Goal: Task Accomplishment & Management: Manage account settings

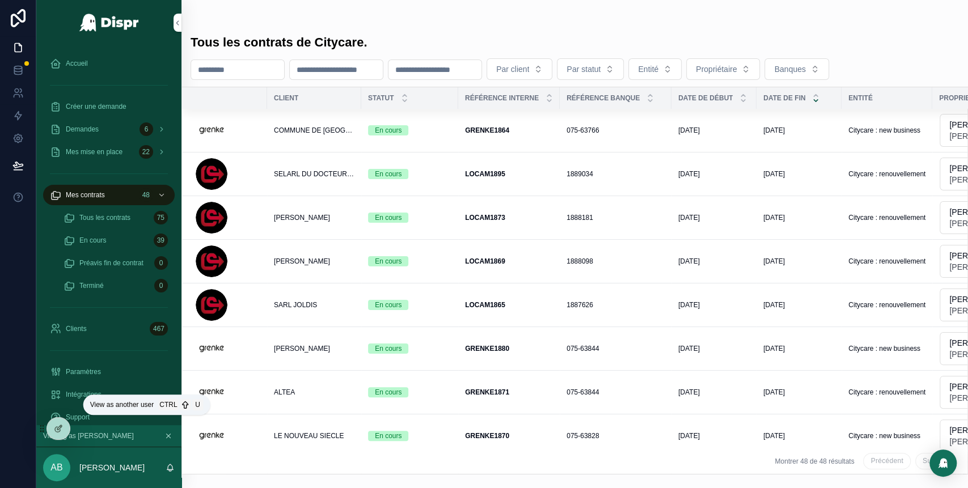
click at [0, 0] on icon at bounding box center [0, 0] width 0 height 0
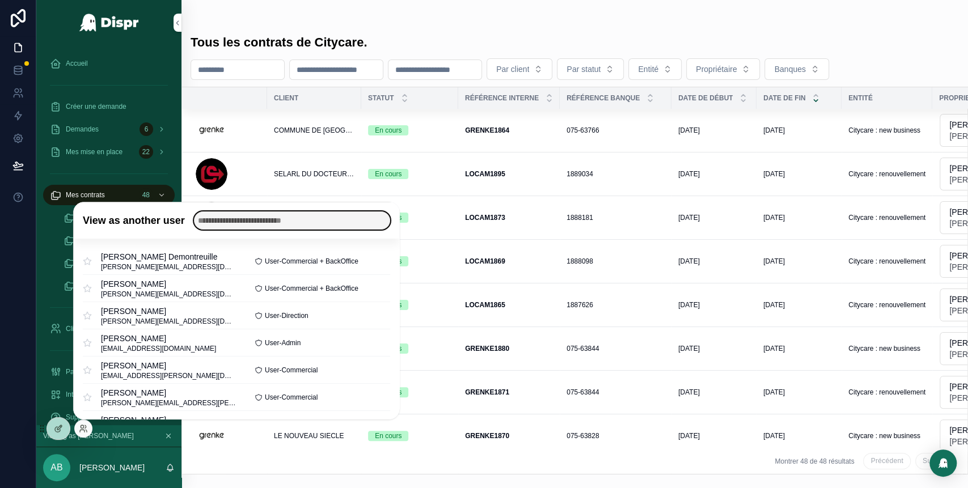
click at [247, 223] on input "text" at bounding box center [292, 221] width 196 height 18
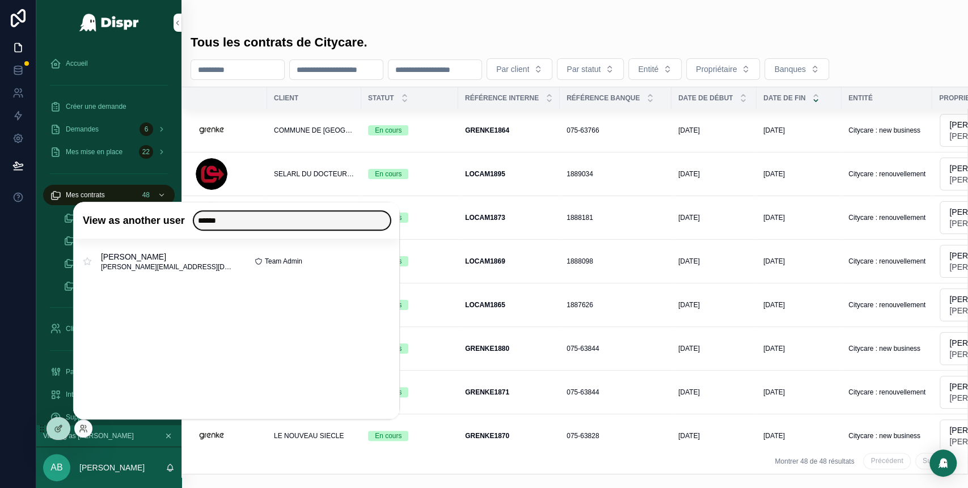
type input "******"
click at [0, 0] on button "Select" at bounding box center [0, 0] width 0 height 0
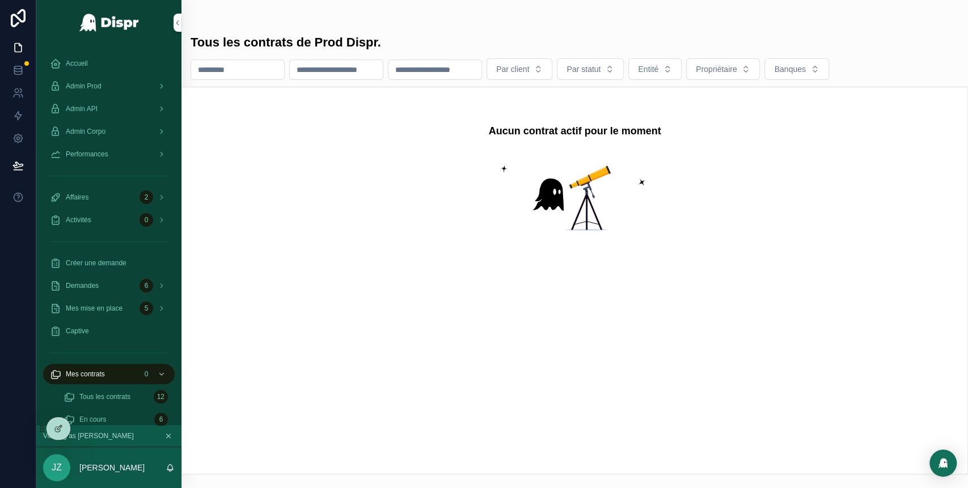
click at [91, 59] on div "Accueil" at bounding box center [109, 63] width 118 height 18
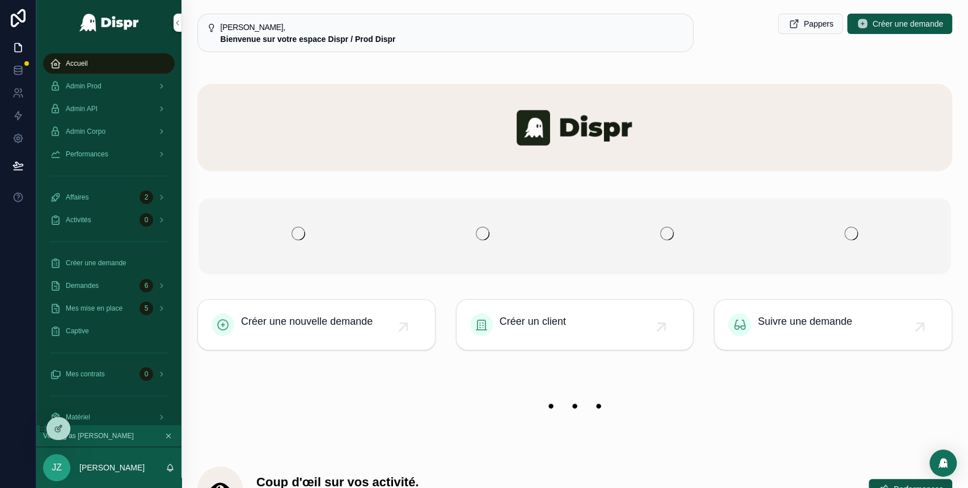
click at [132, 91] on div "Admin Prod" at bounding box center [109, 86] width 118 height 18
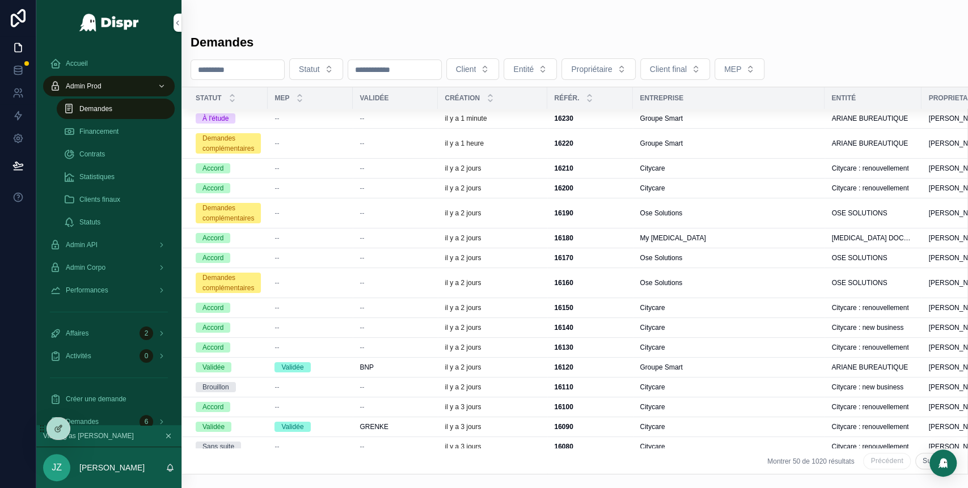
click at [385, 120] on div "--" at bounding box center [395, 118] width 71 height 9
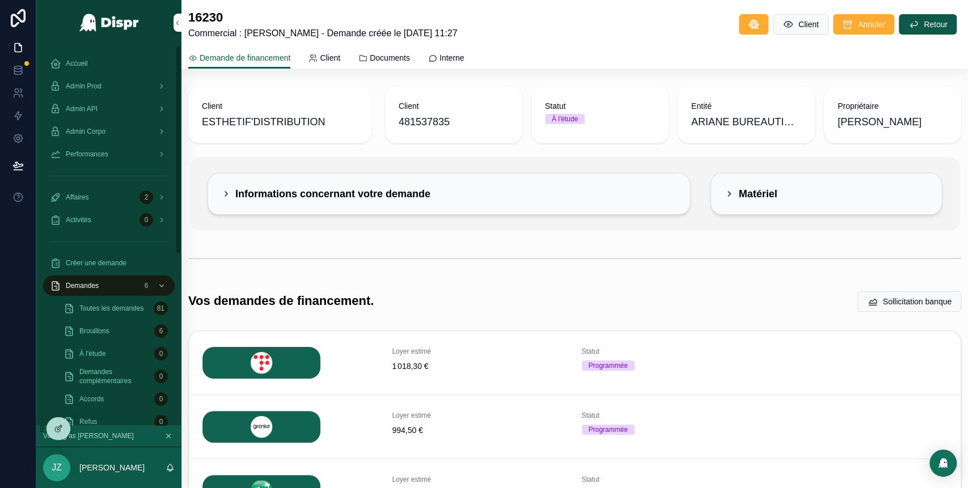
click at [102, 86] on span "Admin Prod" at bounding box center [84, 86] width 36 height 9
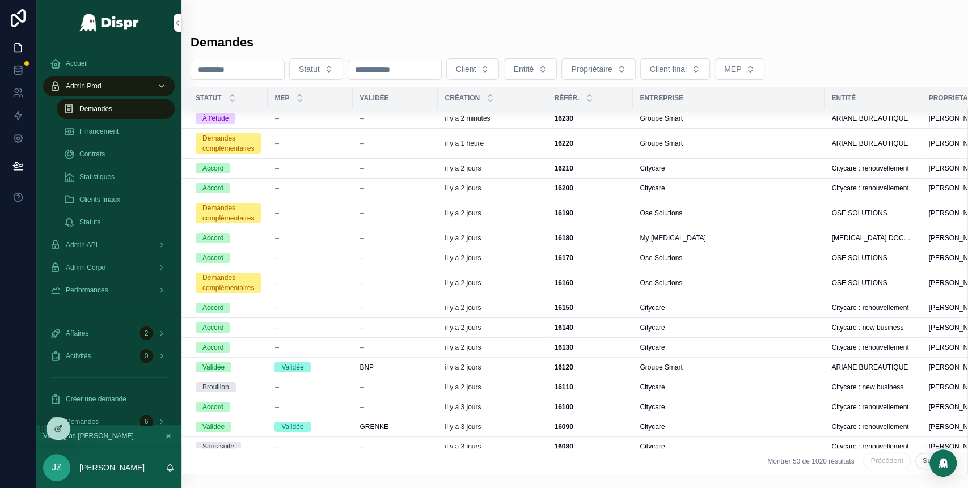
click at [309, 143] on div "--" at bounding box center [310, 143] width 71 height 9
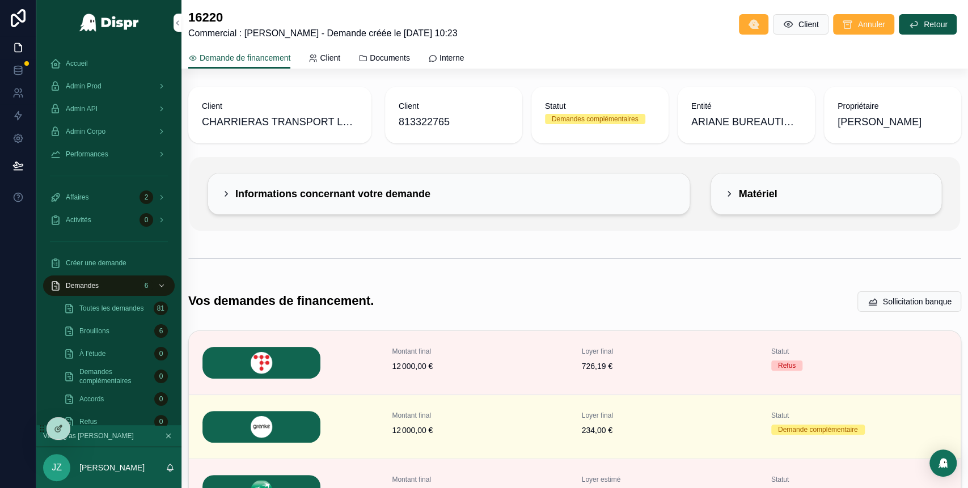
click at [107, 79] on div "Admin Prod" at bounding box center [109, 86] width 118 height 18
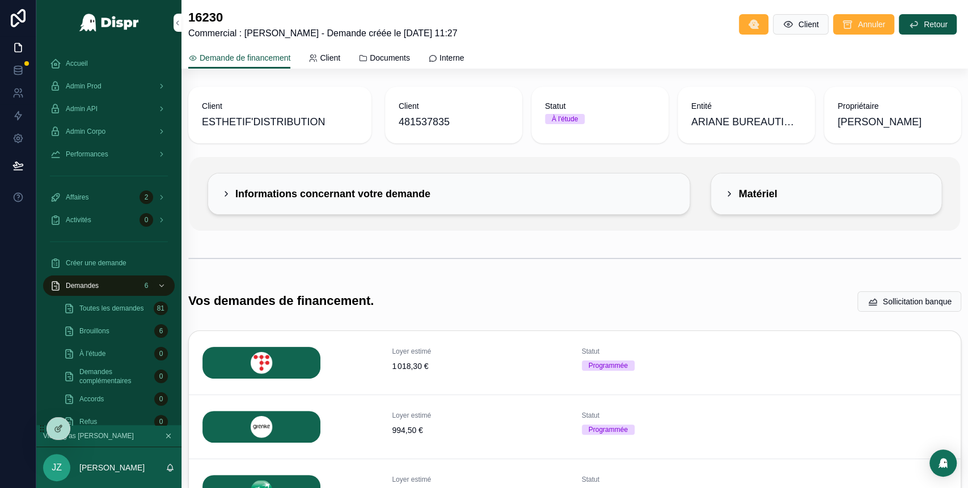
click at [223, 193] on icon "scrollable content" at bounding box center [226, 193] width 9 height 9
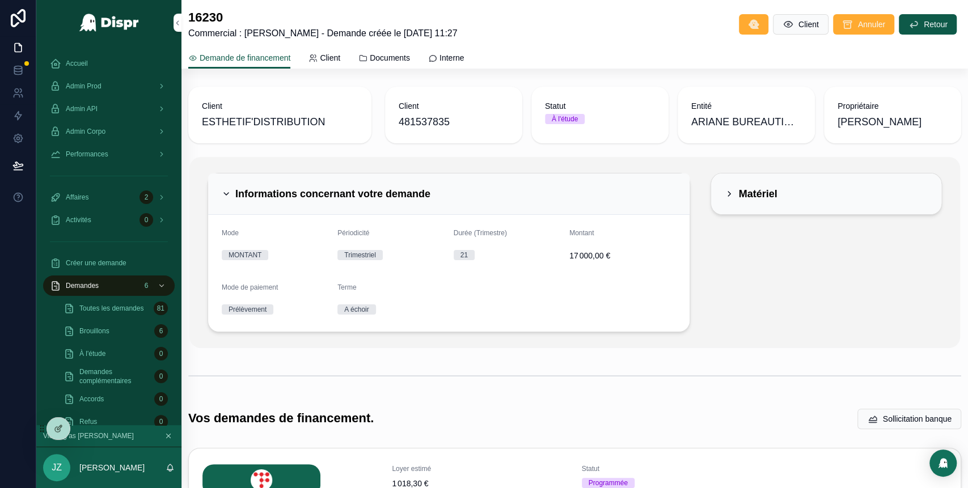
click at [223, 193] on icon "scrollable content" at bounding box center [226, 193] width 9 height 9
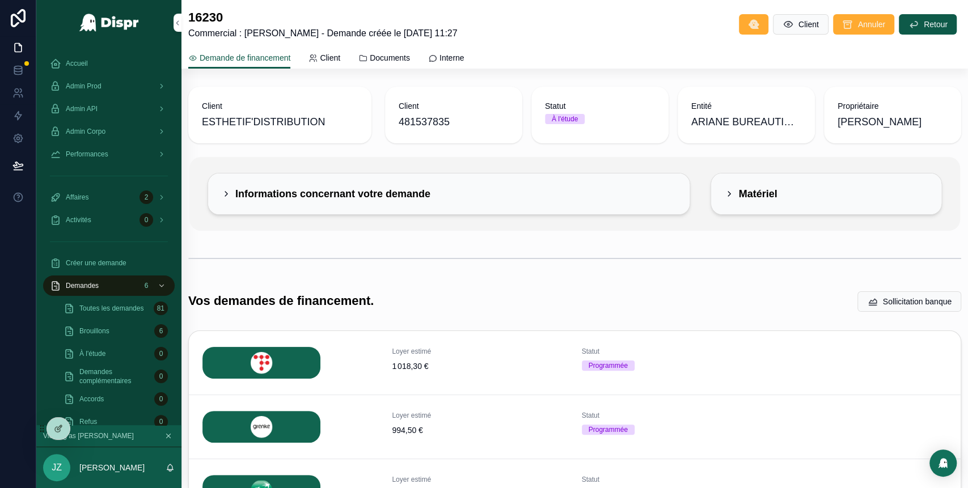
click at [106, 156] on span "Performances" at bounding box center [87, 154] width 43 height 9
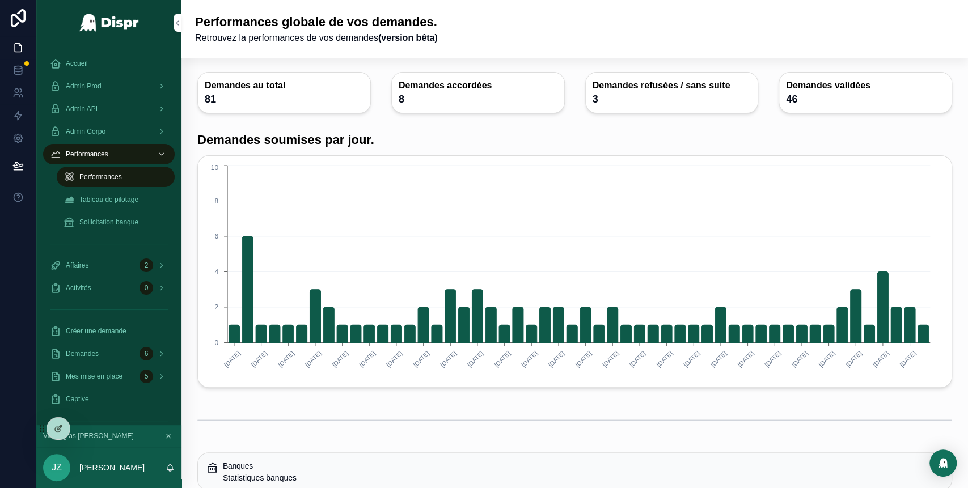
click at [130, 201] on span "Tableau de pilotage" at bounding box center [108, 199] width 59 height 9
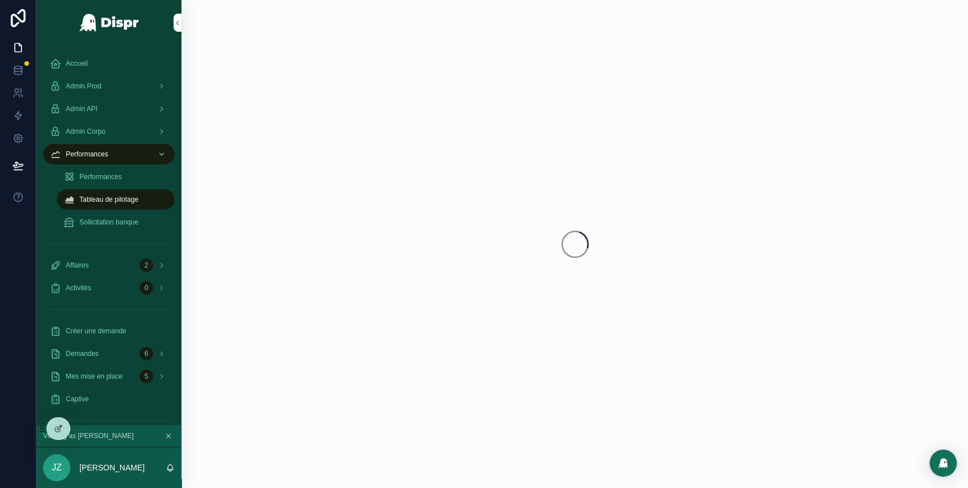
click at [130, 227] on div "Sollicitation banque" at bounding box center [116, 222] width 104 height 18
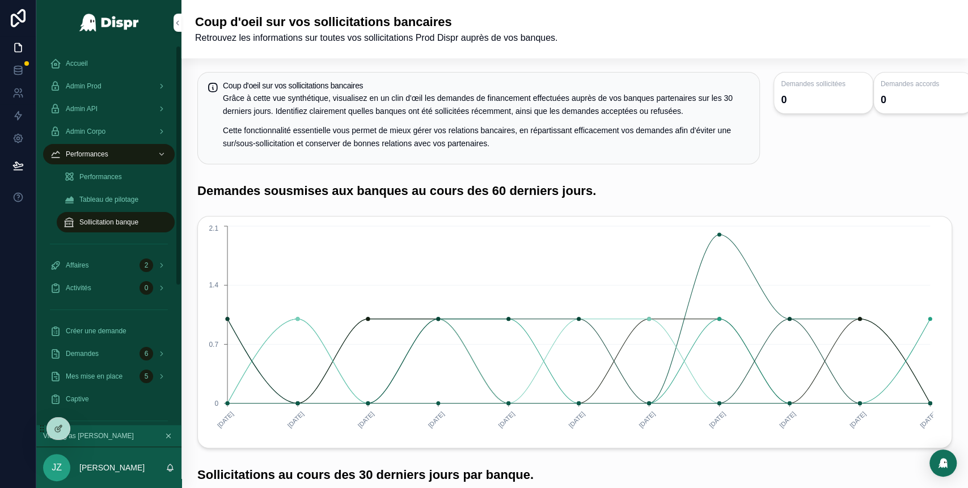
click at [96, 84] on span "Admin Prod" at bounding box center [84, 86] width 36 height 9
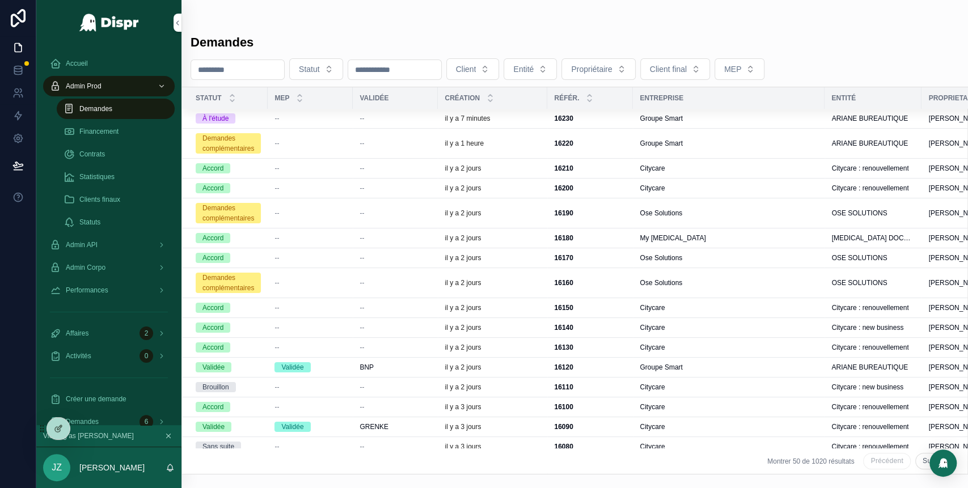
click at [431, 122] on div "--" at bounding box center [395, 118] width 71 height 9
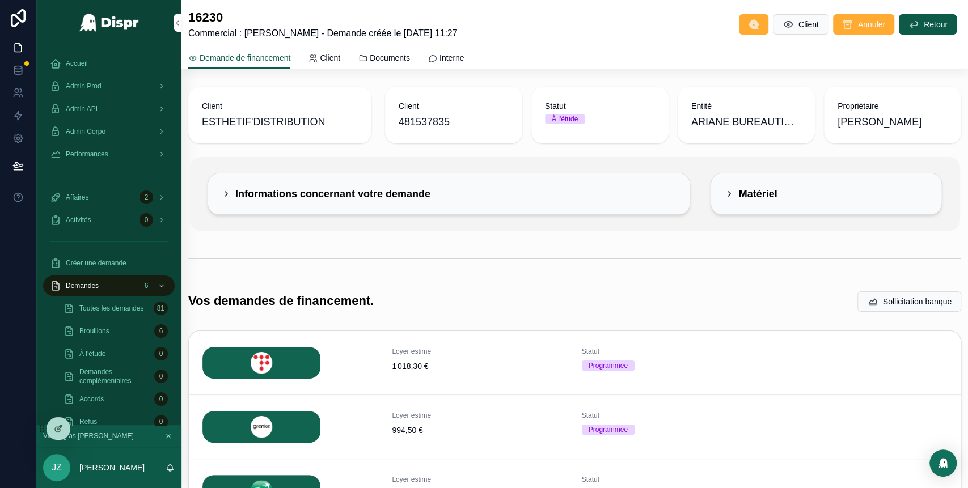
scroll to position [244, 0]
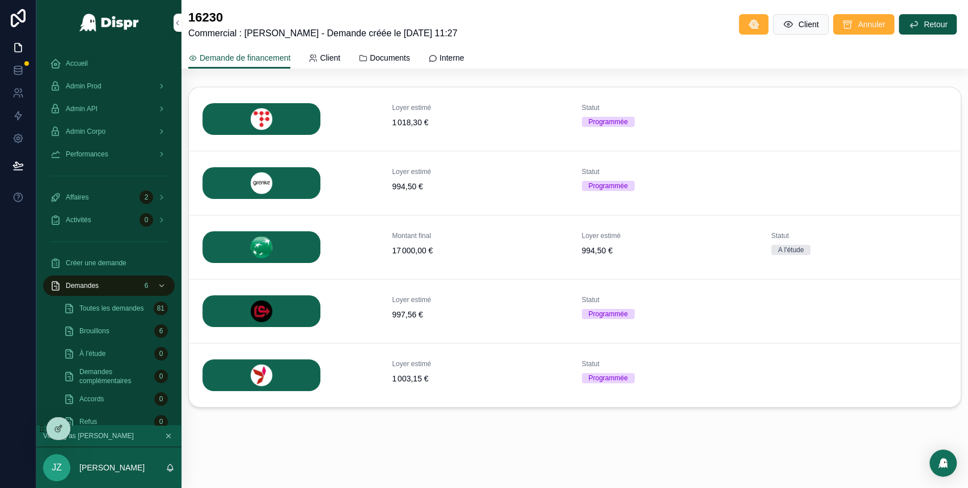
click at [0, 0] on span "Détails" at bounding box center [0, 0] width 0 height 0
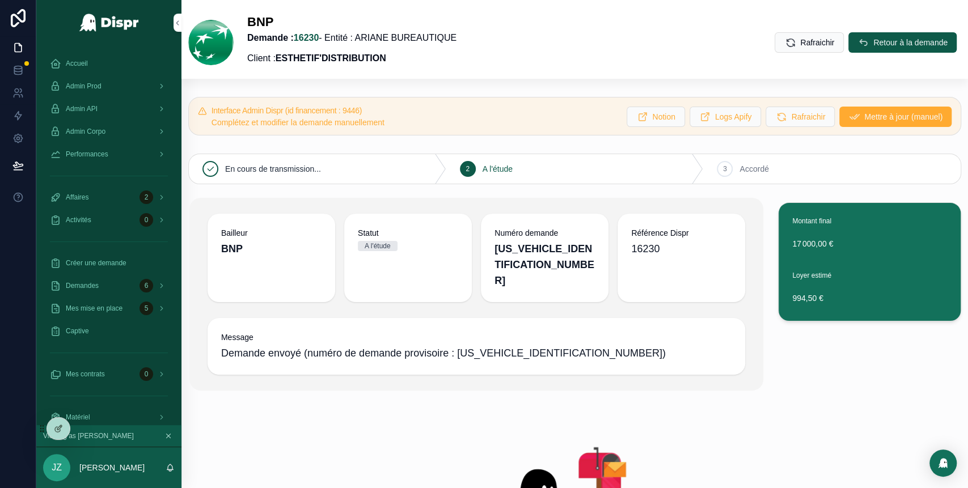
click at [873, 47] on span "Retour à la demande" at bounding box center [910, 42] width 74 height 11
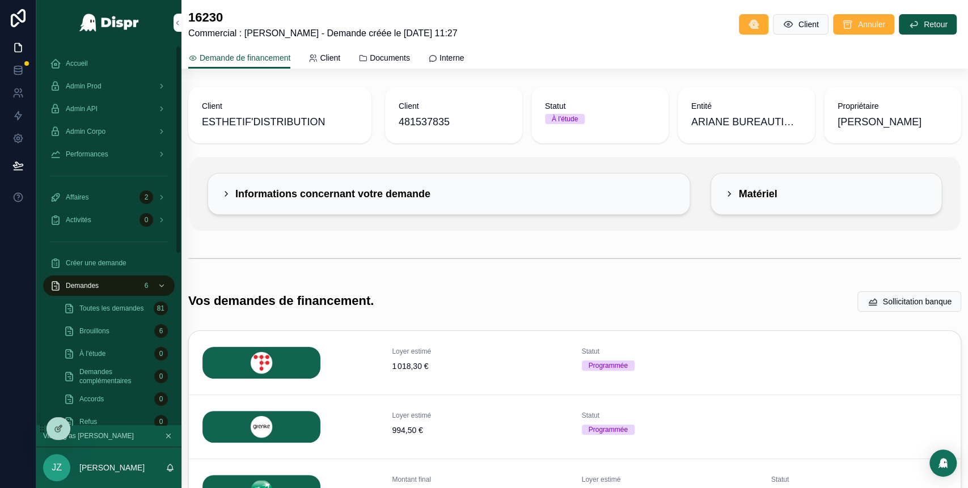
click at [133, 90] on div "Admin Prod" at bounding box center [109, 86] width 118 height 18
click at [96, 87] on span "Admin Prod" at bounding box center [84, 86] width 36 height 9
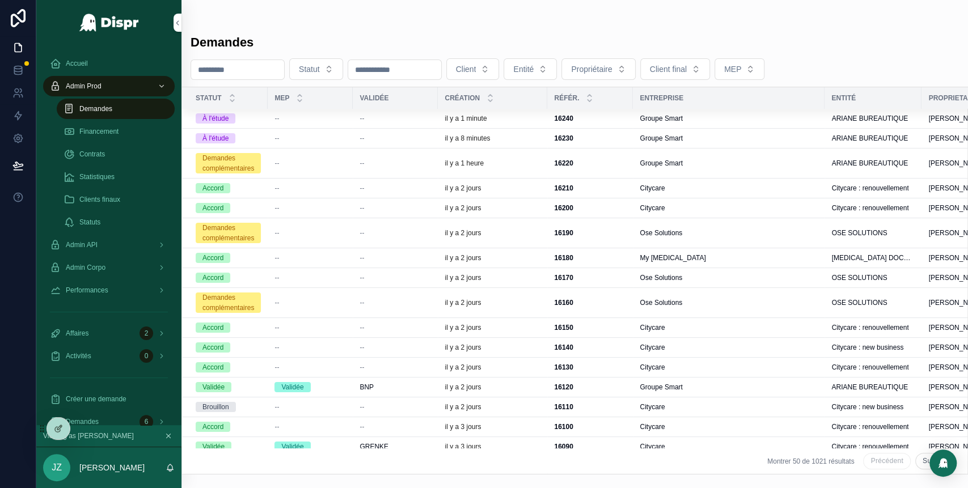
click at [406, 138] on div "--" at bounding box center [395, 138] width 71 height 9
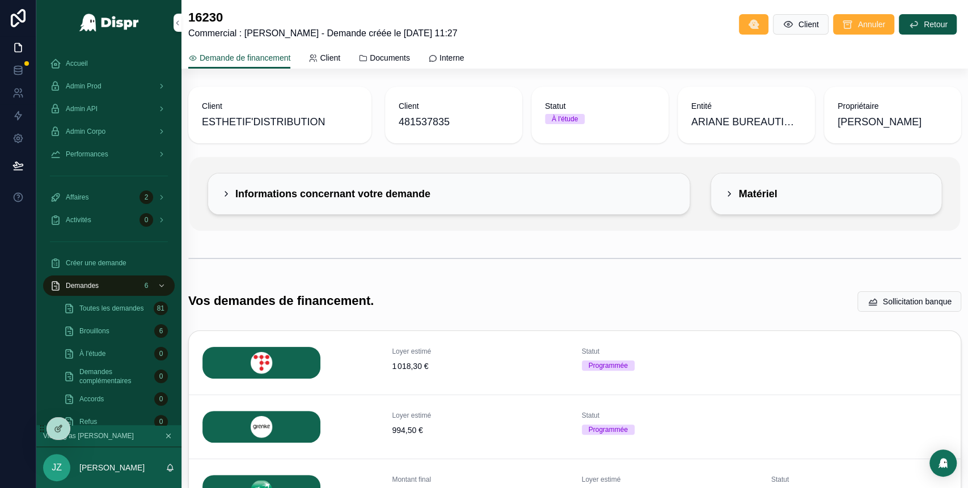
scroll to position [36, 0]
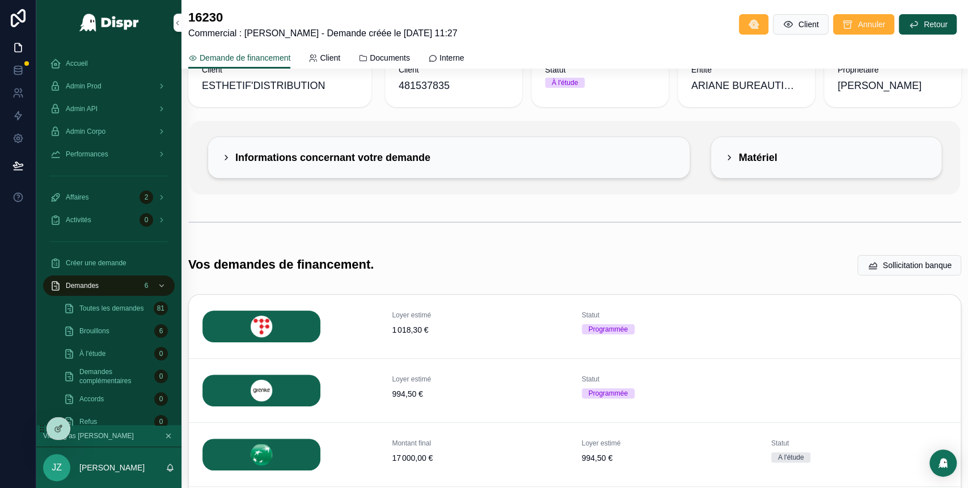
click at [115, 86] on div "Admin Prod" at bounding box center [109, 86] width 118 height 18
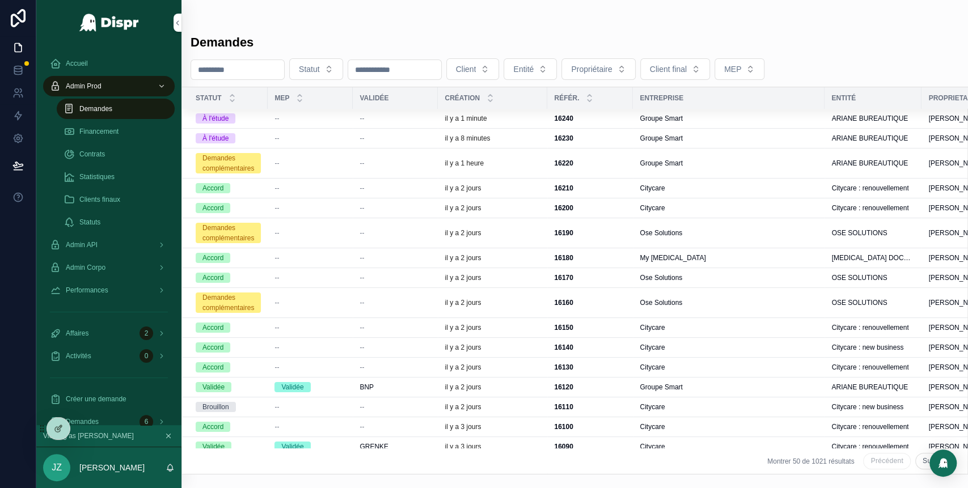
click at [521, 120] on div "il y a 1 minute" at bounding box center [493, 118] width 96 height 9
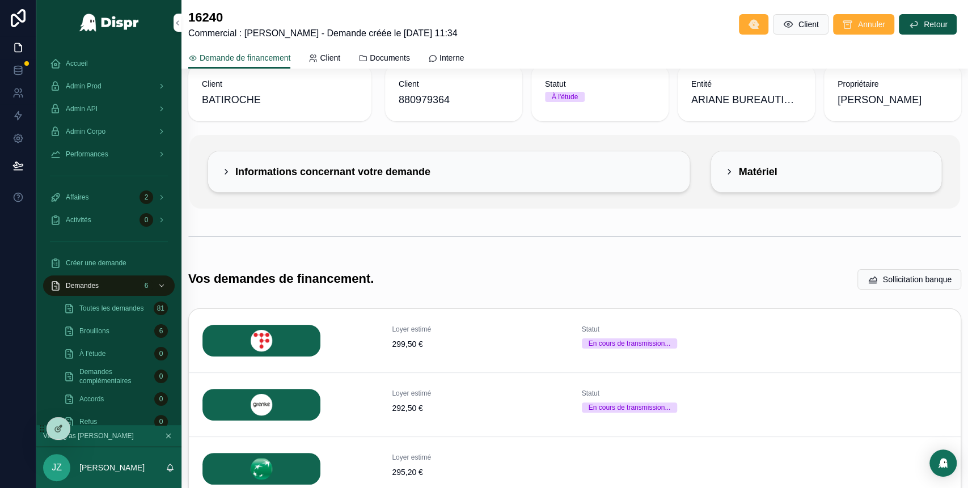
scroll to position [13, 0]
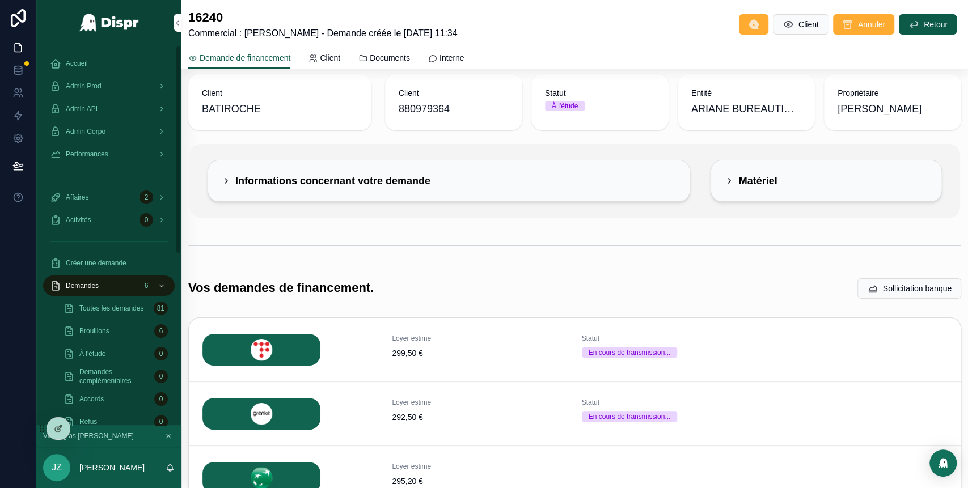
click at [126, 86] on div "Admin Prod" at bounding box center [109, 86] width 118 height 18
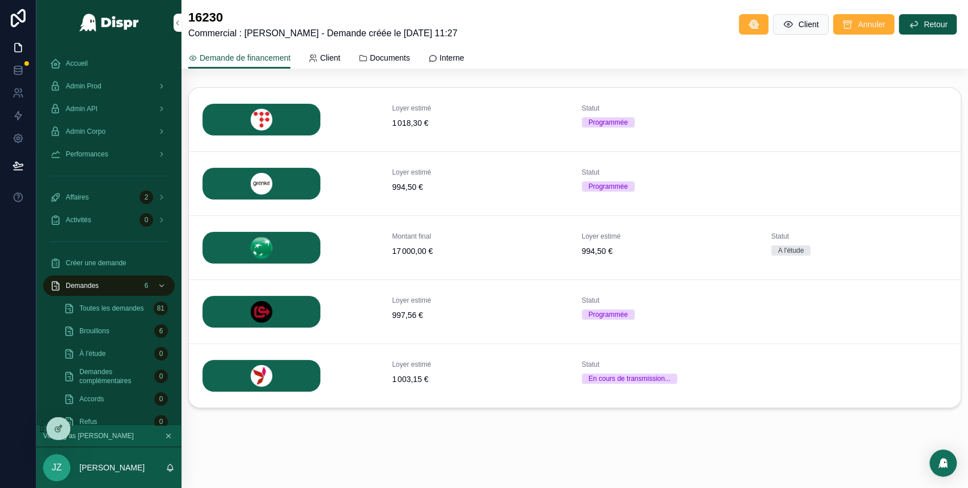
scroll to position [244, 0]
click at [0, 0] on span "Détails" at bounding box center [0, 0] width 0 height 0
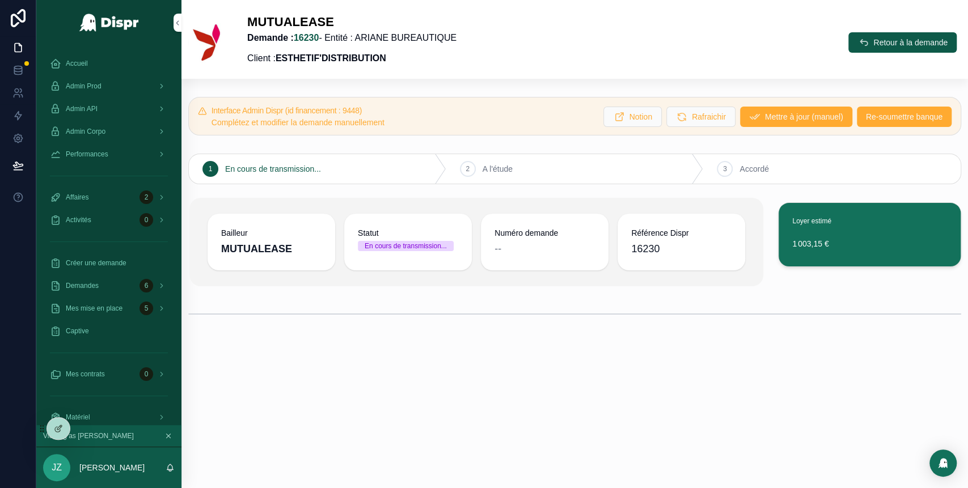
click at [873, 46] on span "Retour à la demande" at bounding box center [910, 42] width 74 height 11
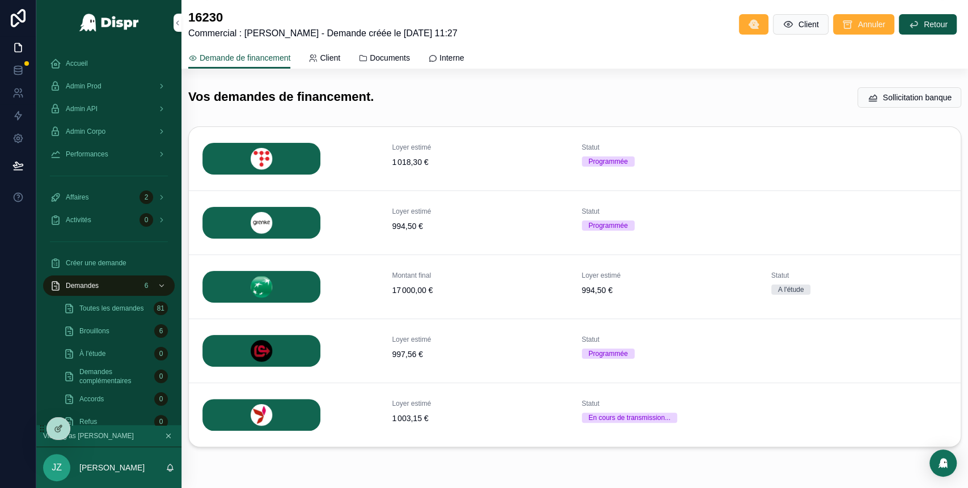
scroll to position [200, 0]
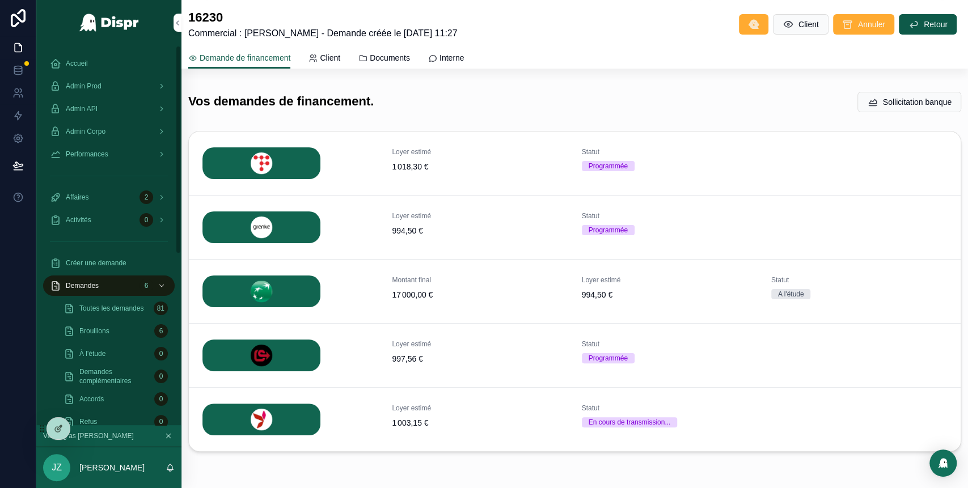
click at [120, 89] on div "Admin Prod" at bounding box center [109, 86] width 118 height 18
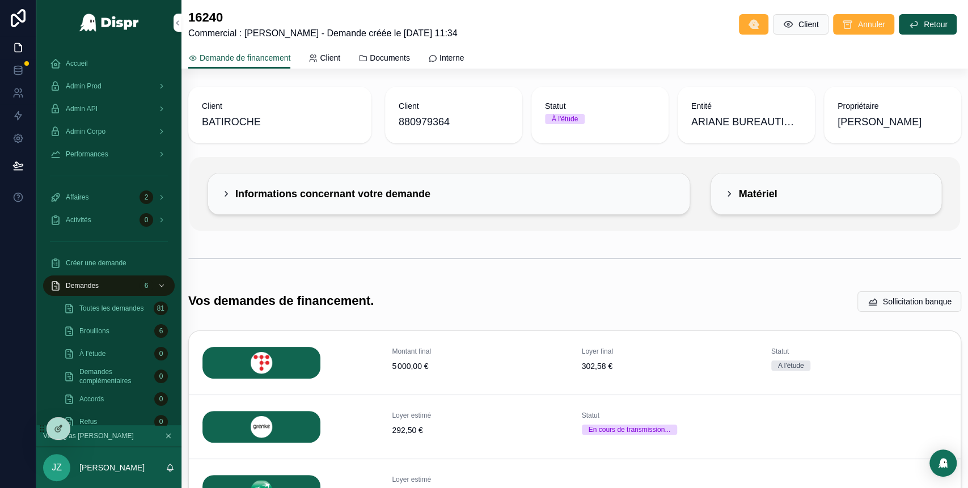
click at [95, 86] on span "Admin Prod" at bounding box center [84, 86] width 36 height 9
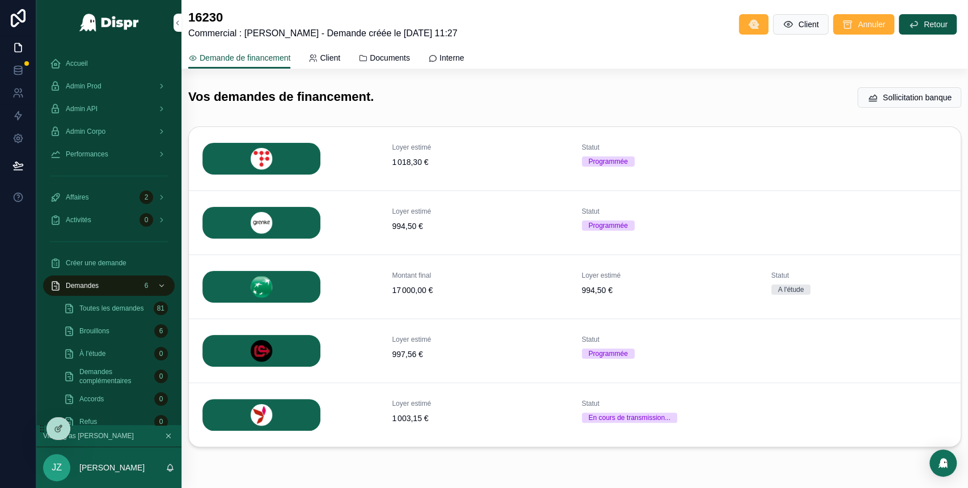
scroll to position [205, 0]
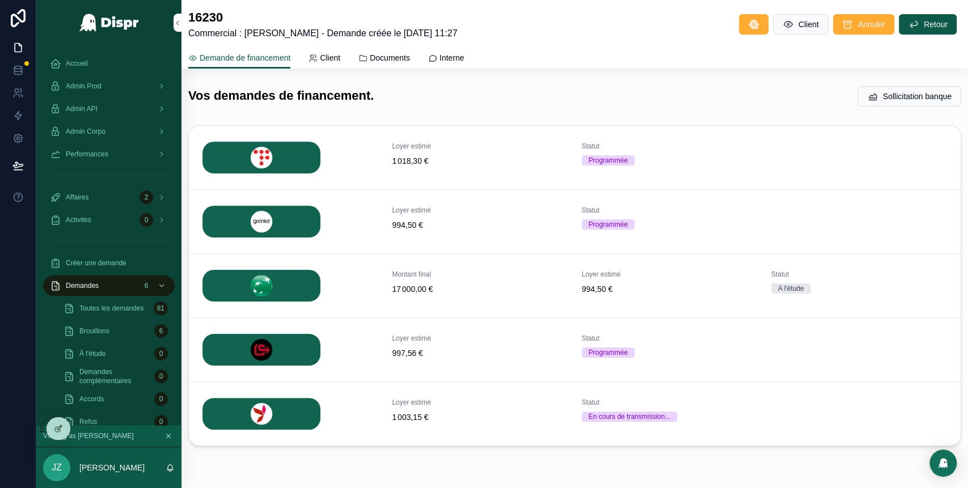
click at [102, 88] on span "Admin Prod" at bounding box center [84, 86] width 36 height 9
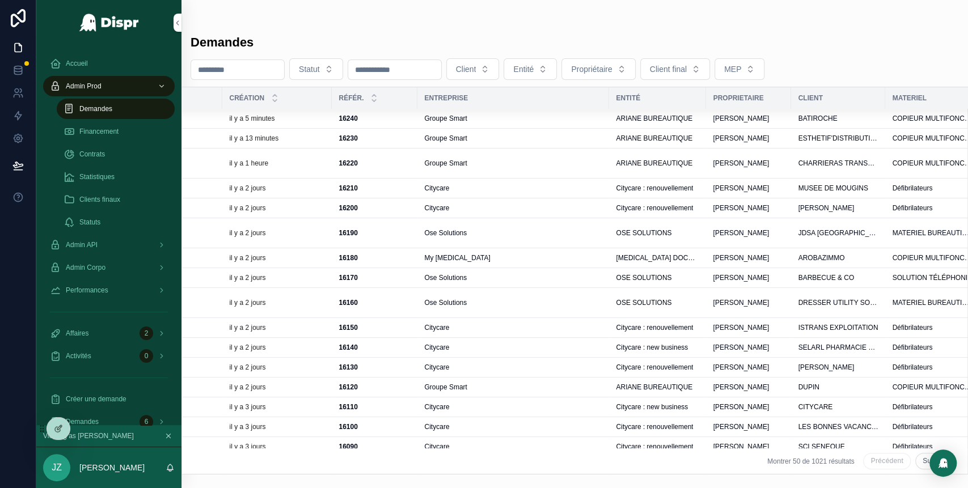
scroll to position [0, 314]
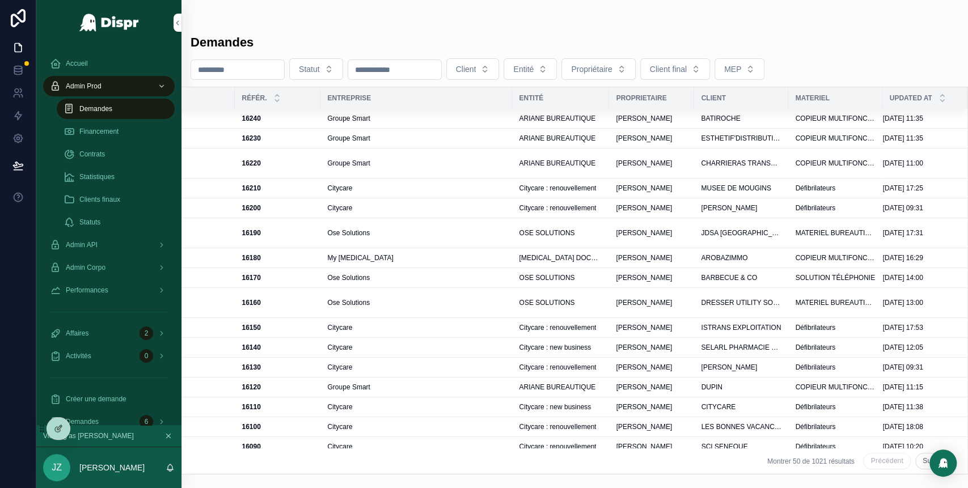
click at [468, 159] on div "Groupe Smart" at bounding box center [416, 163] width 178 height 9
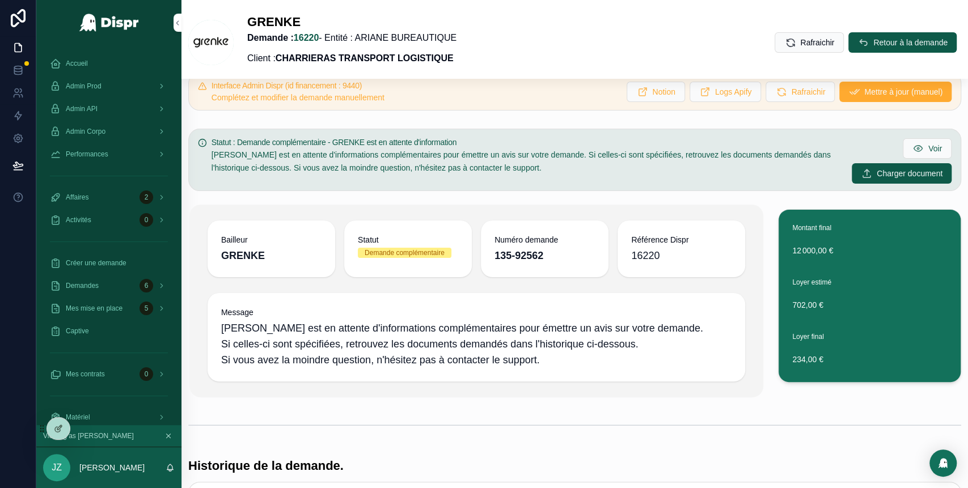
scroll to position [26, 0]
click at [864, 91] on span "Mettre à jour (manuel)" at bounding box center [903, 91] width 78 height 11
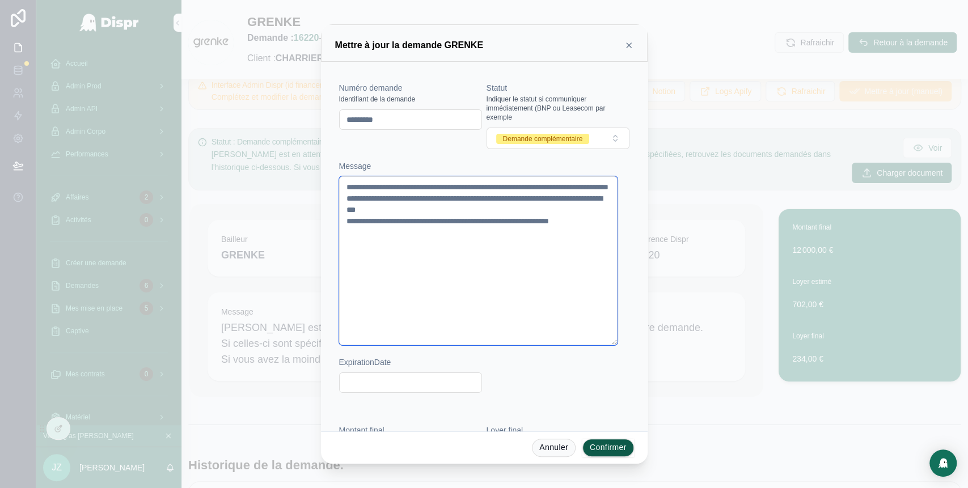
drag, startPoint x: 413, startPoint y: 246, endPoint x: 348, endPoint y: 185, distance: 89.1
click at [348, 185] on textarea "**********" at bounding box center [478, 260] width 279 height 169
paste textarea "**********"
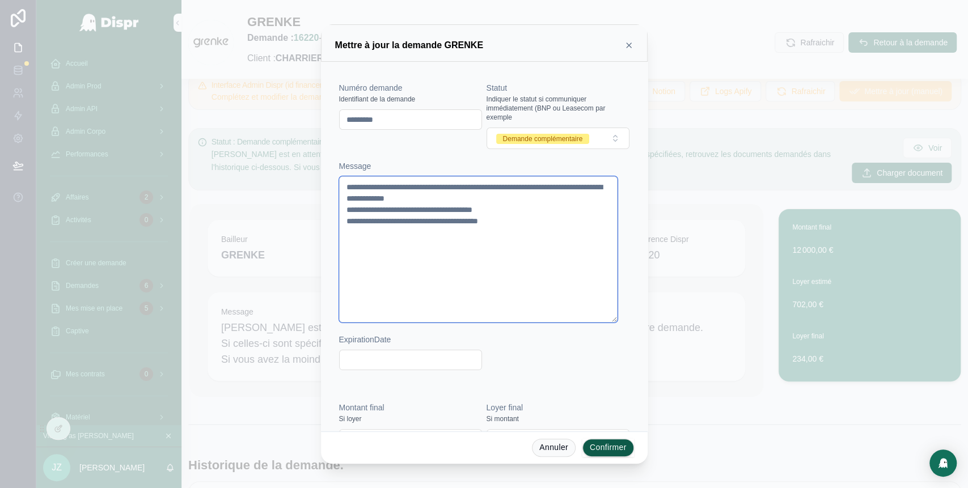
type textarea "**********"
click at [617, 451] on button "Confirmer" at bounding box center [608, 448] width 52 height 18
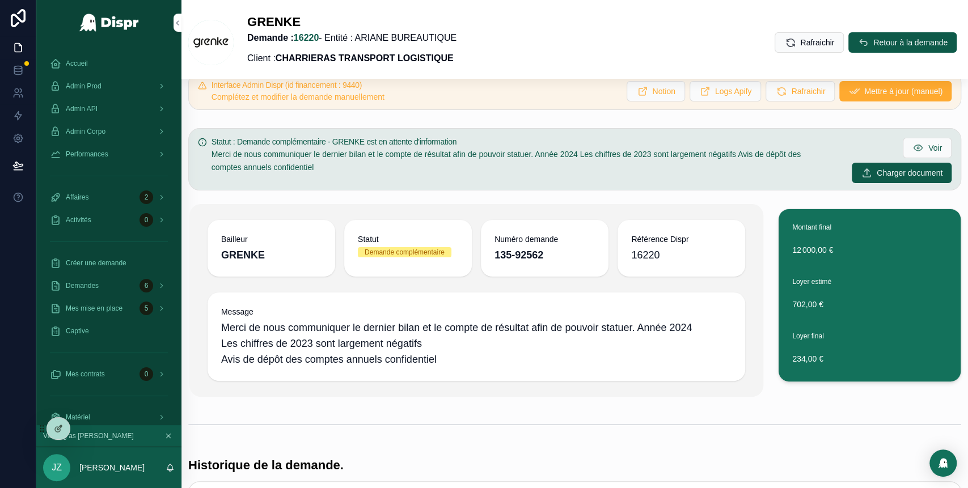
click at [102, 86] on span "Admin Prod" at bounding box center [84, 86] width 36 height 9
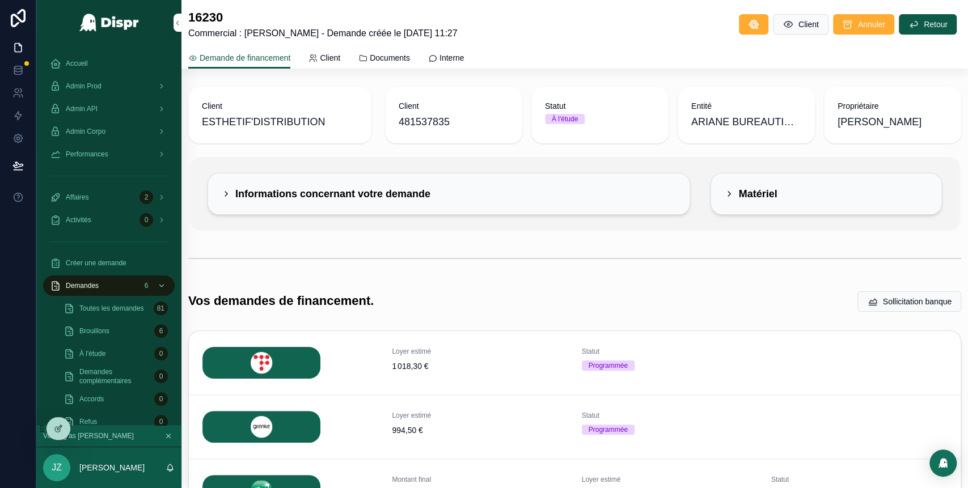
click at [119, 82] on div "Admin Prod" at bounding box center [109, 86] width 118 height 18
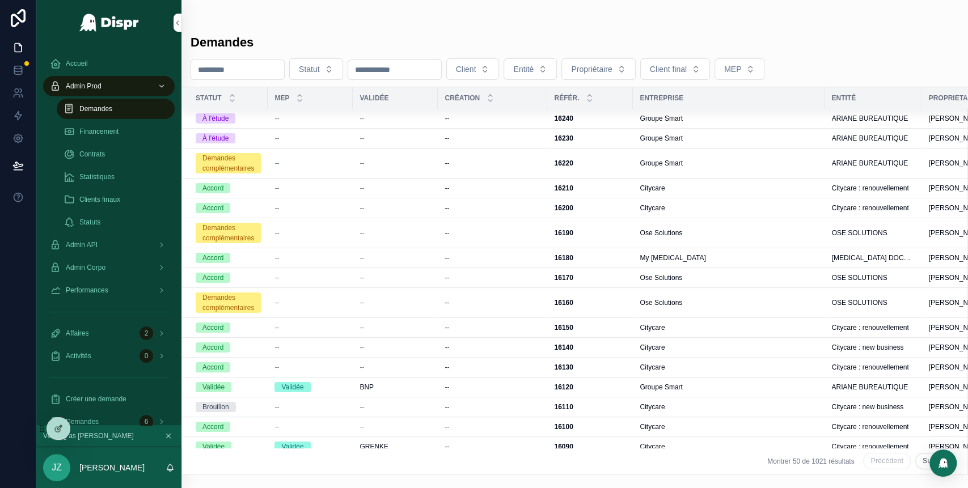
click at [373, 123] on div "--" at bounding box center [395, 118] width 71 height 9
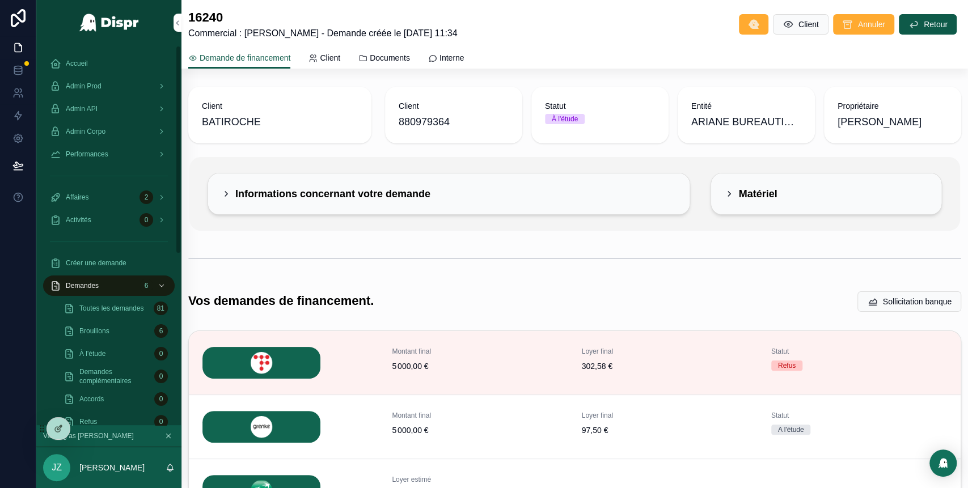
click at [120, 90] on div "Admin Prod" at bounding box center [109, 86] width 118 height 18
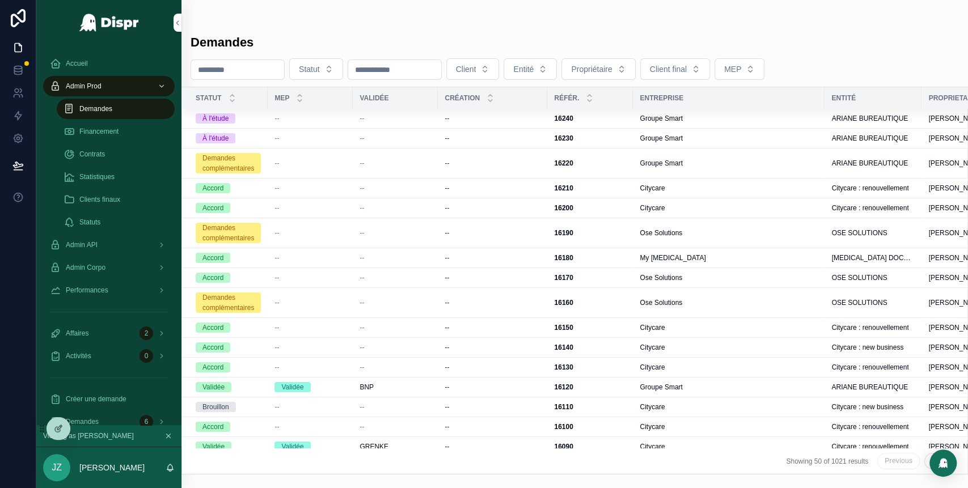
click at [373, 141] on div "--" at bounding box center [395, 138] width 71 height 9
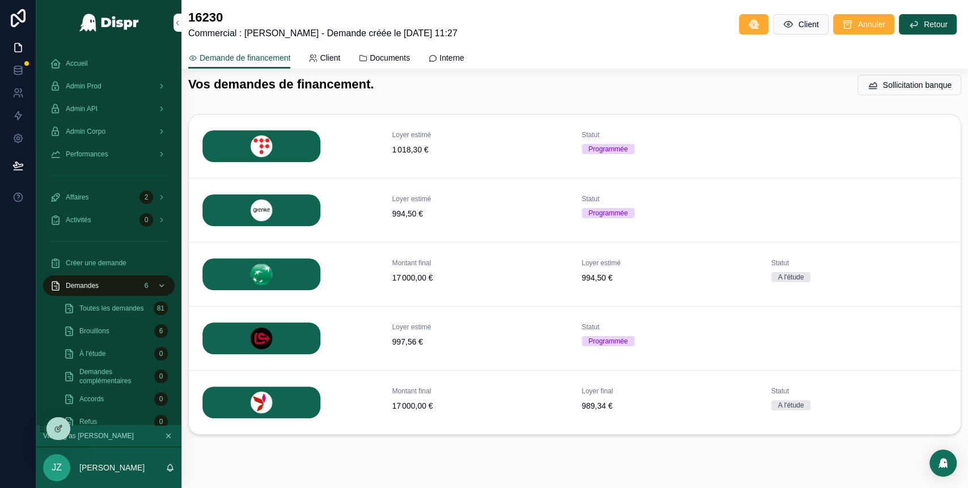
scroll to position [216, 0]
click at [0, 0] on span "Détails" at bounding box center [0, 0] width 0 height 0
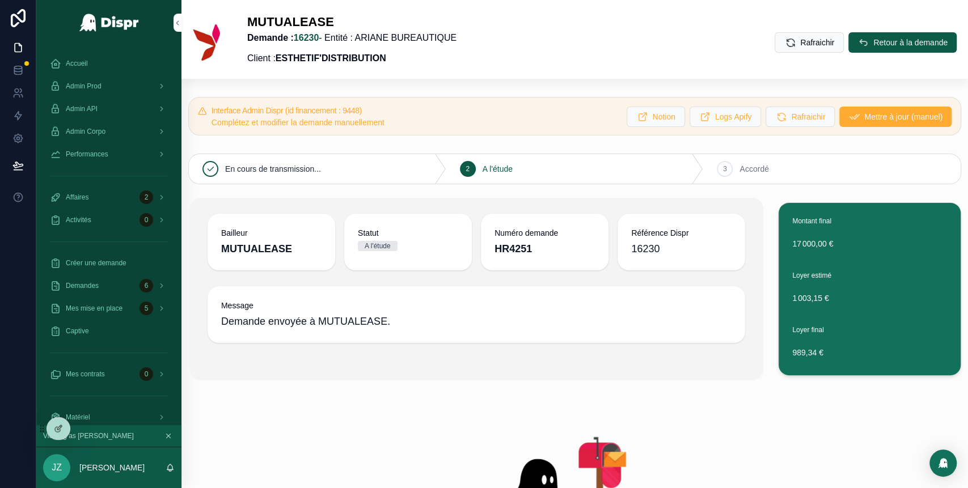
click at [873, 37] on span "Retour à la demande" at bounding box center [910, 42] width 74 height 11
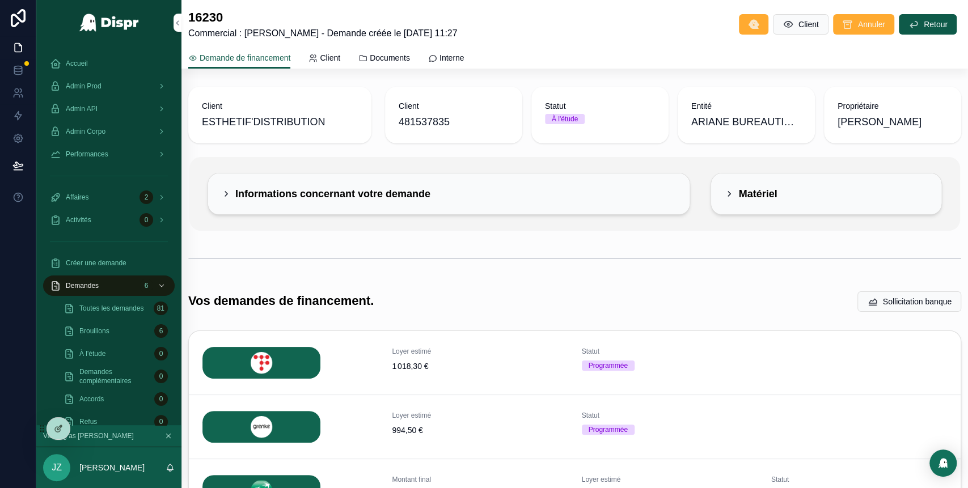
scroll to position [244, 0]
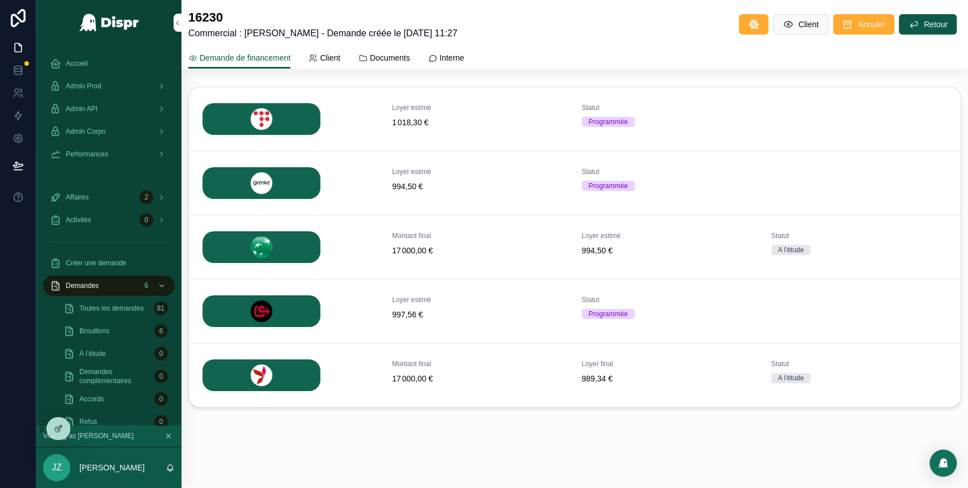
click at [0, 0] on button "Détails" at bounding box center [0, 0] width 0 height 0
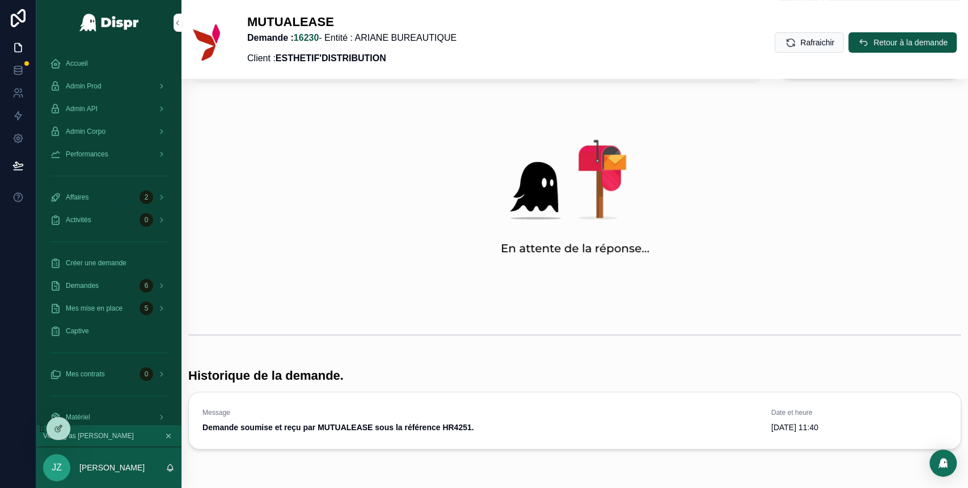
scroll to position [339, 0]
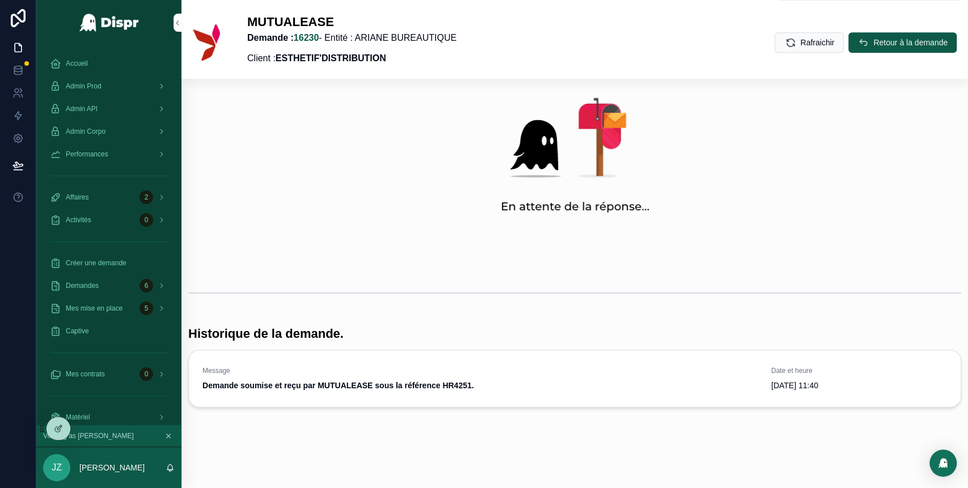
click at [858, 39] on icon "scrollable content" at bounding box center [863, 42] width 11 height 11
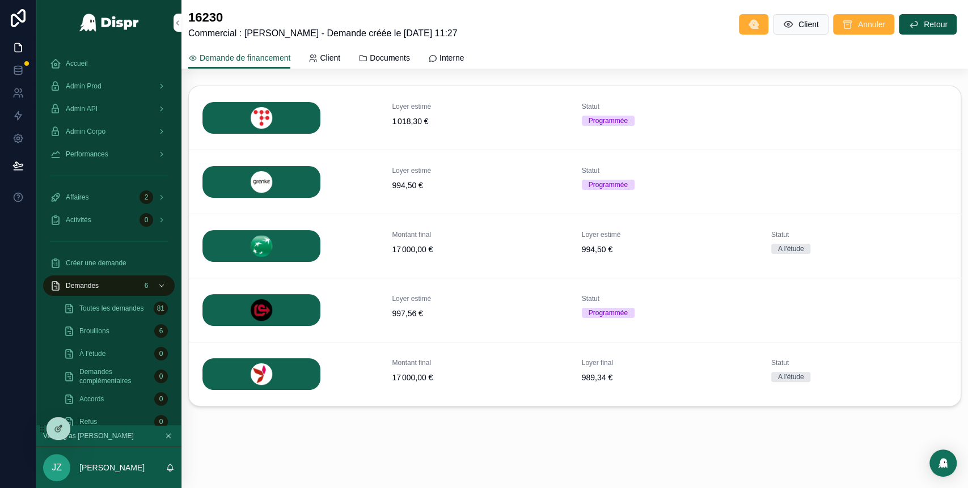
scroll to position [244, 0]
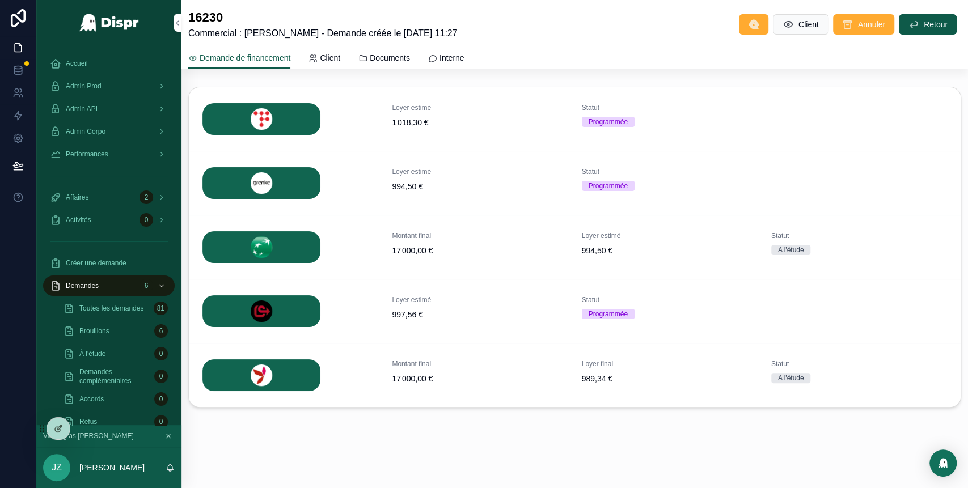
click at [108, 152] on span "Performances" at bounding box center [87, 154] width 43 height 9
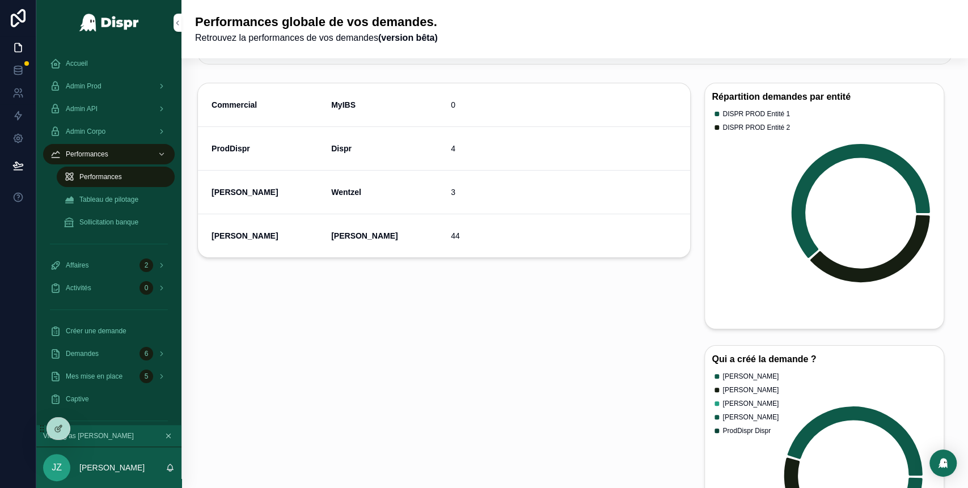
scroll to position [1973, 0]
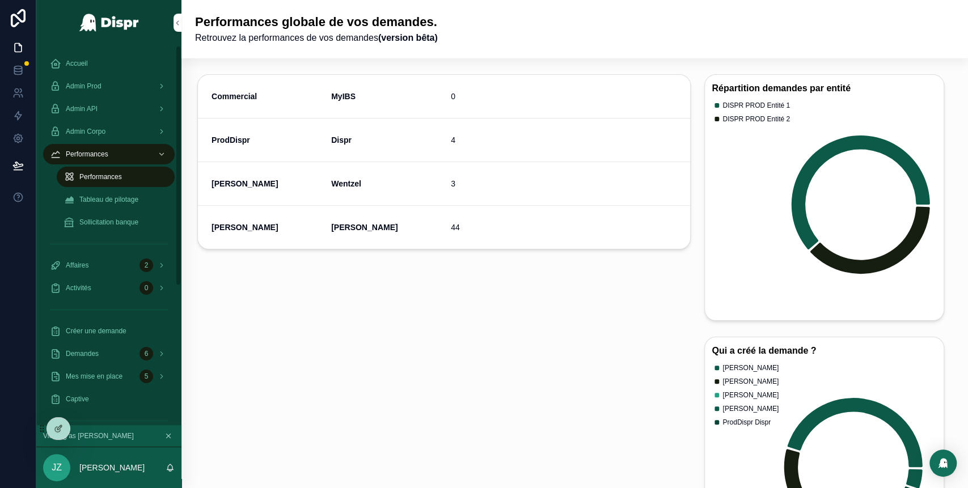
click at [128, 218] on span "Sollicitation banque" at bounding box center [108, 222] width 59 height 9
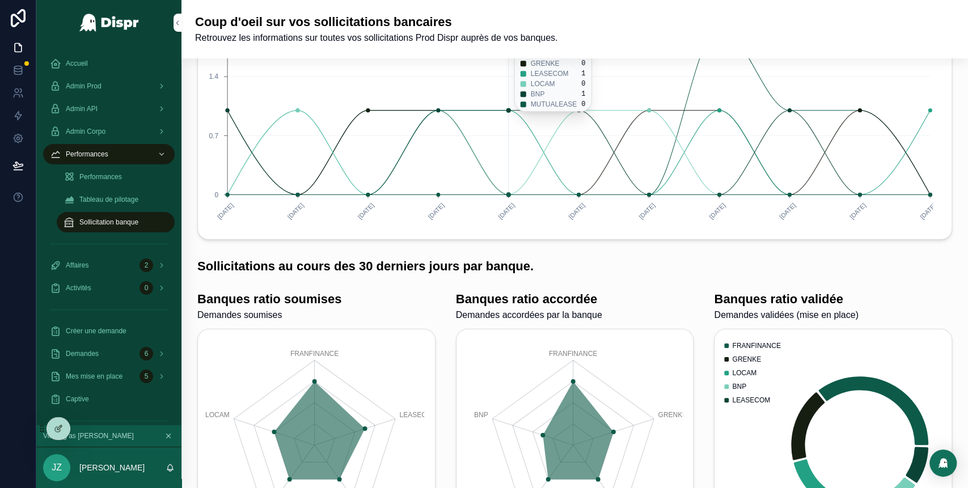
scroll to position [222, 0]
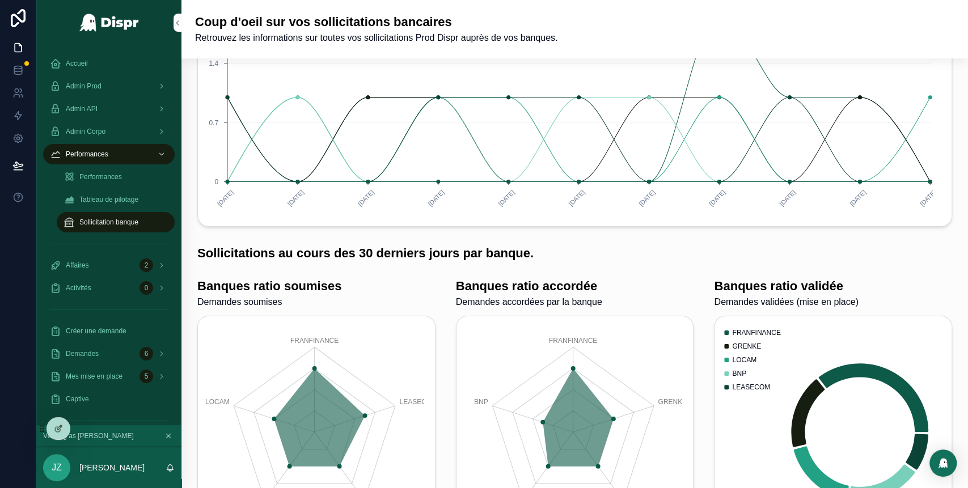
click at [110, 196] on span "Tableau de pilotage" at bounding box center [108, 199] width 59 height 9
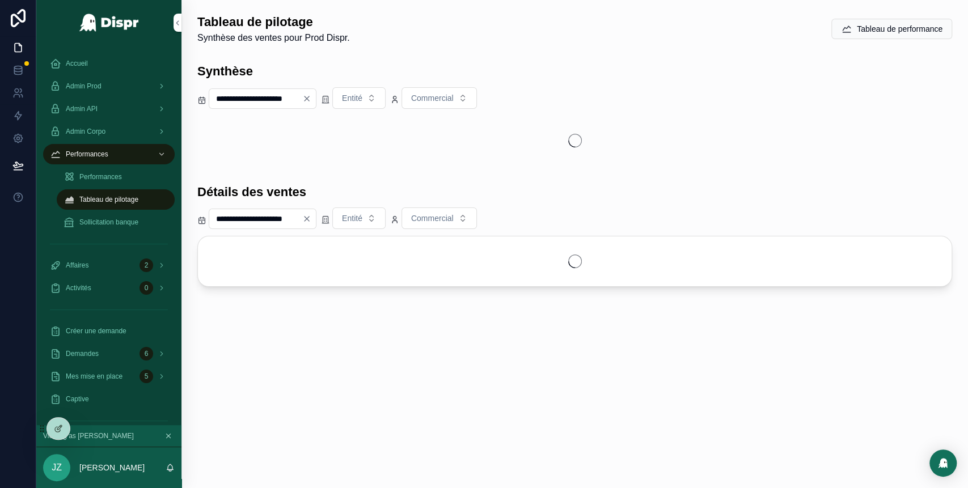
click at [99, 354] on span "Demandes" at bounding box center [82, 353] width 33 height 9
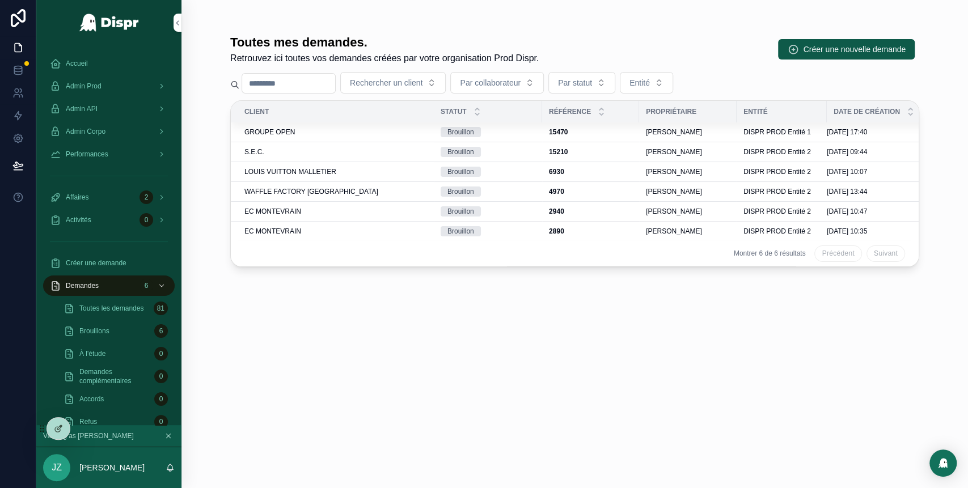
click at [121, 144] on link "Performances" at bounding box center [109, 154] width 132 height 20
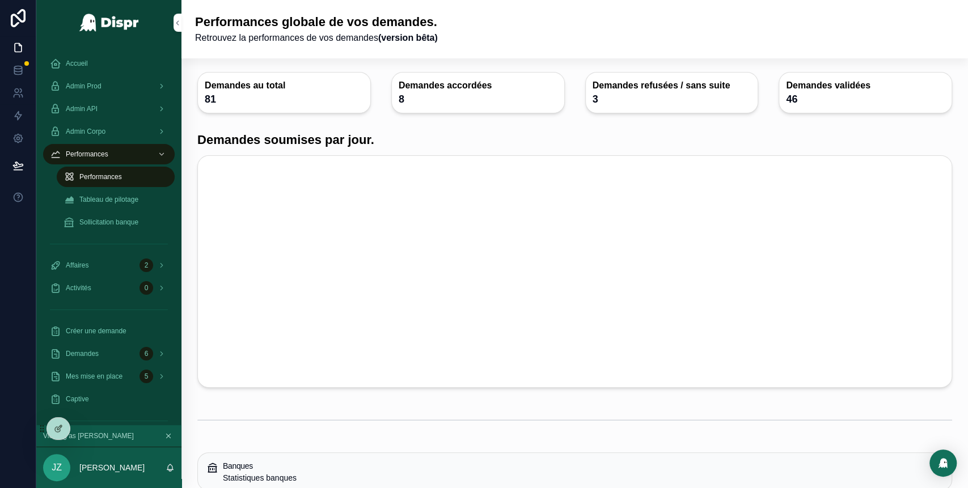
click at [123, 221] on span "Sollicitation banque" at bounding box center [108, 222] width 59 height 9
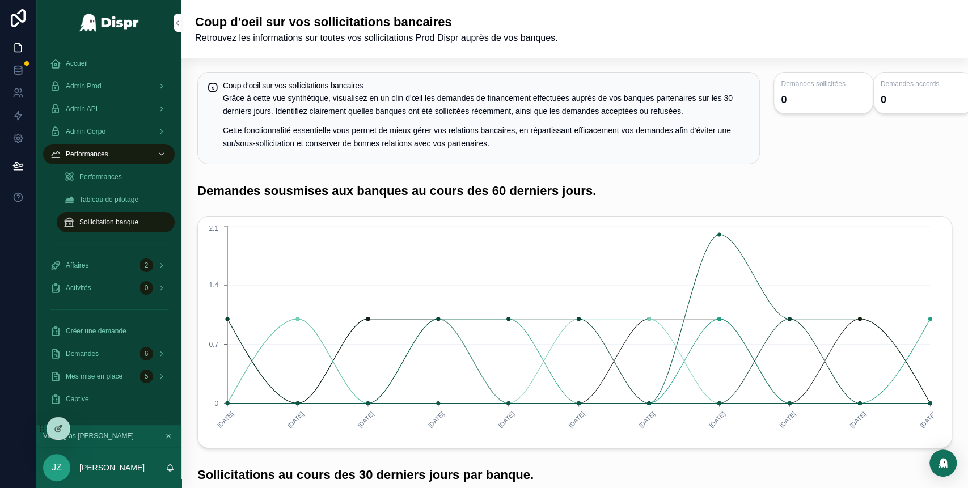
click at [109, 195] on span "Tableau de pilotage" at bounding box center [108, 199] width 59 height 9
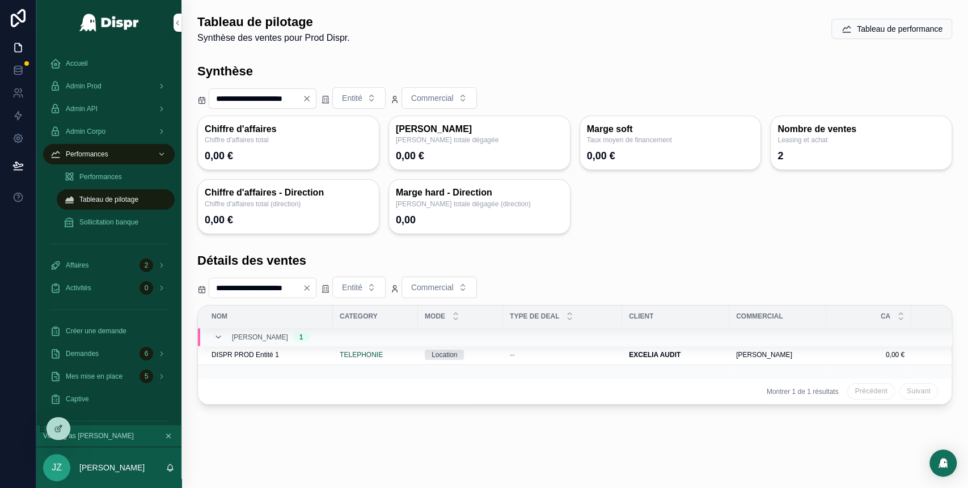
click at [113, 222] on span "Sollicitation banque" at bounding box center [108, 222] width 59 height 9
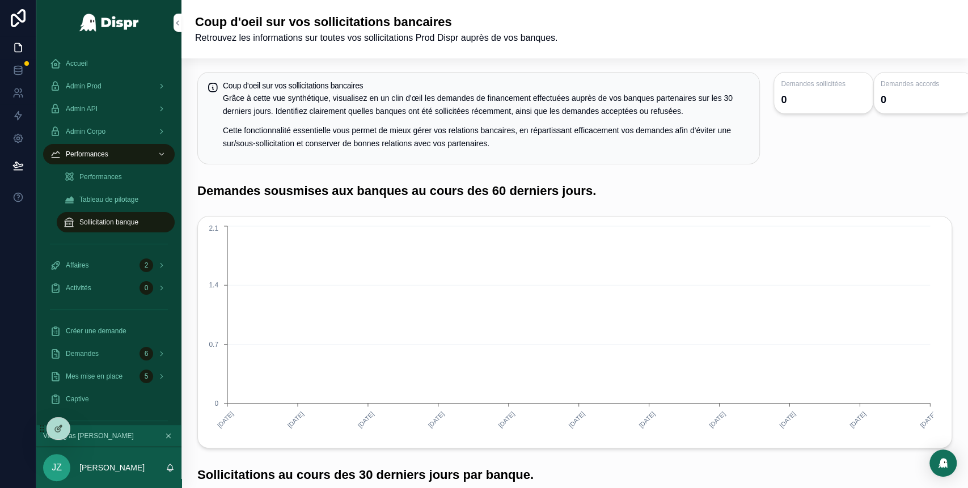
click at [108, 173] on span "Performances" at bounding box center [100, 176] width 43 height 9
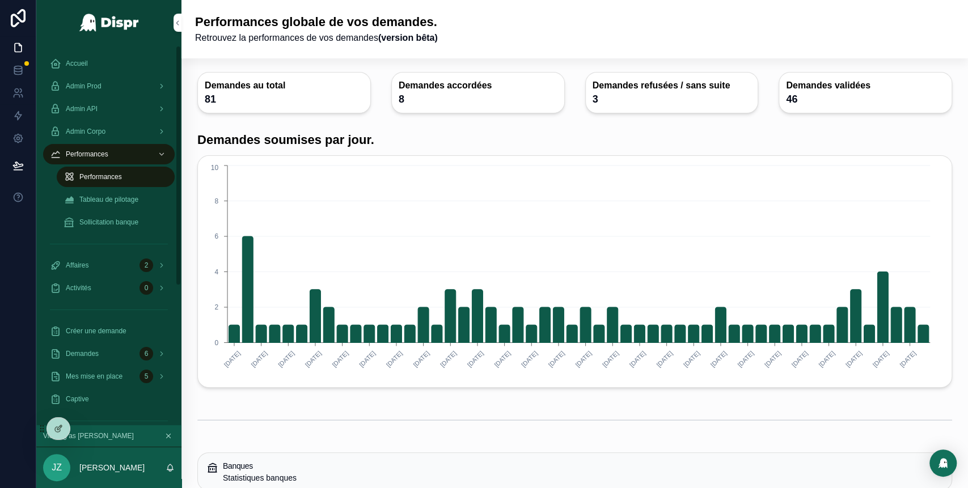
click at [109, 226] on span "Sollicitation banque" at bounding box center [108, 222] width 59 height 9
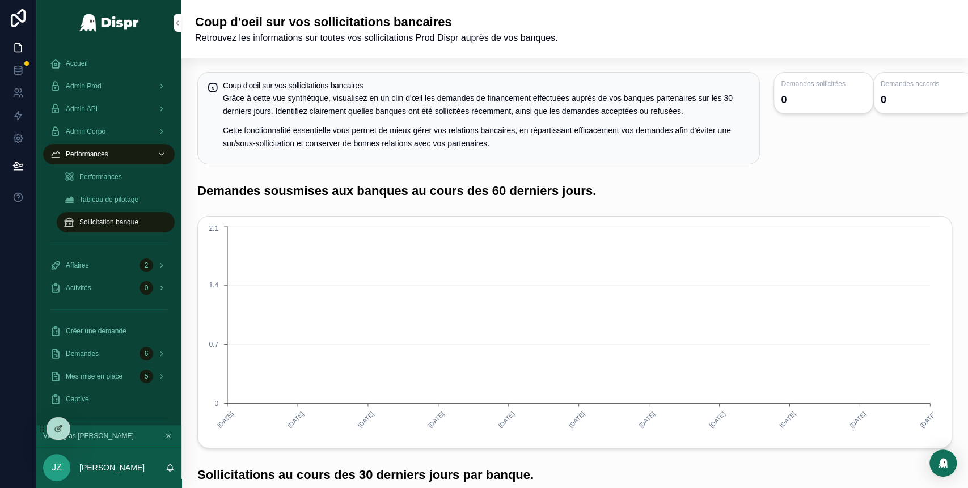
scroll to position [173, 0]
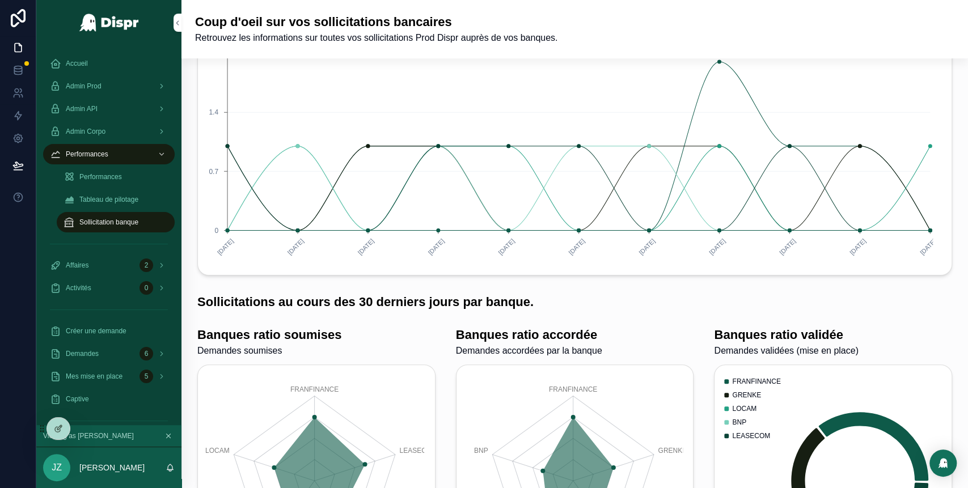
click at [104, 172] on span "Performances" at bounding box center [100, 176] width 43 height 9
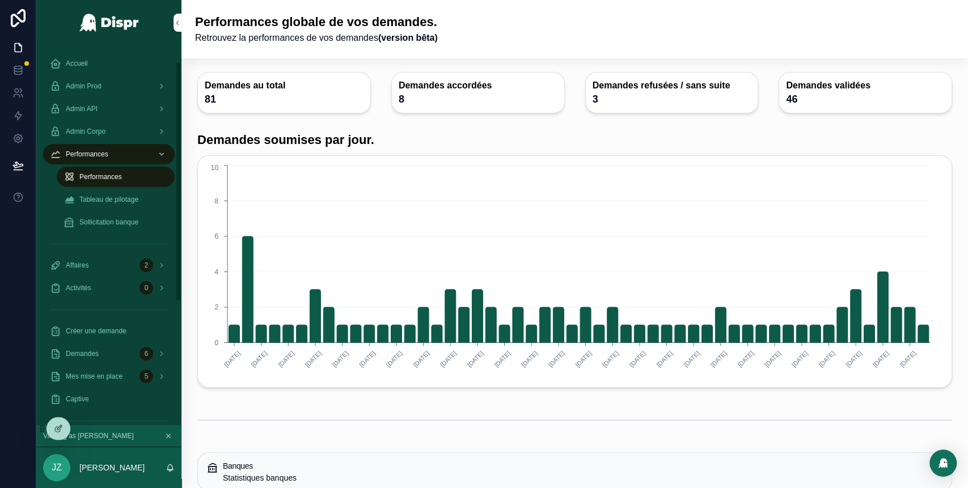
scroll to position [219, 0]
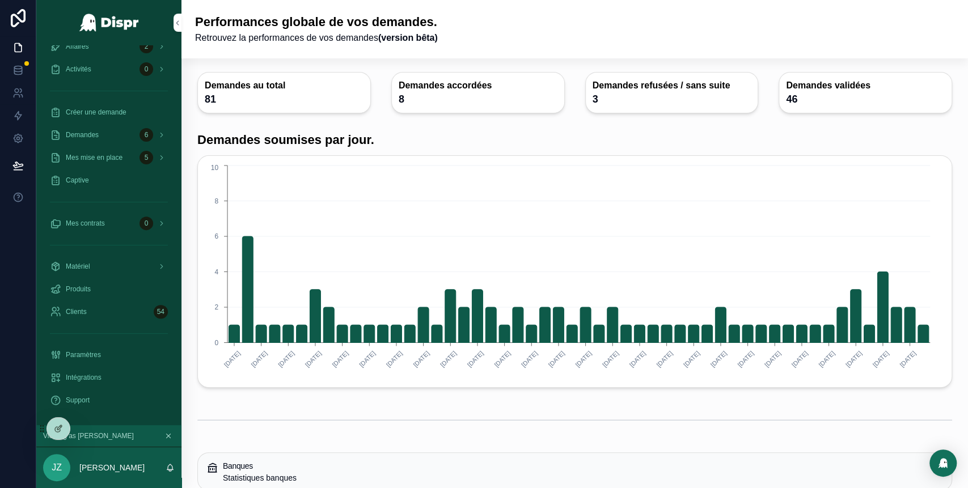
click at [88, 357] on span "Paramètres" at bounding box center [83, 355] width 35 height 9
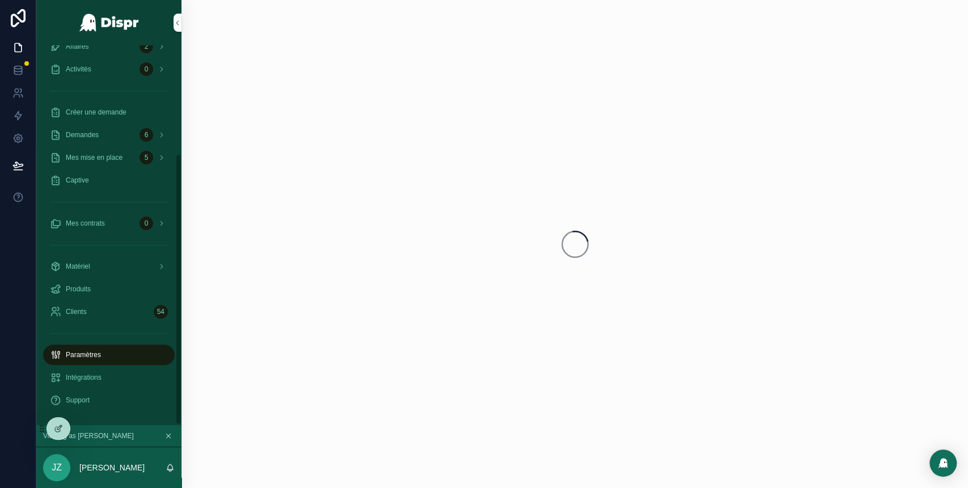
scroll to position [151, 0]
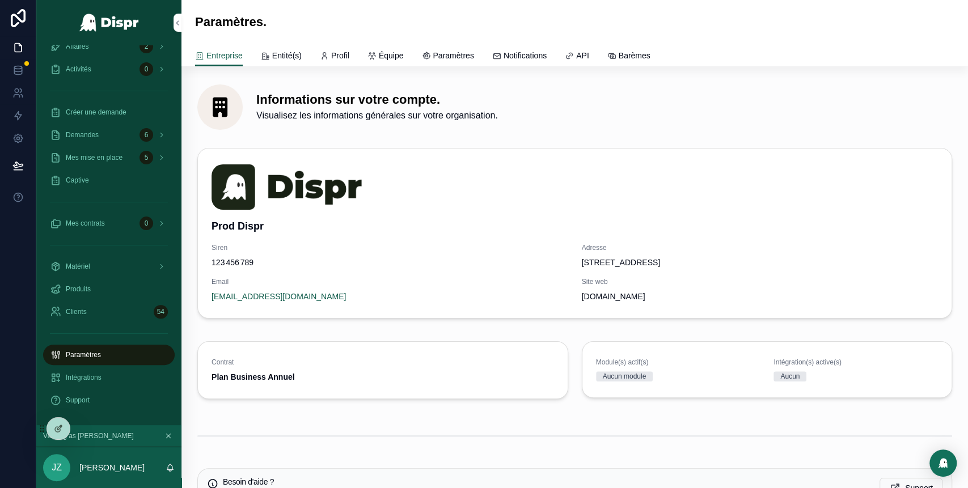
click at [294, 48] on link "Entité(s)" at bounding box center [281, 56] width 41 height 23
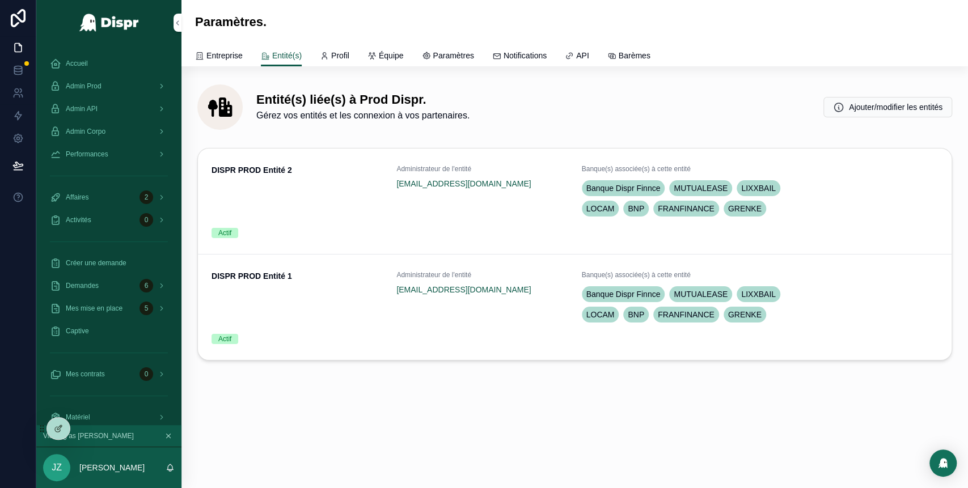
click at [101, 156] on span "Performances" at bounding box center [87, 154] width 43 height 9
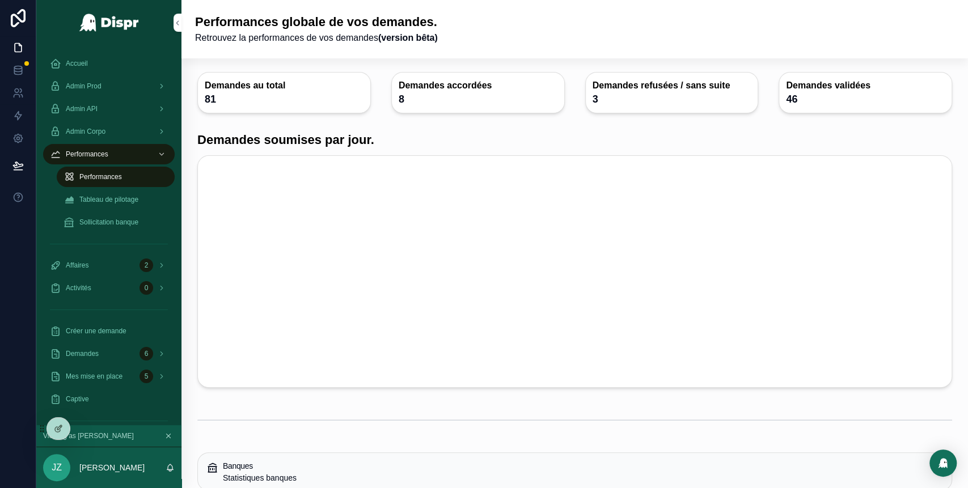
click at [108, 180] on span "Performances" at bounding box center [100, 176] width 43 height 9
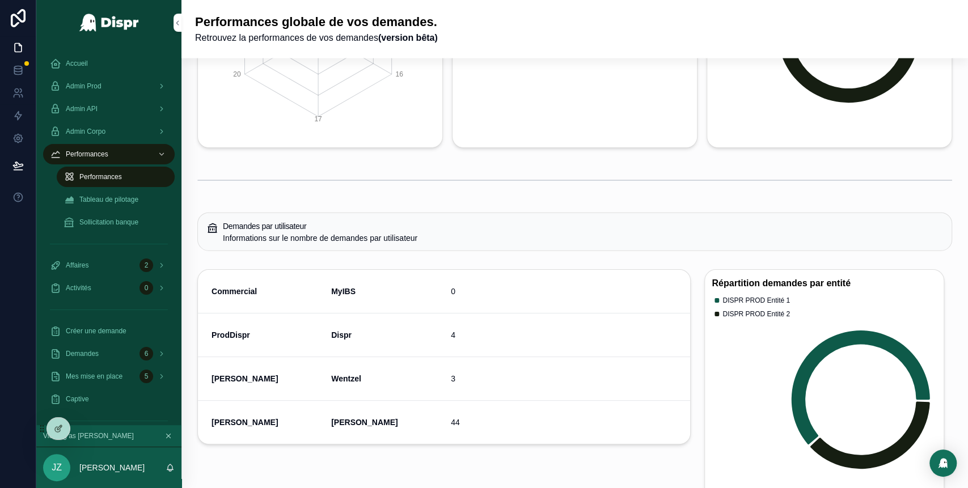
scroll to position [1775, 0]
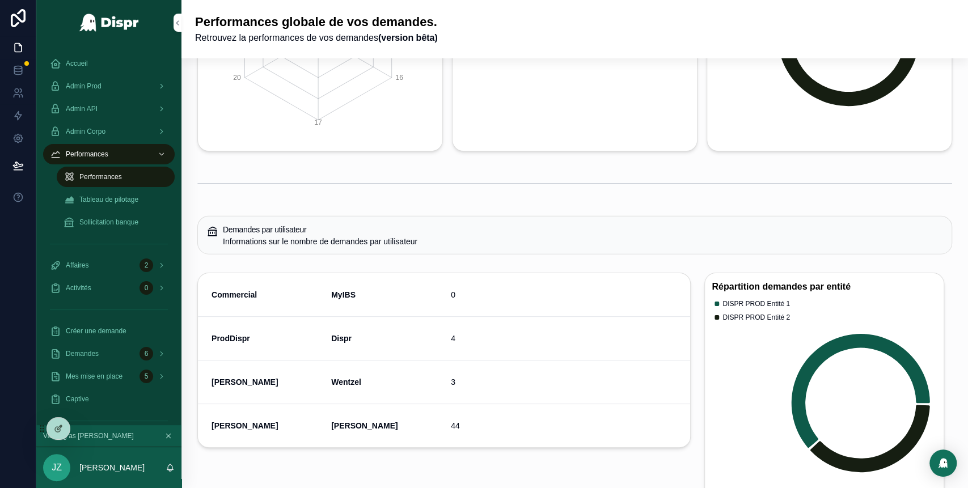
click at [113, 79] on div "Admin Prod" at bounding box center [109, 86] width 118 height 18
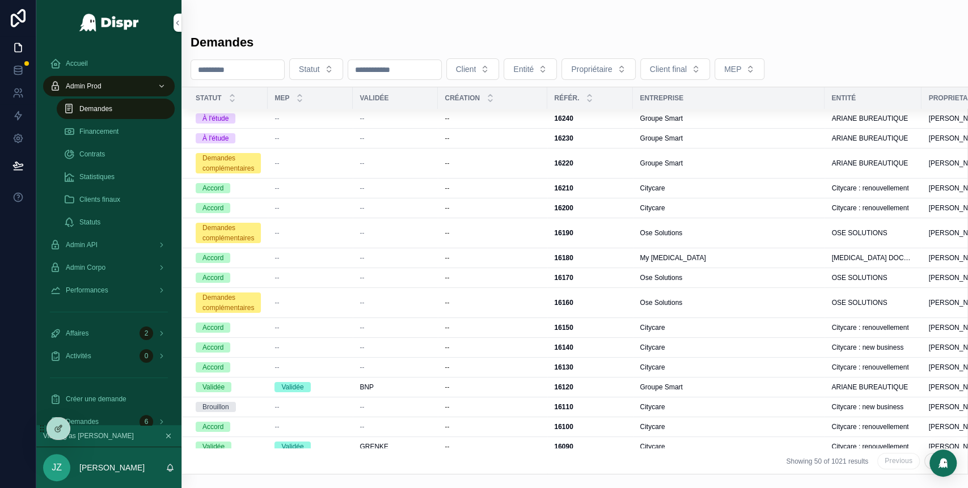
click at [112, 112] on span "Demandes" at bounding box center [95, 108] width 33 height 9
click at [472, 138] on div "--" at bounding box center [493, 138] width 96 height 9
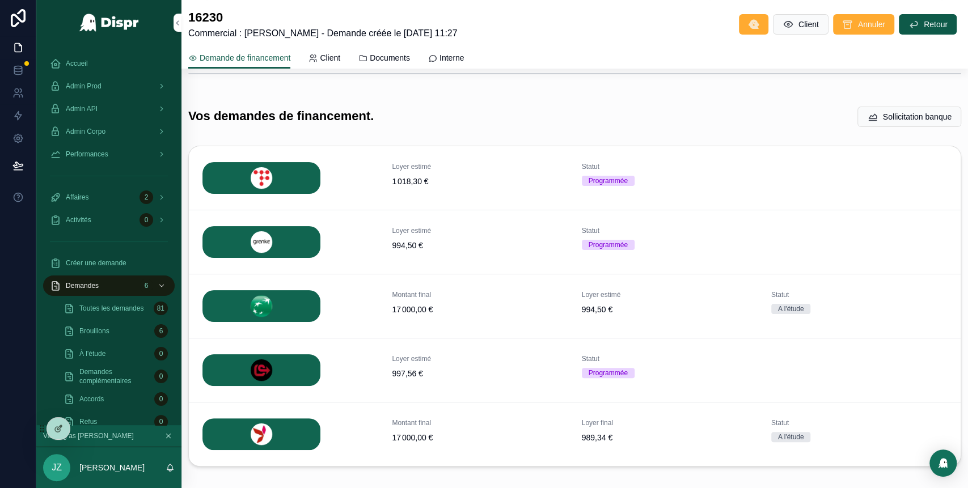
scroll to position [244, 0]
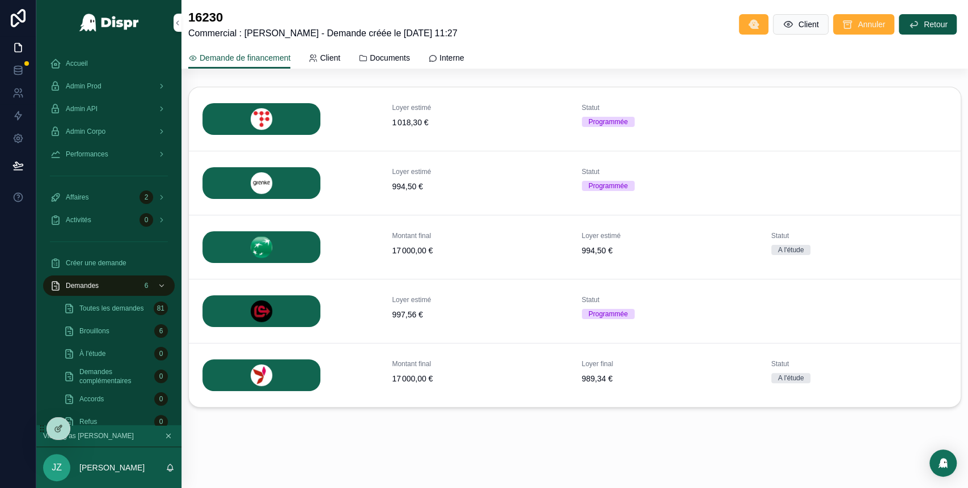
click at [0, 0] on icon "scrollable content" at bounding box center [0, 0] width 0 height 0
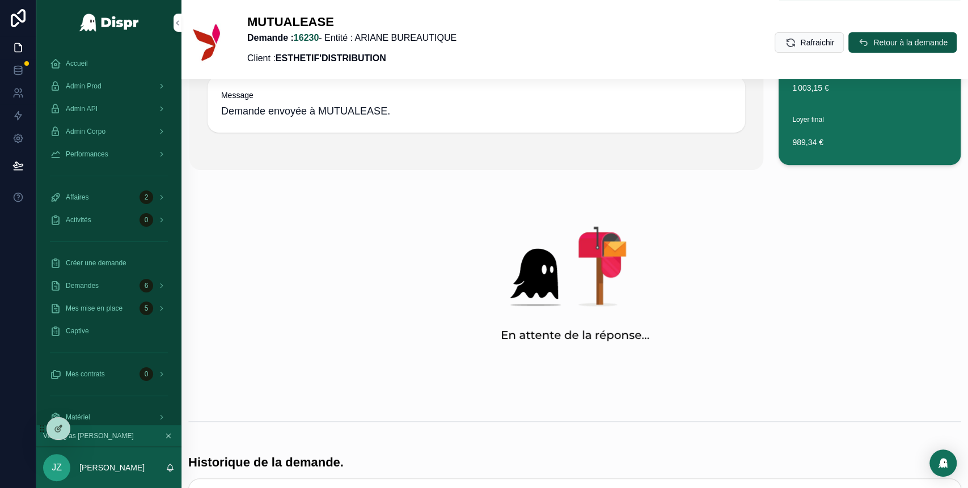
scroll to position [203, 0]
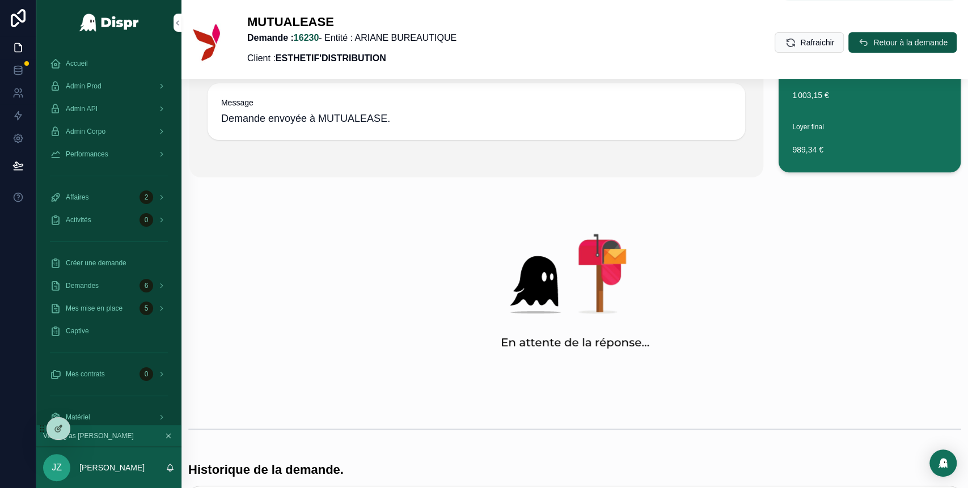
click at [873, 41] on span "Retour à la demande" at bounding box center [910, 42] width 74 height 11
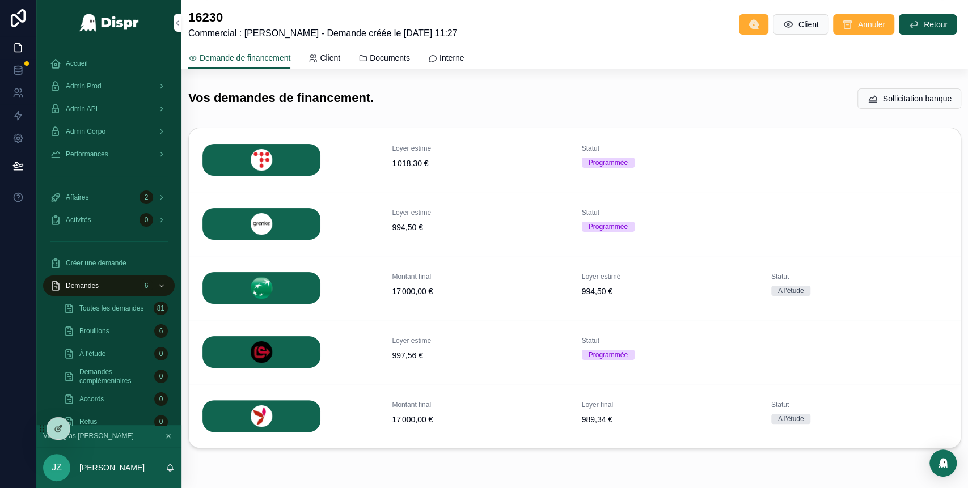
scroll to position [200, 0]
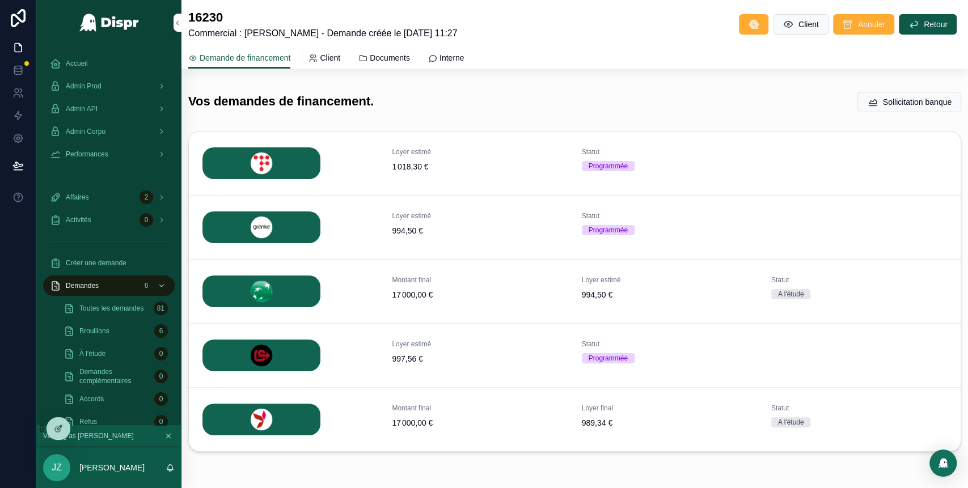
click at [0, 0] on button "Détails" at bounding box center [0, 0] width 0 height 0
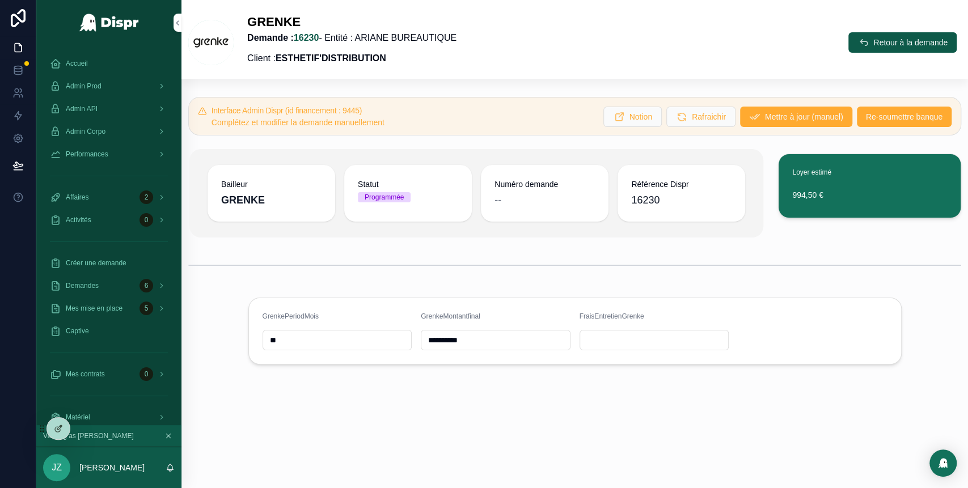
click at [867, 111] on span "Re-soumettre banque" at bounding box center [904, 116] width 77 height 11
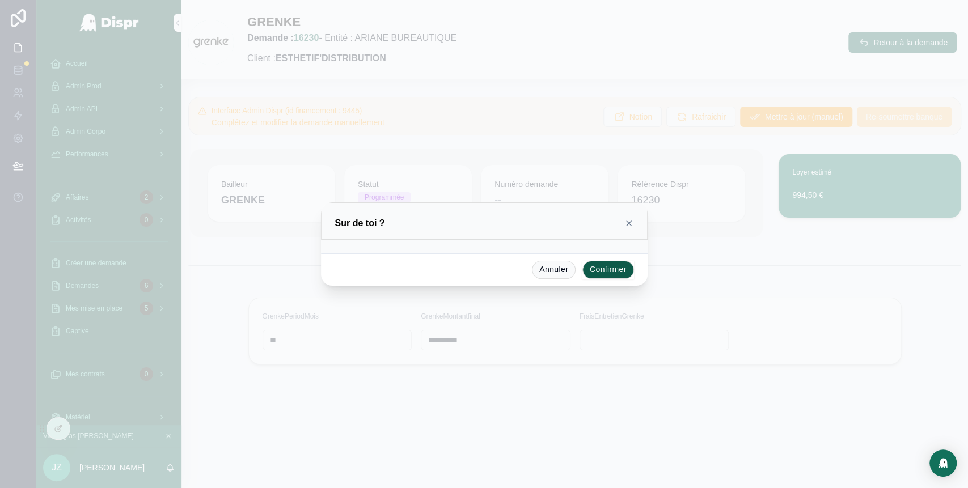
click at [611, 268] on button "Confirmer" at bounding box center [608, 270] width 52 height 18
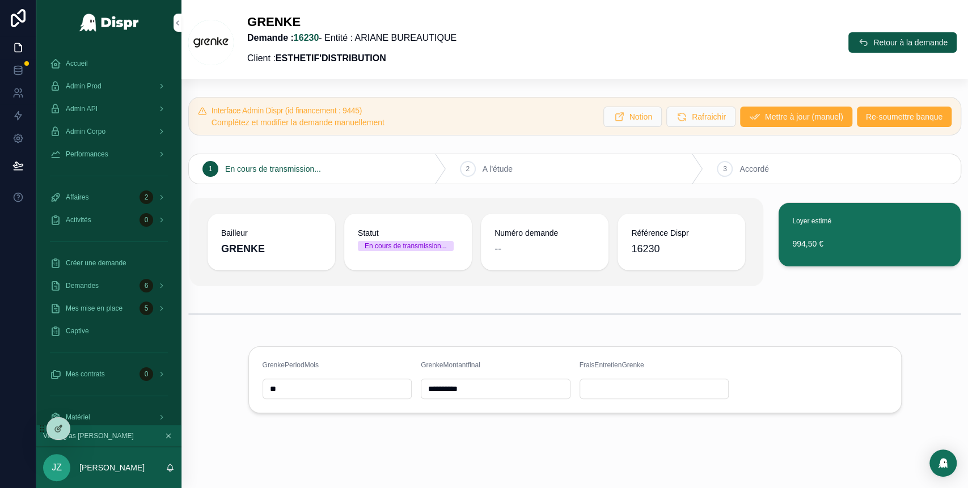
click at [858, 38] on icon "scrollable content" at bounding box center [863, 42] width 11 height 11
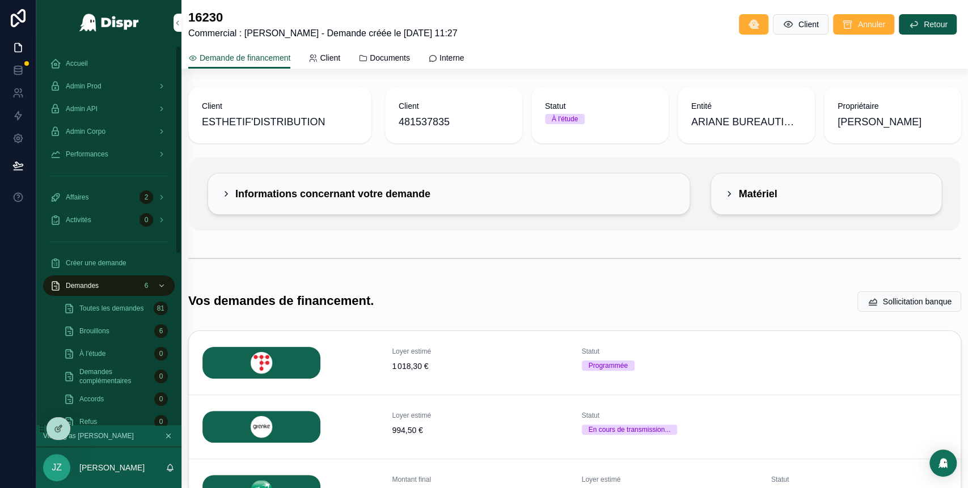
click at [132, 88] on div "Admin Prod" at bounding box center [109, 86] width 118 height 18
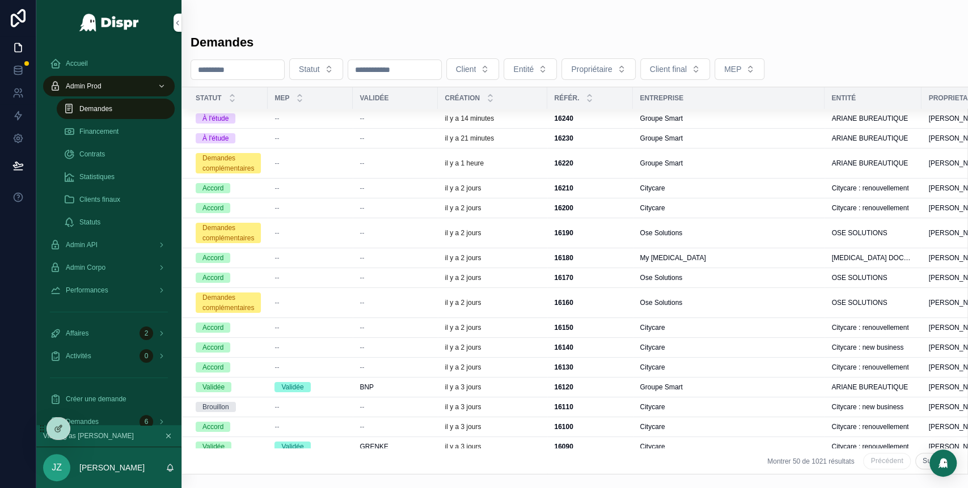
click at [464, 117] on p "il y a 14 minutes" at bounding box center [469, 118] width 49 height 9
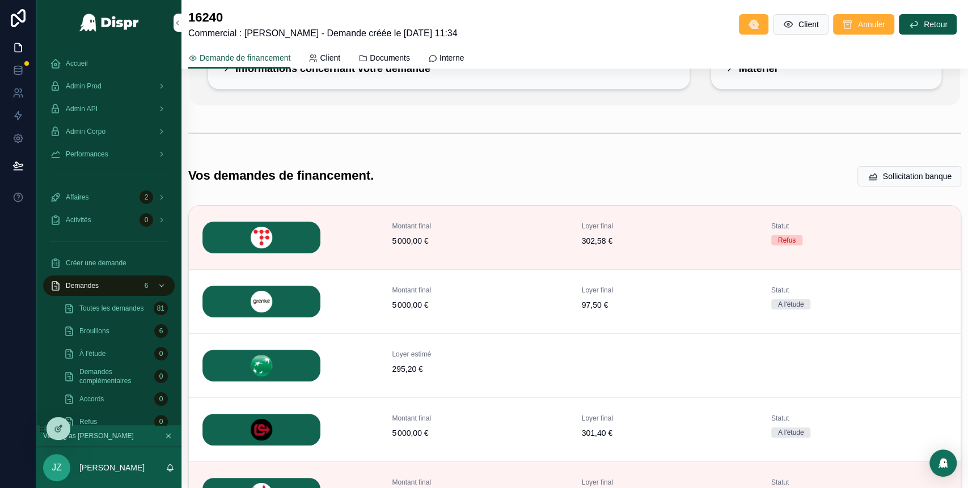
scroll to position [124, 0]
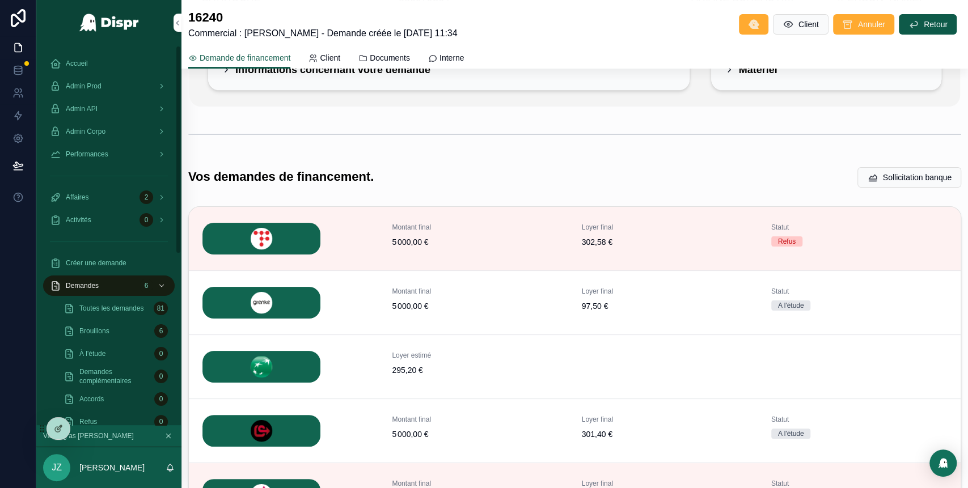
click at [102, 85] on span "Admin Prod" at bounding box center [84, 86] width 36 height 9
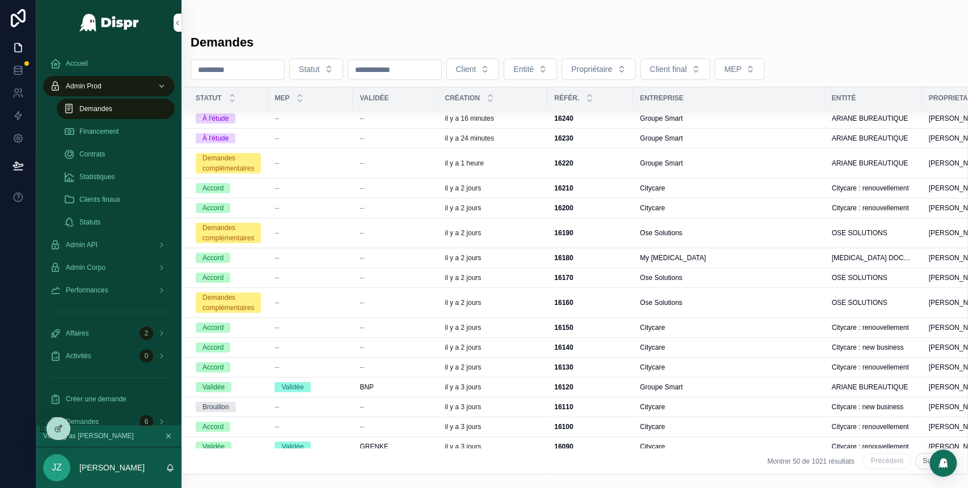
click at [364, 137] on span "--" at bounding box center [362, 138] width 5 height 9
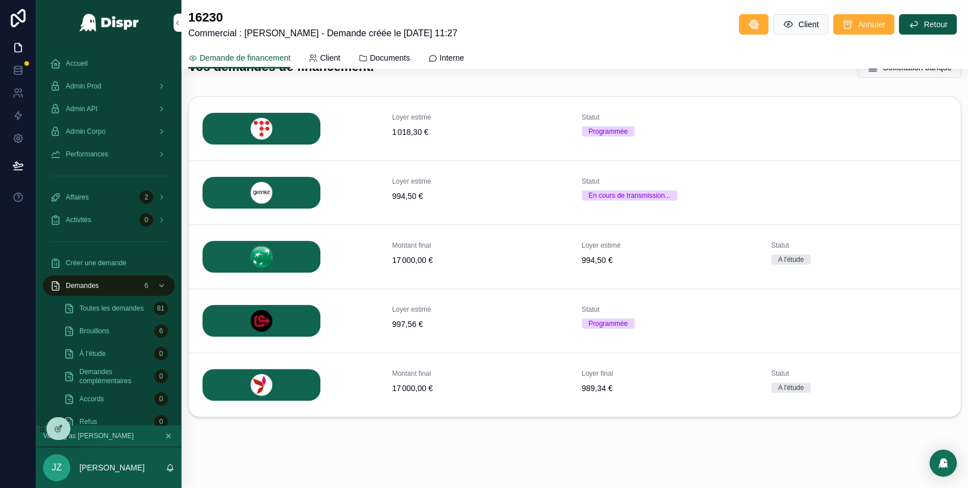
scroll to position [244, 0]
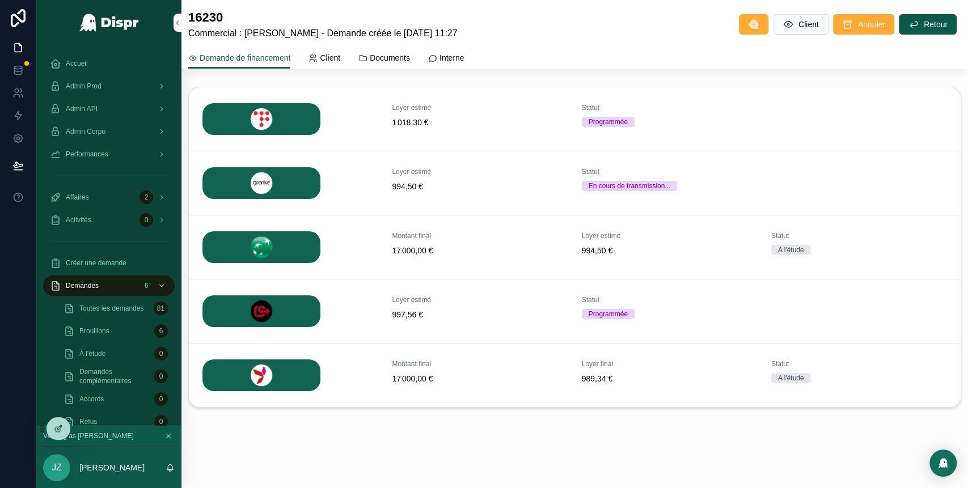
click at [0, 0] on span "Détails" at bounding box center [0, 0] width 0 height 0
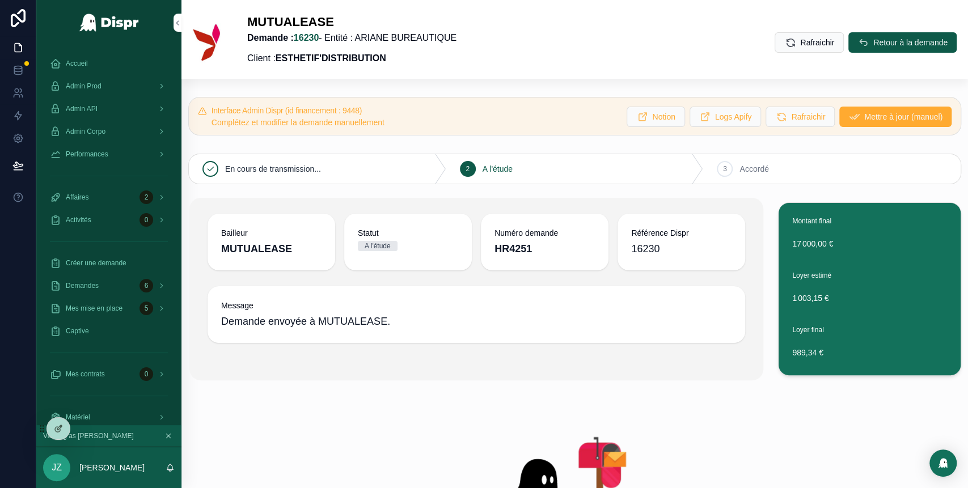
click at [848, 114] on icon "scrollable content" at bounding box center [853, 116] width 11 height 11
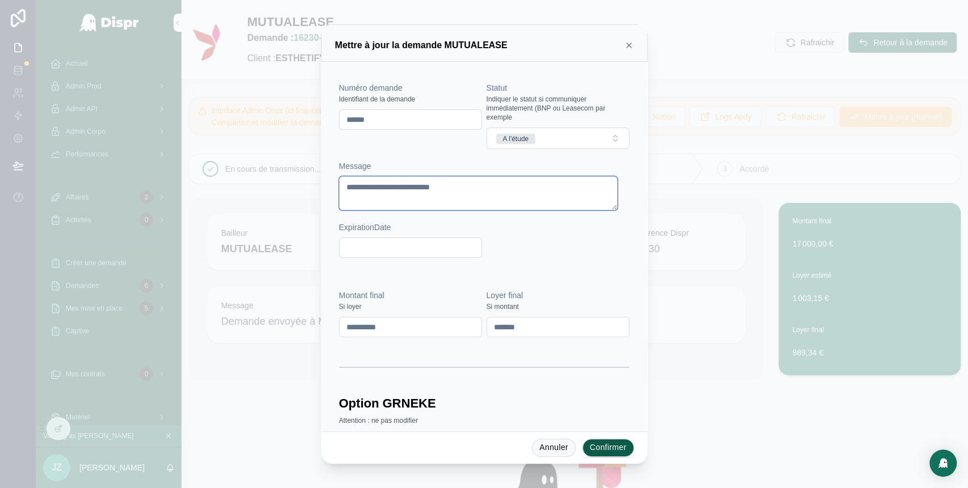
drag, startPoint x: 501, startPoint y: 189, endPoint x: 343, endPoint y: 180, distance: 157.9
click at [343, 180] on textarea "**********" at bounding box center [478, 193] width 279 height 34
click at [590, 136] on button "A l'étude" at bounding box center [558, 139] width 143 height 22
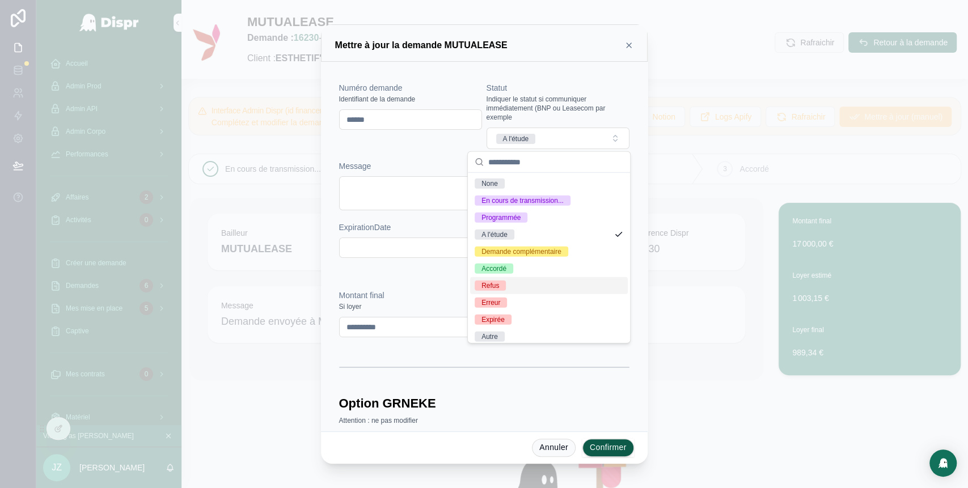
click at [526, 285] on div "Refus" at bounding box center [549, 285] width 158 height 17
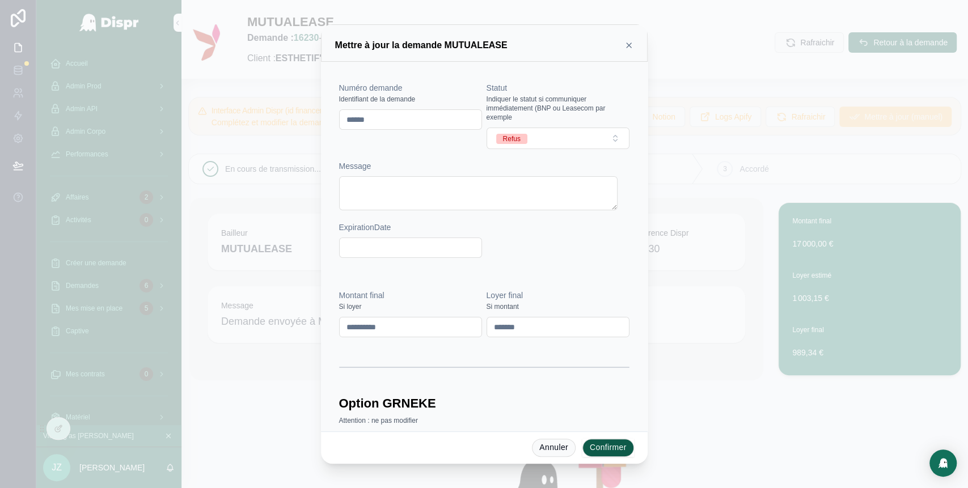
click at [608, 445] on button "Confirmer" at bounding box center [608, 448] width 52 height 18
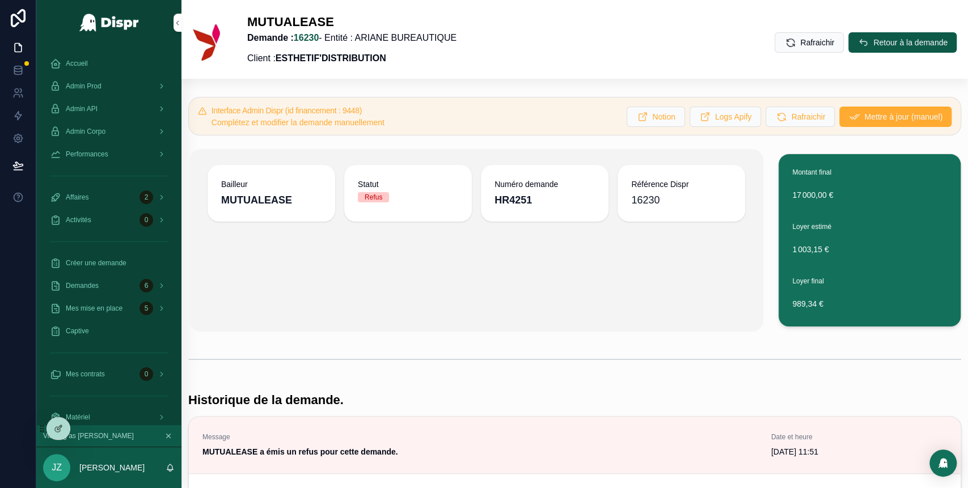
click at [851, 42] on button "Retour à la demande" at bounding box center [902, 42] width 108 height 20
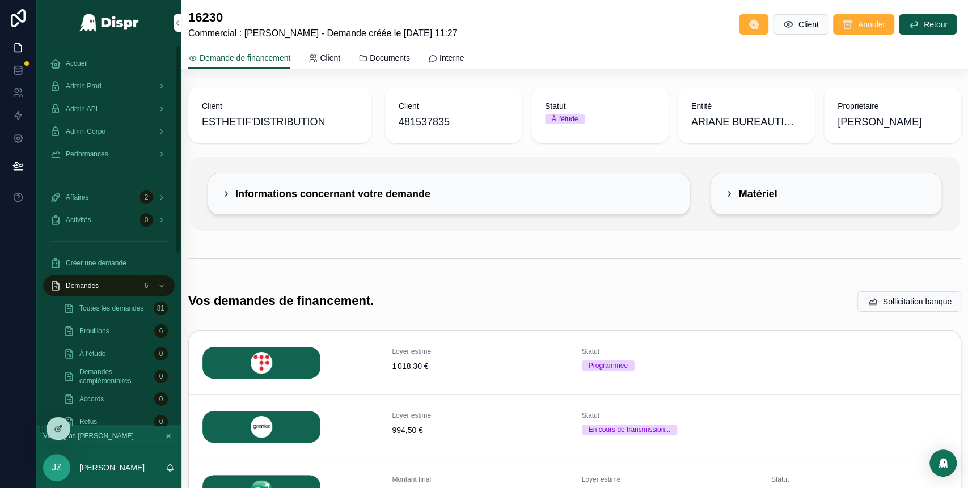
click at [138, 85] on div "Admin Prod" at bounding box center [109, 86] width 118 height 18
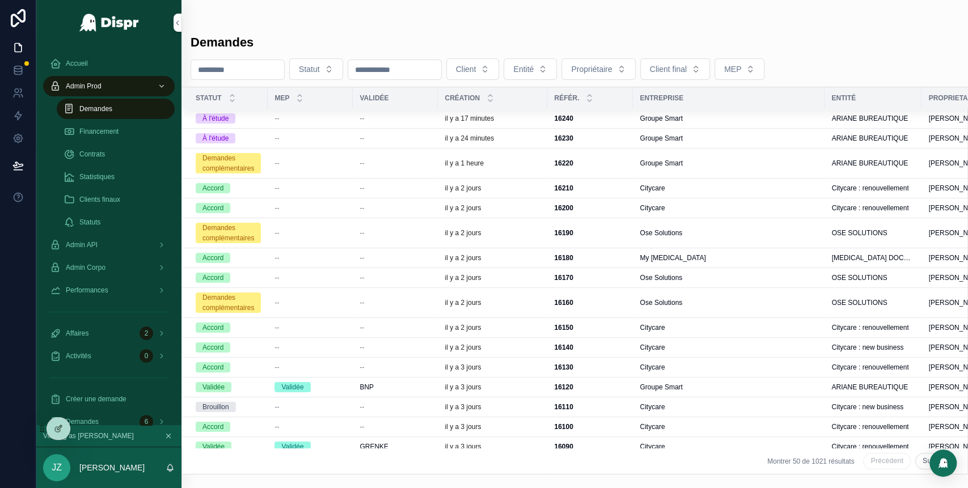
click at [415, 121] on div "--" at bounding box center [395, 118] width 71 height 9
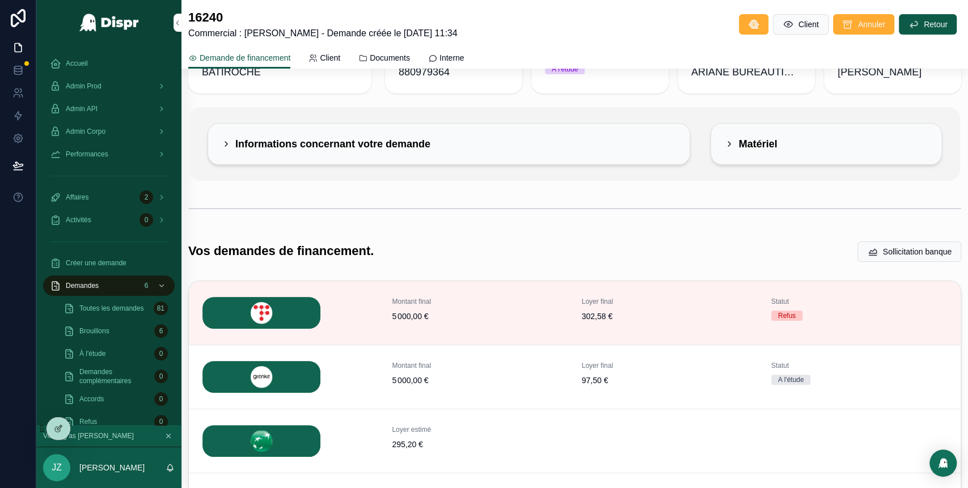
scroll to position [50, 0]
click at [0, 0] on span "Détails" at bounding box center [0, 0] width 0 height 0
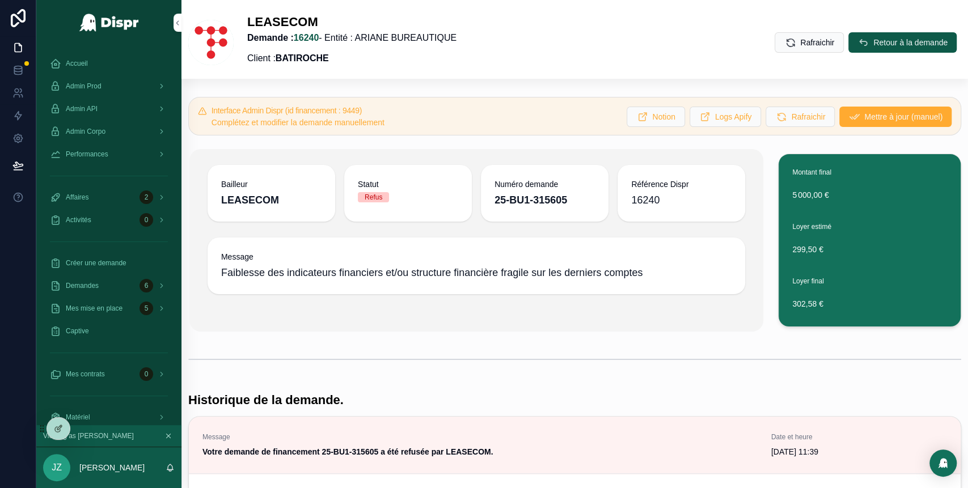
click at [858, 45] on icon "scrollable content" at bounding box center [863, 42] width 11 height 11
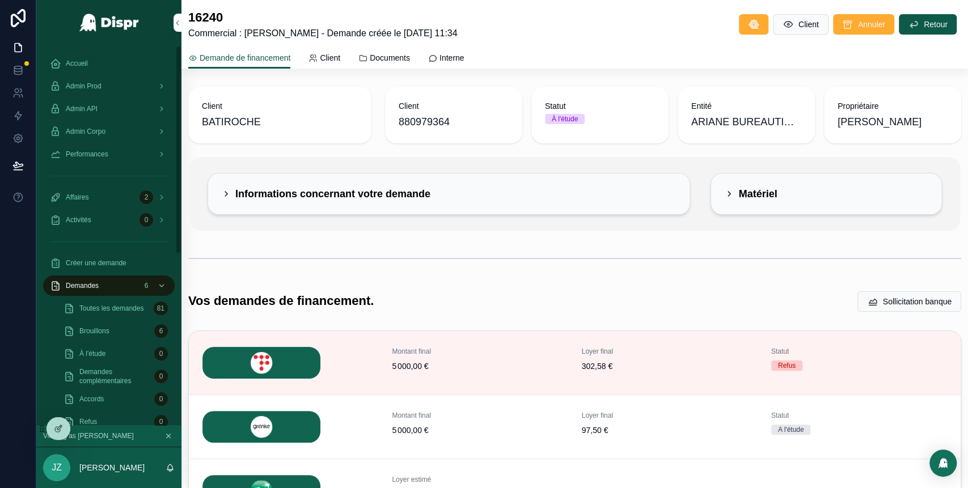
click at [132, 80] on div "Admin Prod" at bounding box center [109, 86] width 118 height 18
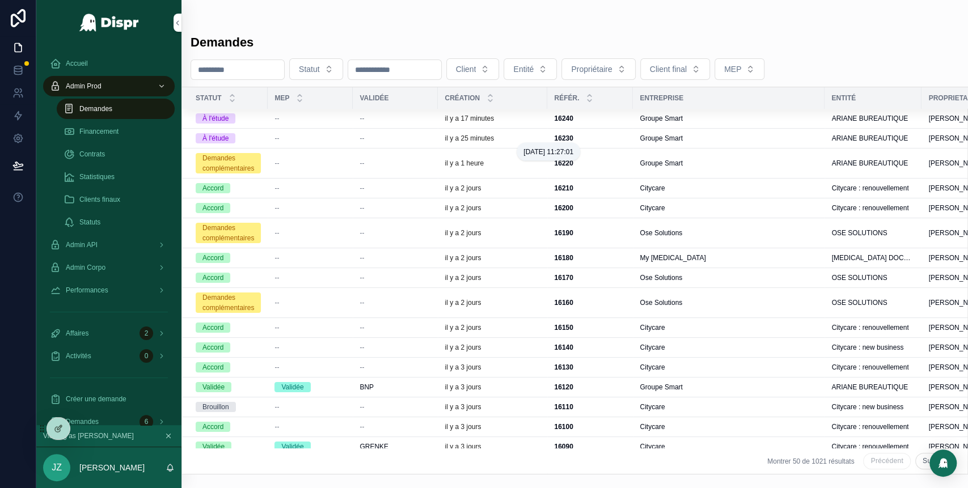
click at [486, 138] on p "il y a 25 minutes" at bounding box center [469, 138] width 49 height 9
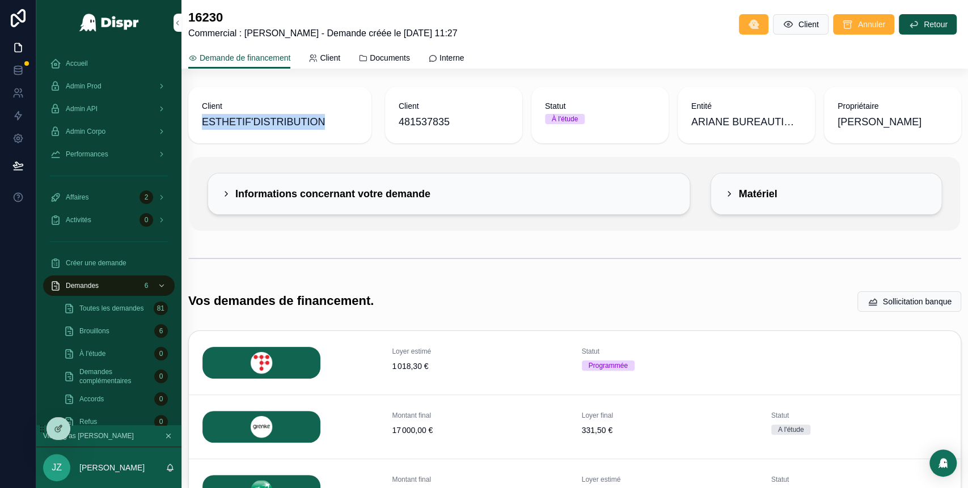
drag, startPoint x: 336, startPoint y: 123, endPoint x: 195, endPoint y: 130, distance: 140.9
click at [195, 130] on div "Client ESTHETIF'DISTRIBUTION" at bounding box center [279, 115] width 183 height 57
copy span "ESTHETIF'DISTRIBUTION"
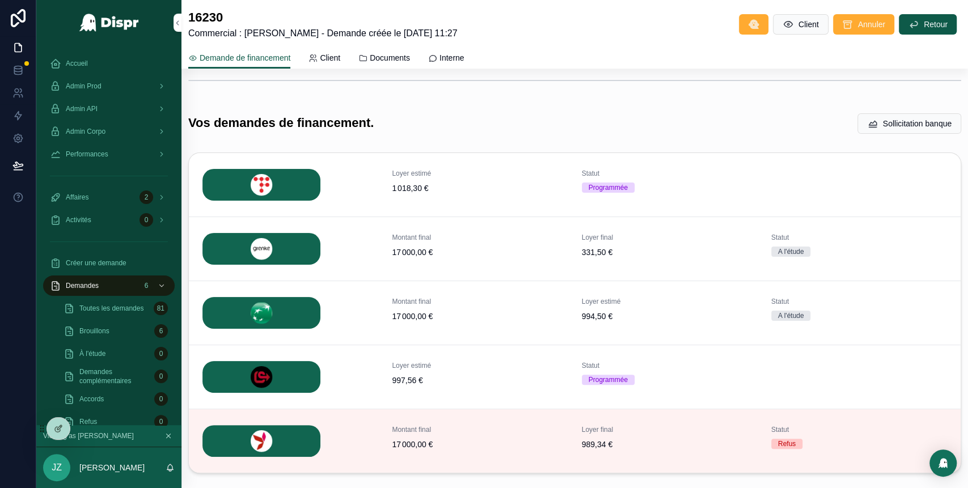
scroll to position [179, 0]
click at [0, 0] on span "Détails" at bounding box center [0, 0] width 0 height 0
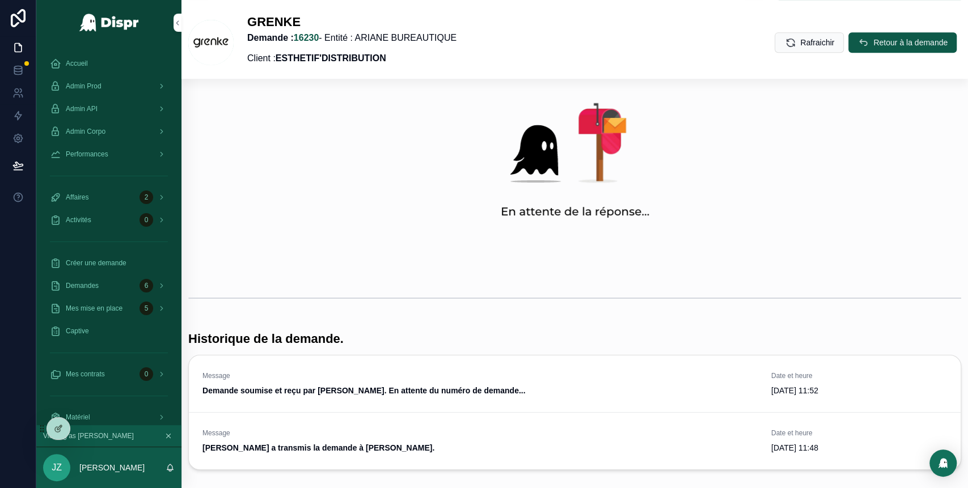
scroll to position [307, 0]
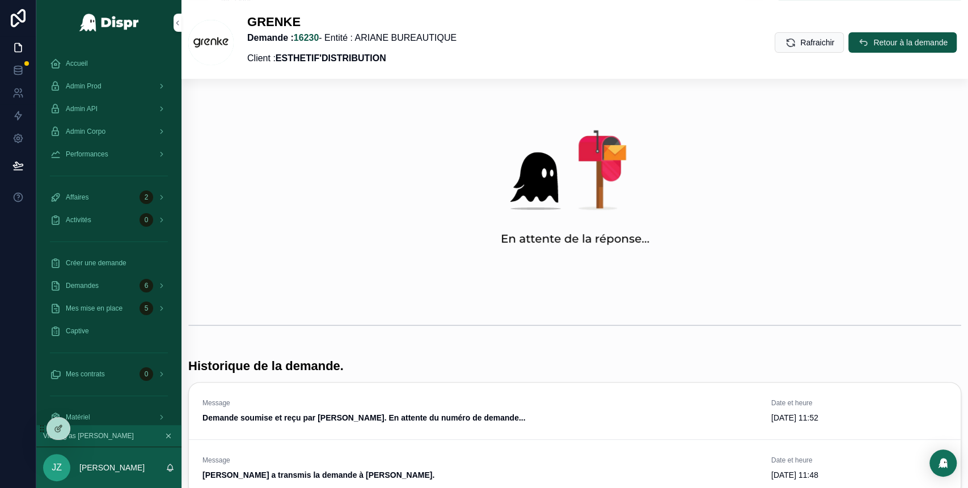
click at [873, 41] on span "Retour à la demande" at bounding box center [910, 42] width 74 height 11
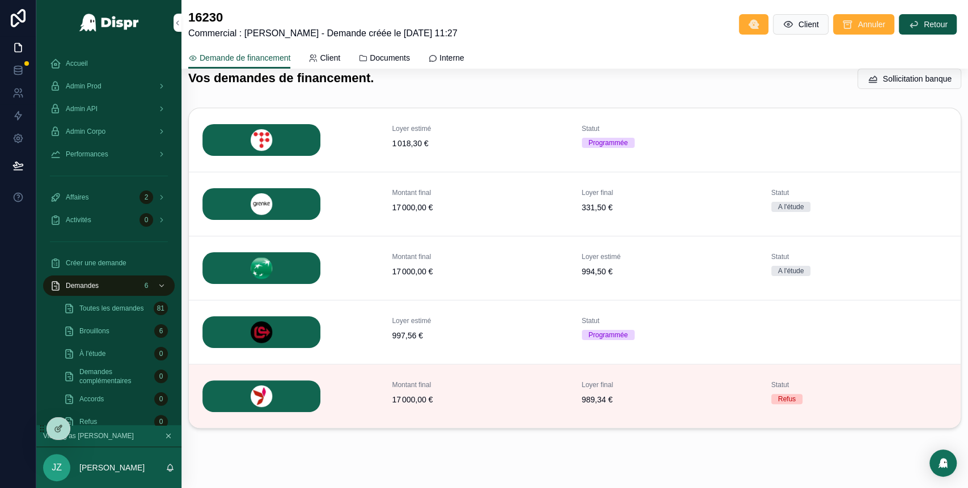
scroll to position [227, 0]
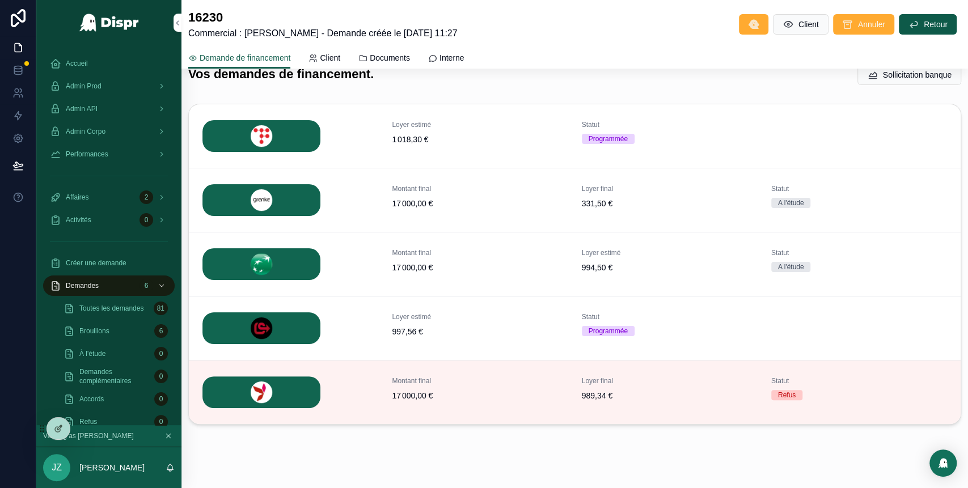
click at [0, 0] on span "Détails" at bounding box center [0, 0] width 0 height 0
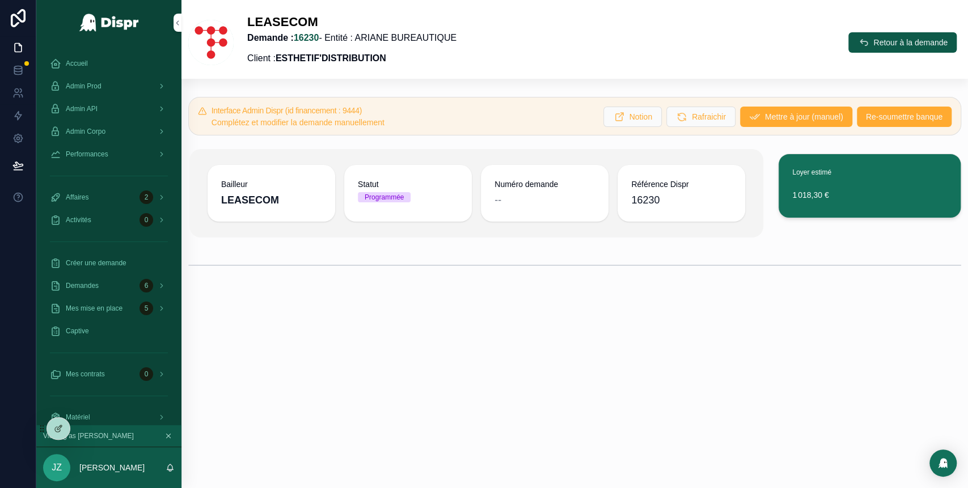
click at [886, 120] on span "Re-soumettre banque" at bounding box center [904, 116] width 77 height 11
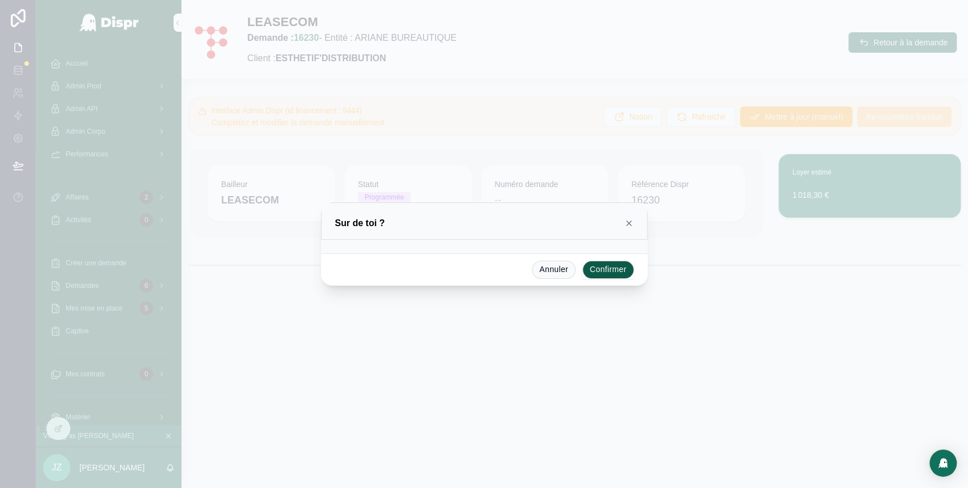
click at [610, 271] on button "Confirmer" at bounding box center [608, 270] width 52 height 18
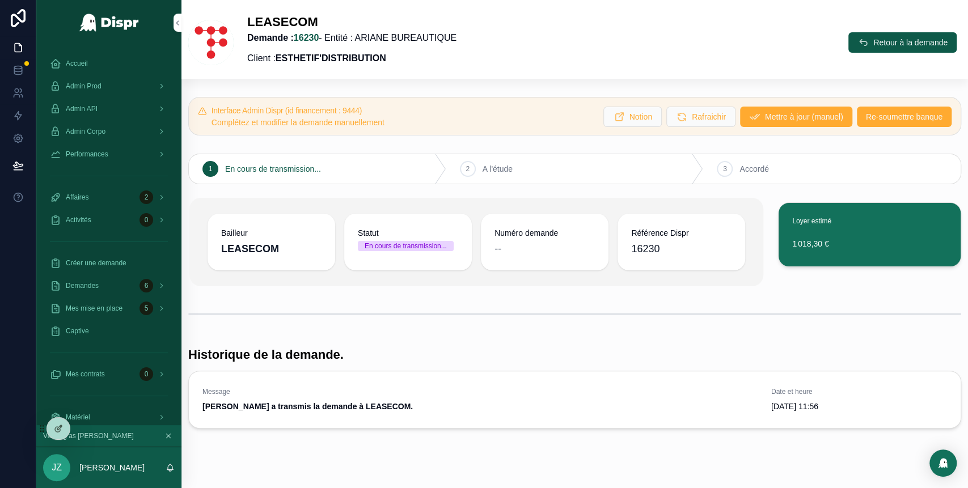
click at [102, 88] on span "Admin Prod" at bounding box center [84, 86] width 36 height 9
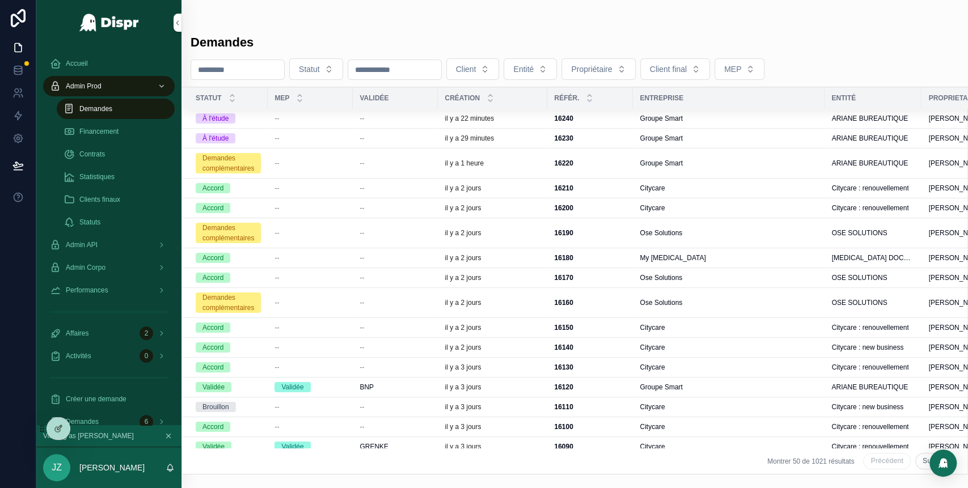
click at [413, 134] on div "--" at bounding box center [395, 138] width 71 height 9
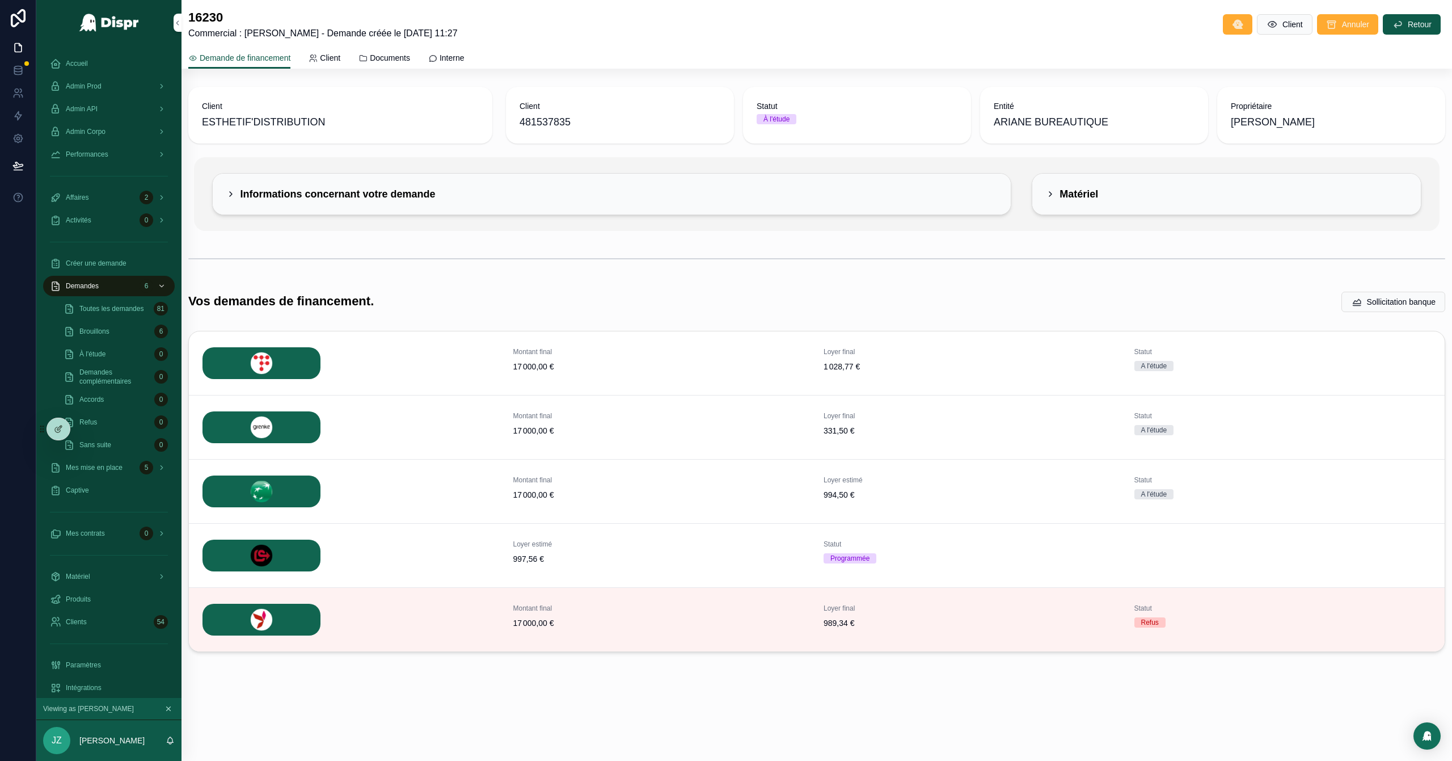
click at [114, 87] on div "Admin Prod" at bounding box center [109, 86] width 118 height 18
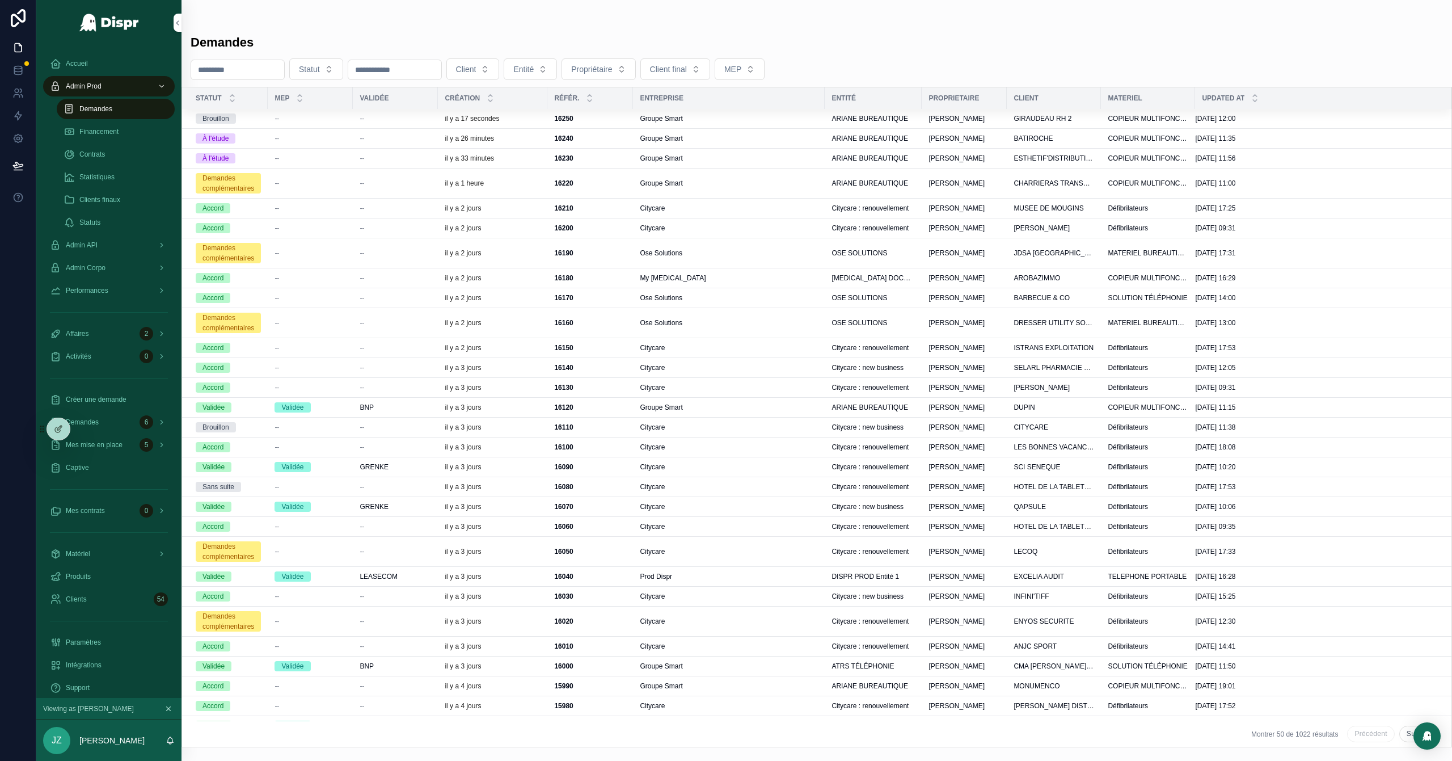
click at [420, 141] on div "--" at bounding box center [395, 138] width 71 height 9
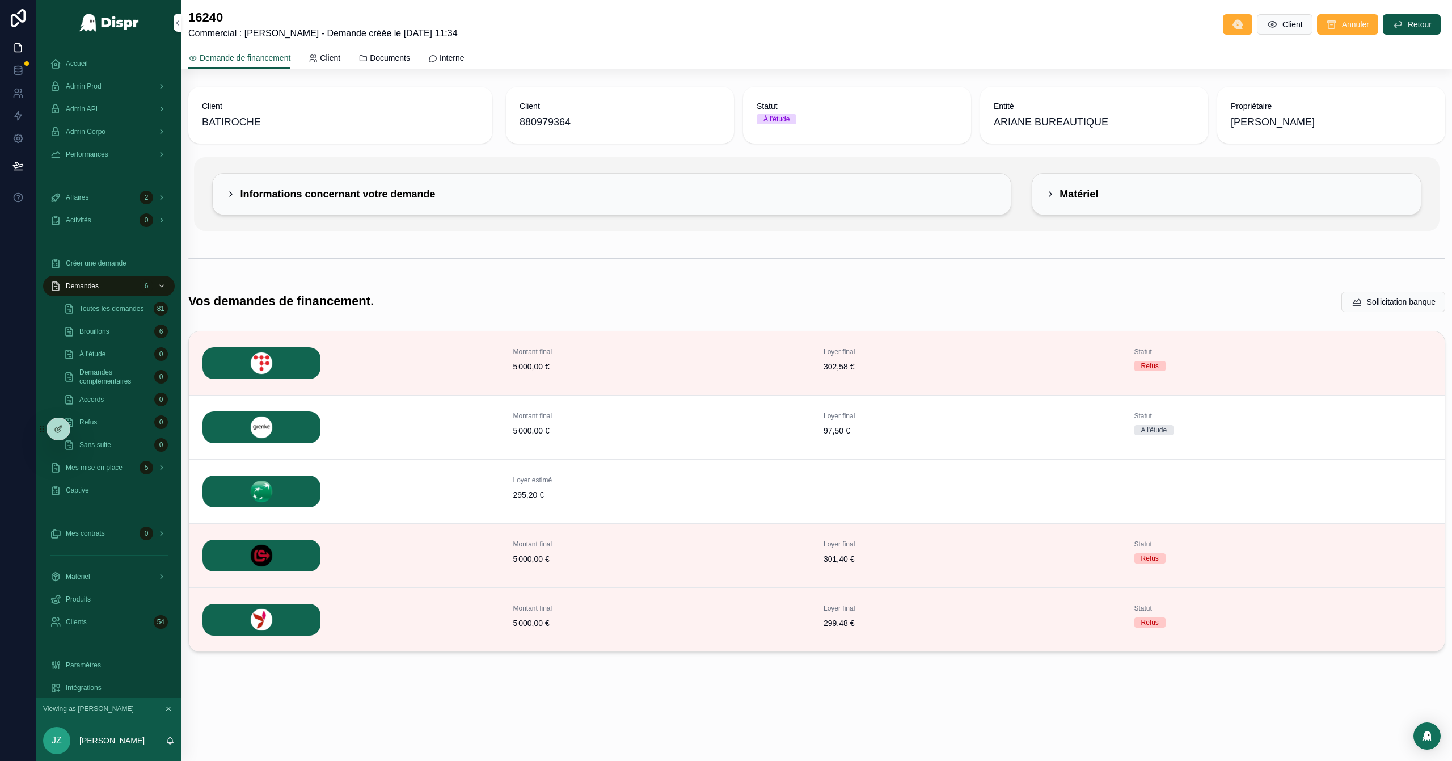
click at [102, 86] on span "Admin Prod" at bounding box center [84, 86] width 36 height 9
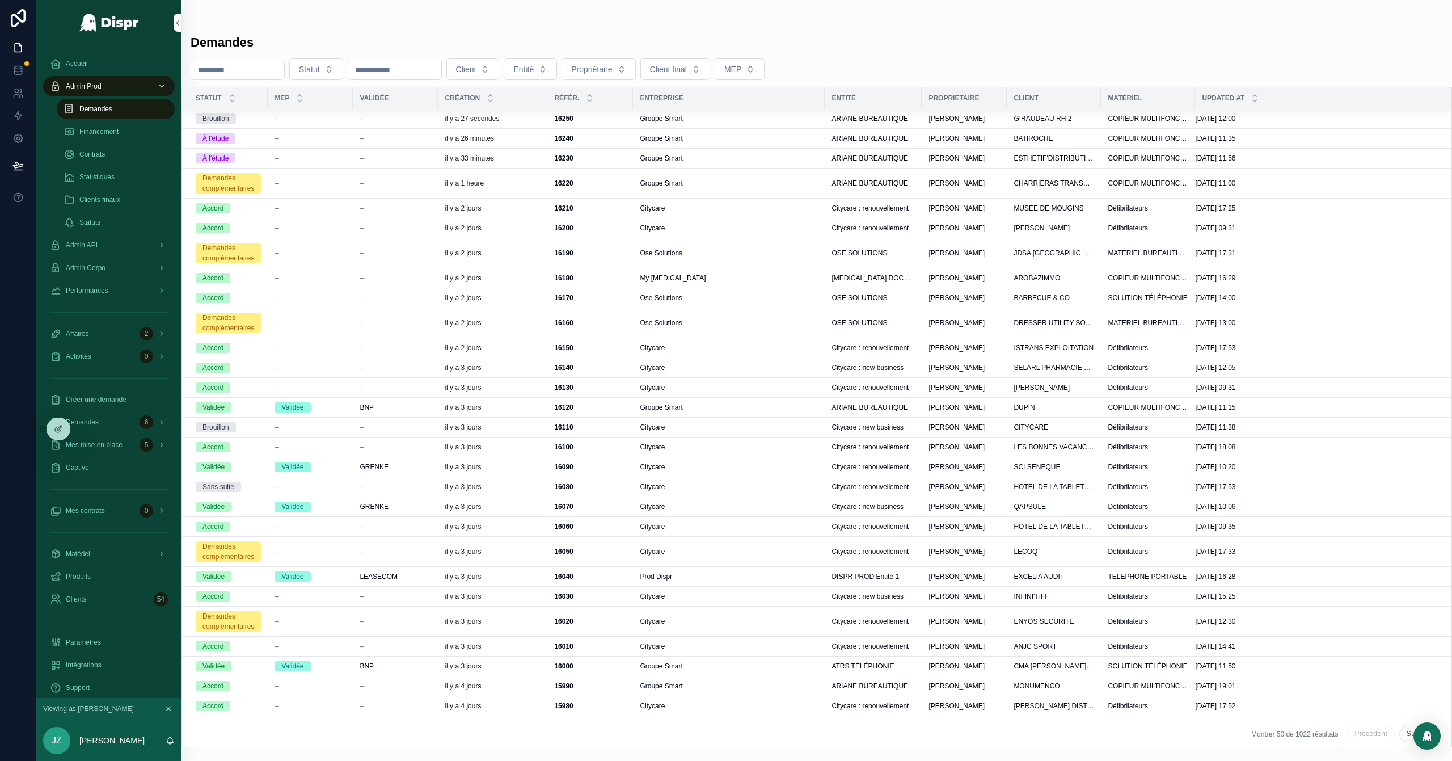
click at [346, 159] on div "--" at bounding box center [310, 158] width 71 height 9
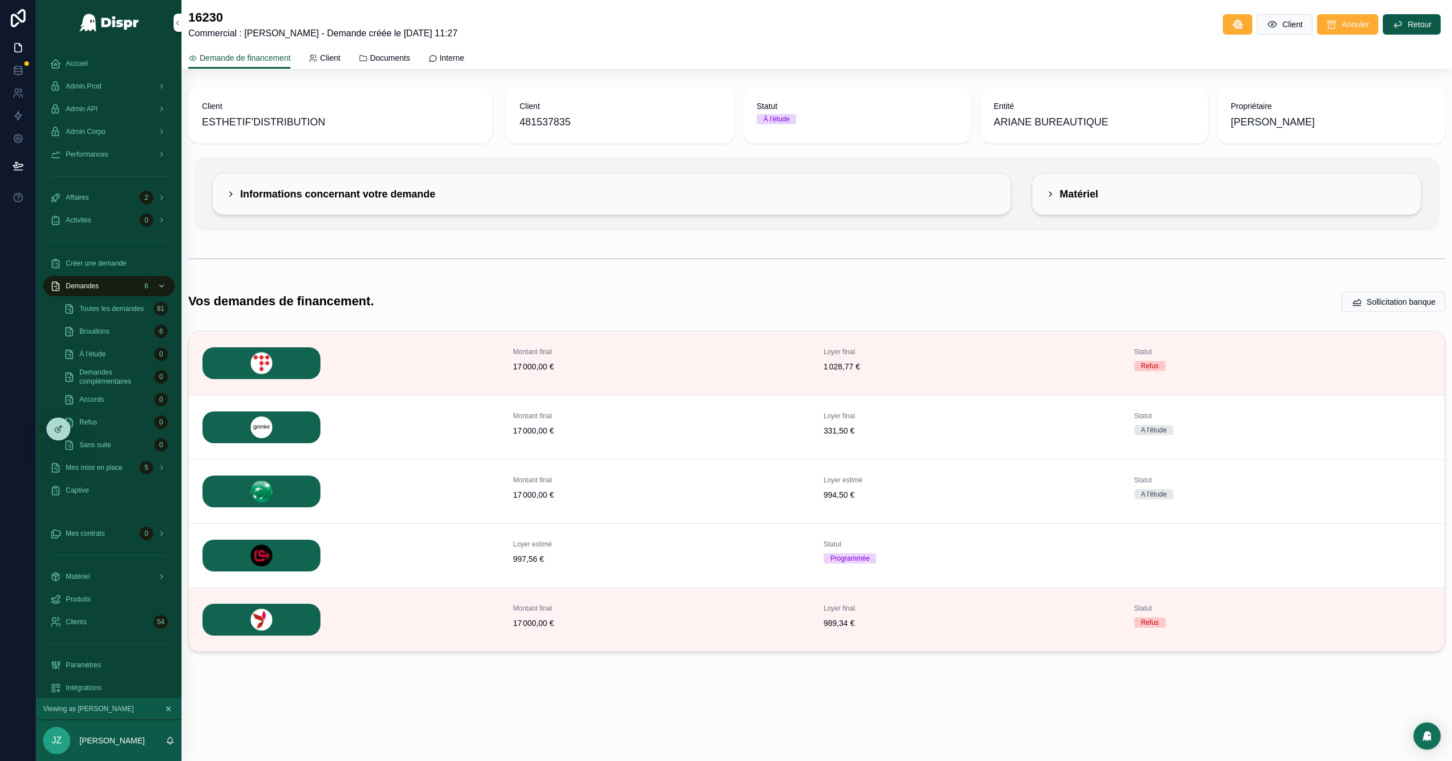
click at [0, 0] on span "Détails" at bounding box center [0, 0] width 0 height 0
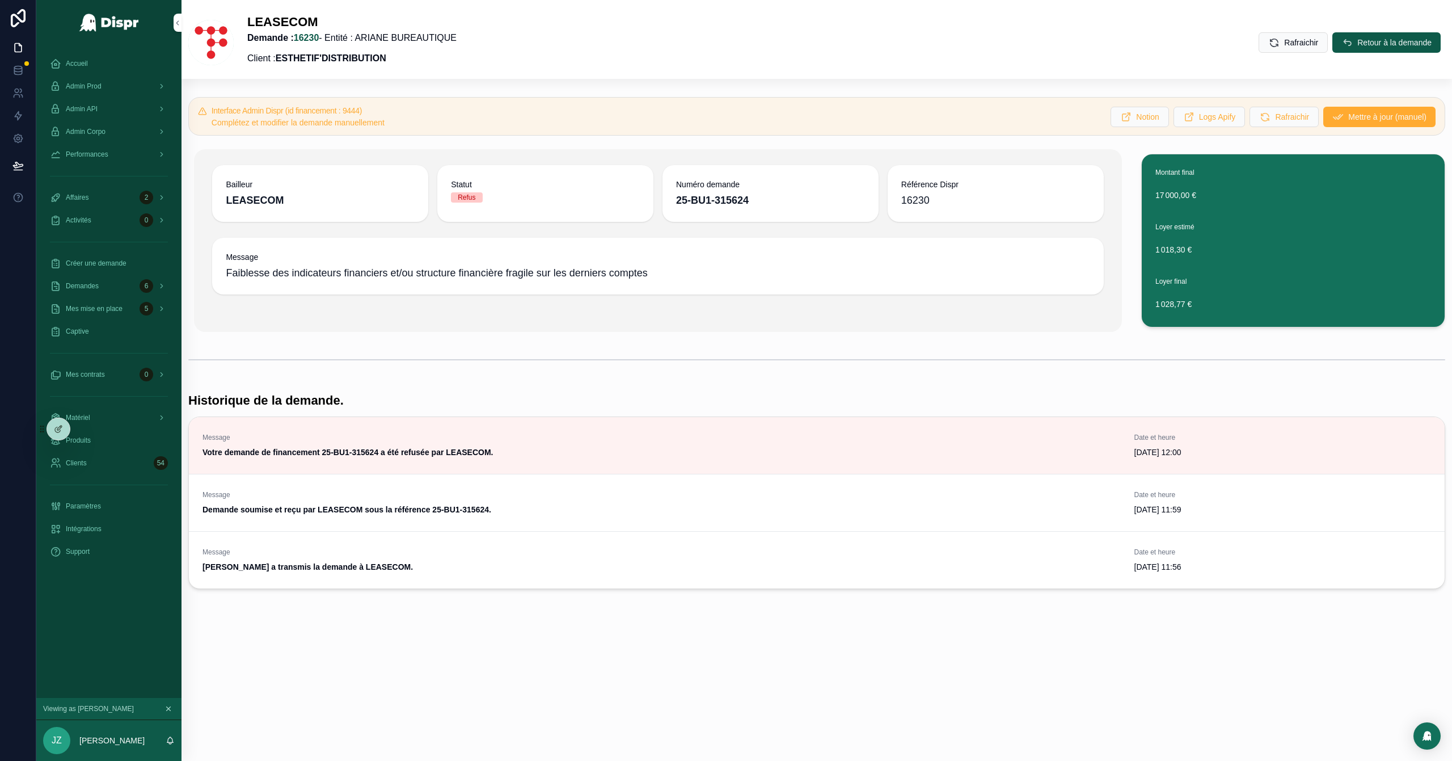
click at [968, 44] on span "Retour à la demande" at bounding box center [1394, 42] width 74 height 11
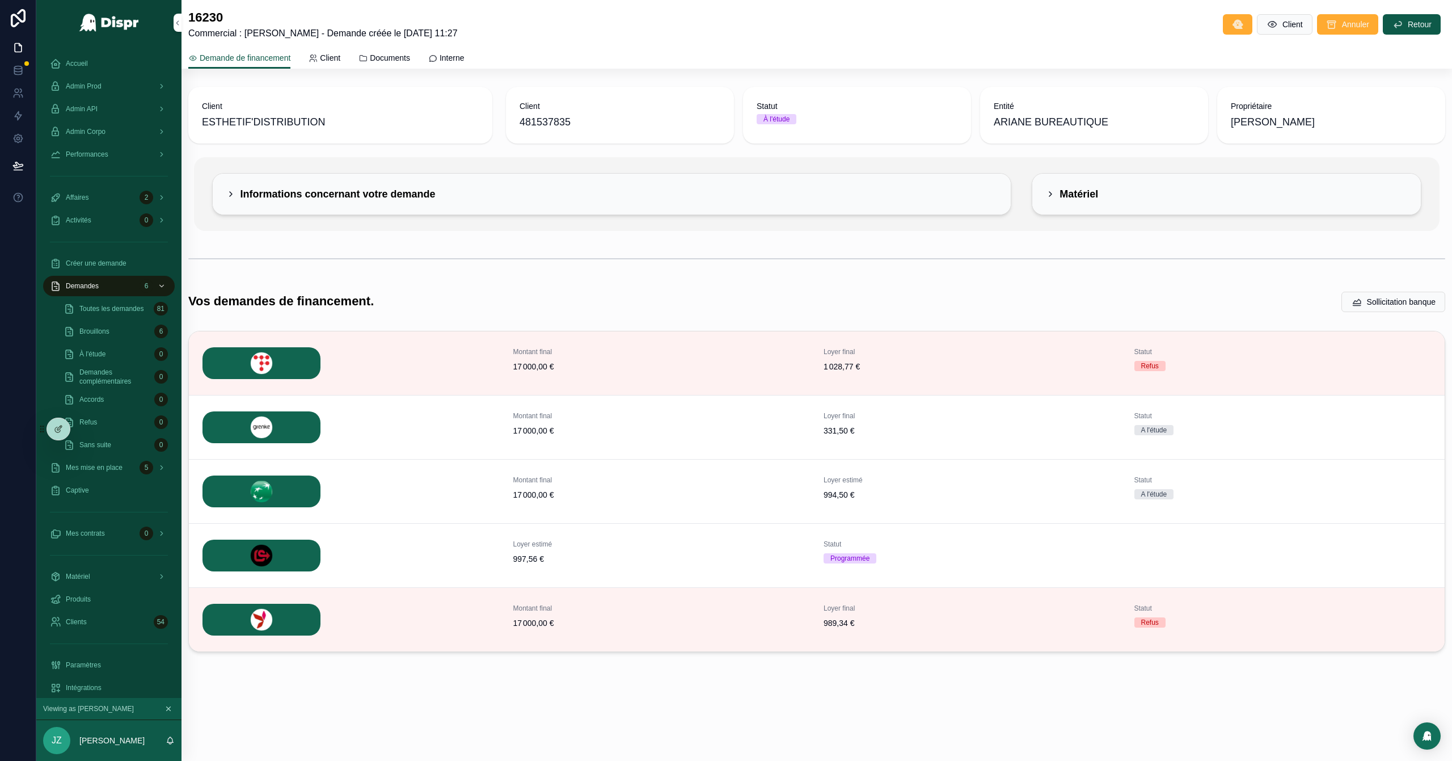
click at [0, 0] on span "Détails" at bounding box center [0, 0] width 0 height 0
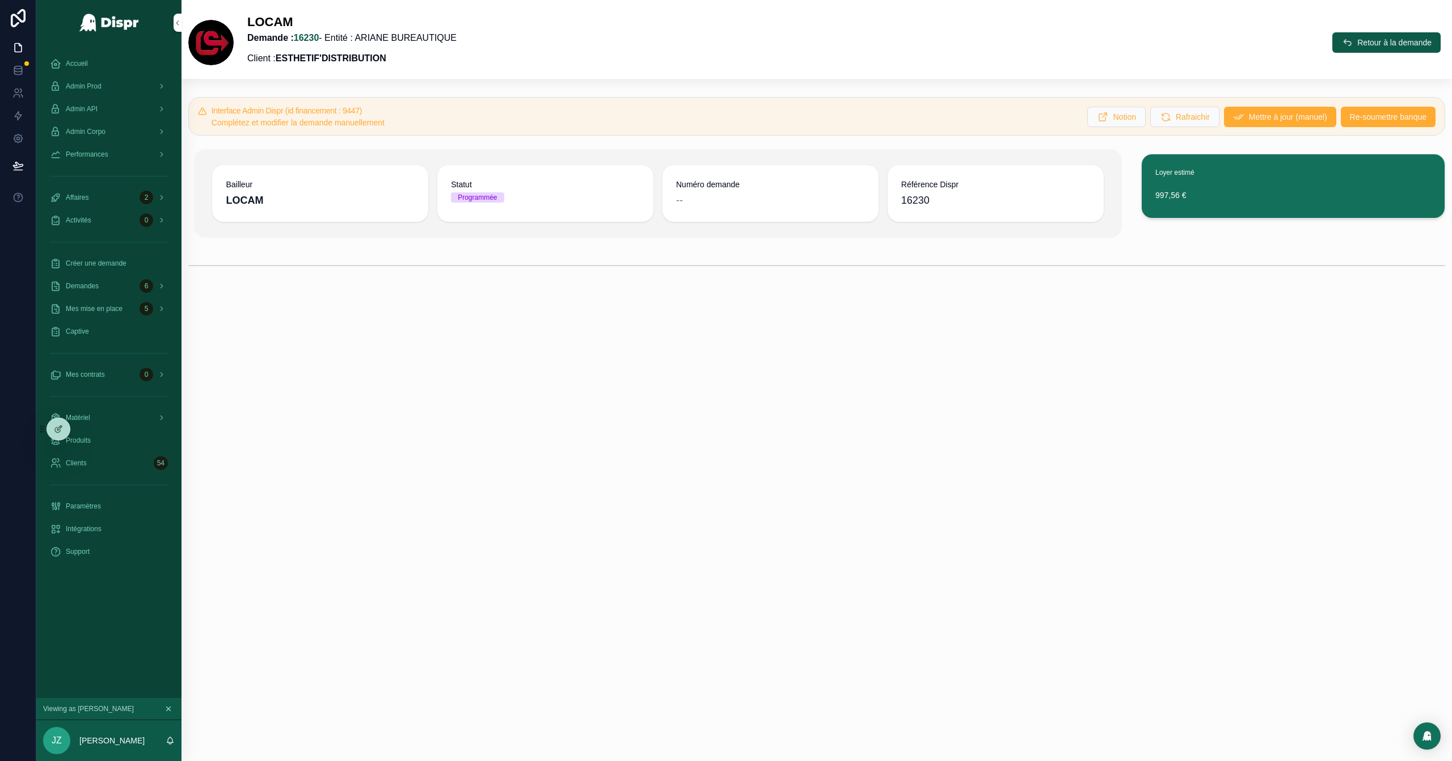
click at [968, 119] on span "Re-soumettre banque" at bounding box center [1388, 116] width 77 height 11
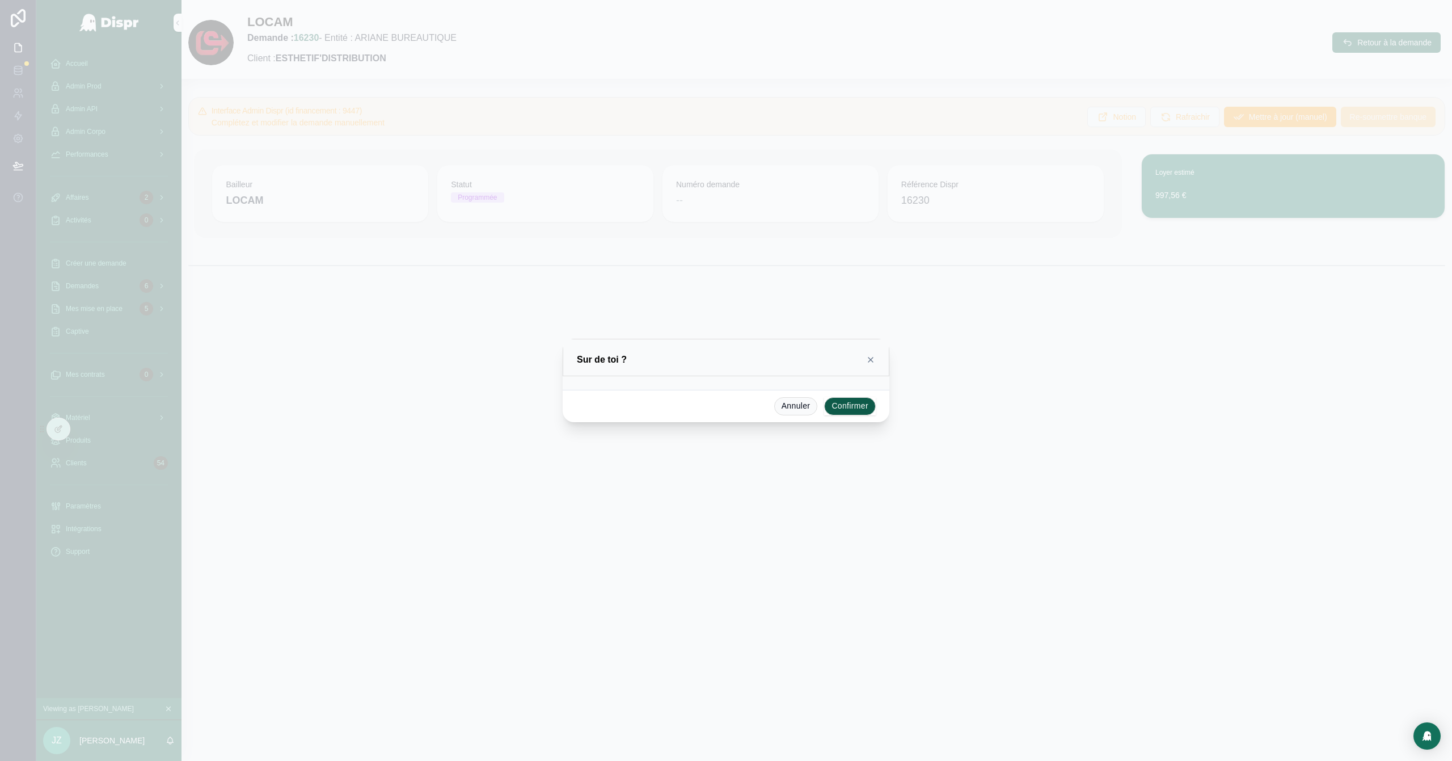
click at [844, 406] on button "Confirmer" at bounding box center [850, 406] width 52 height 18
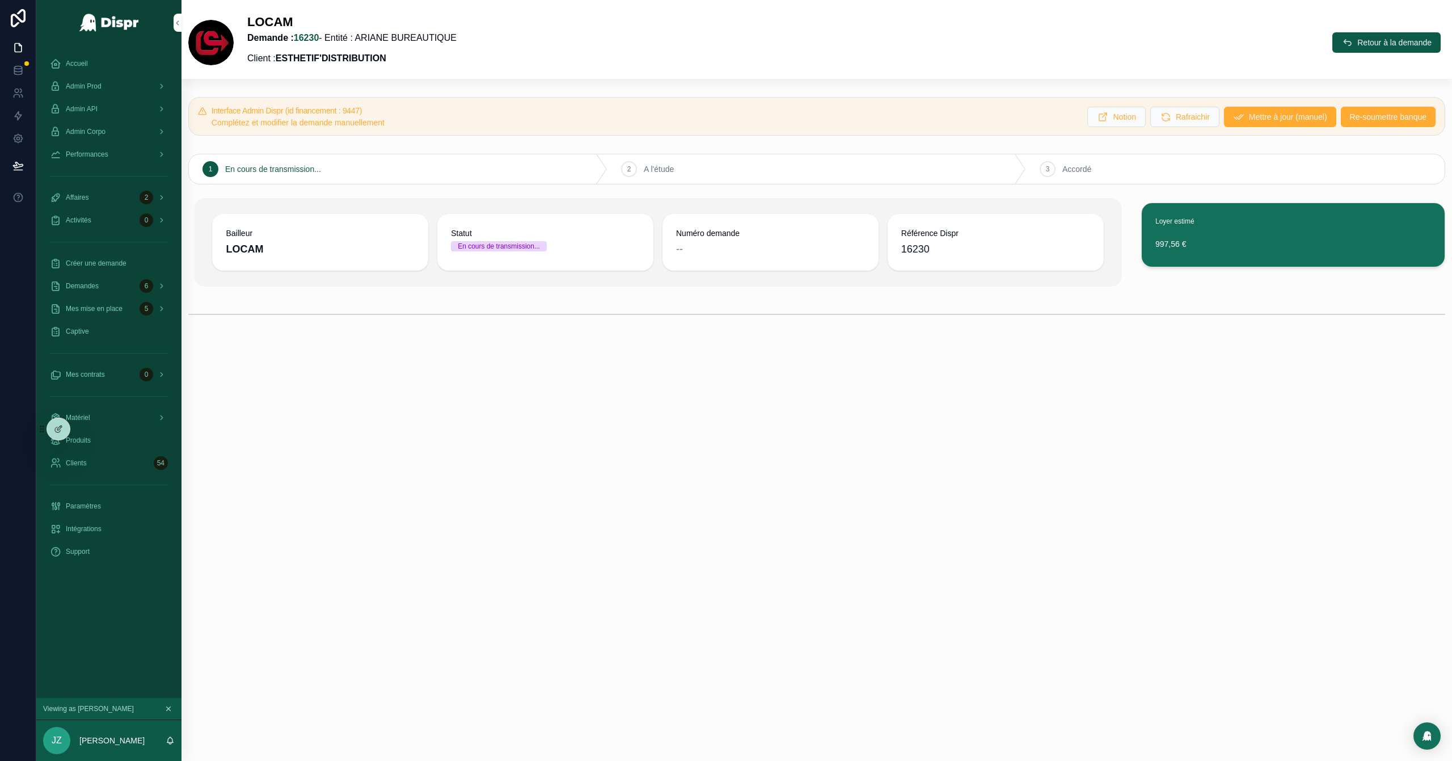
click at [968, 48] on span "Retour à la demande" at bounding box center [1394, 42] width 74 height 11
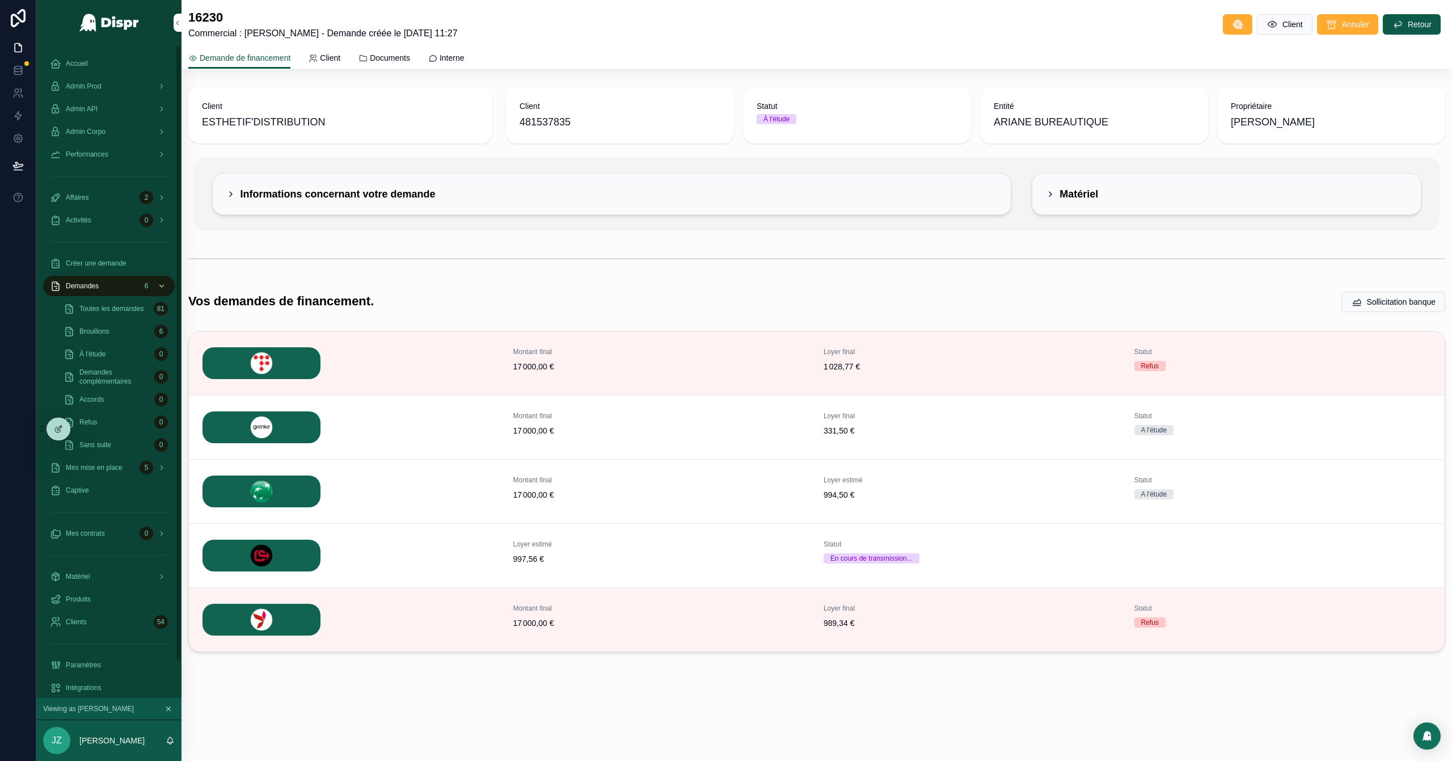
click at [88, 62] on span "Accueil" at bounding box center [77, 63] width 22 height 9
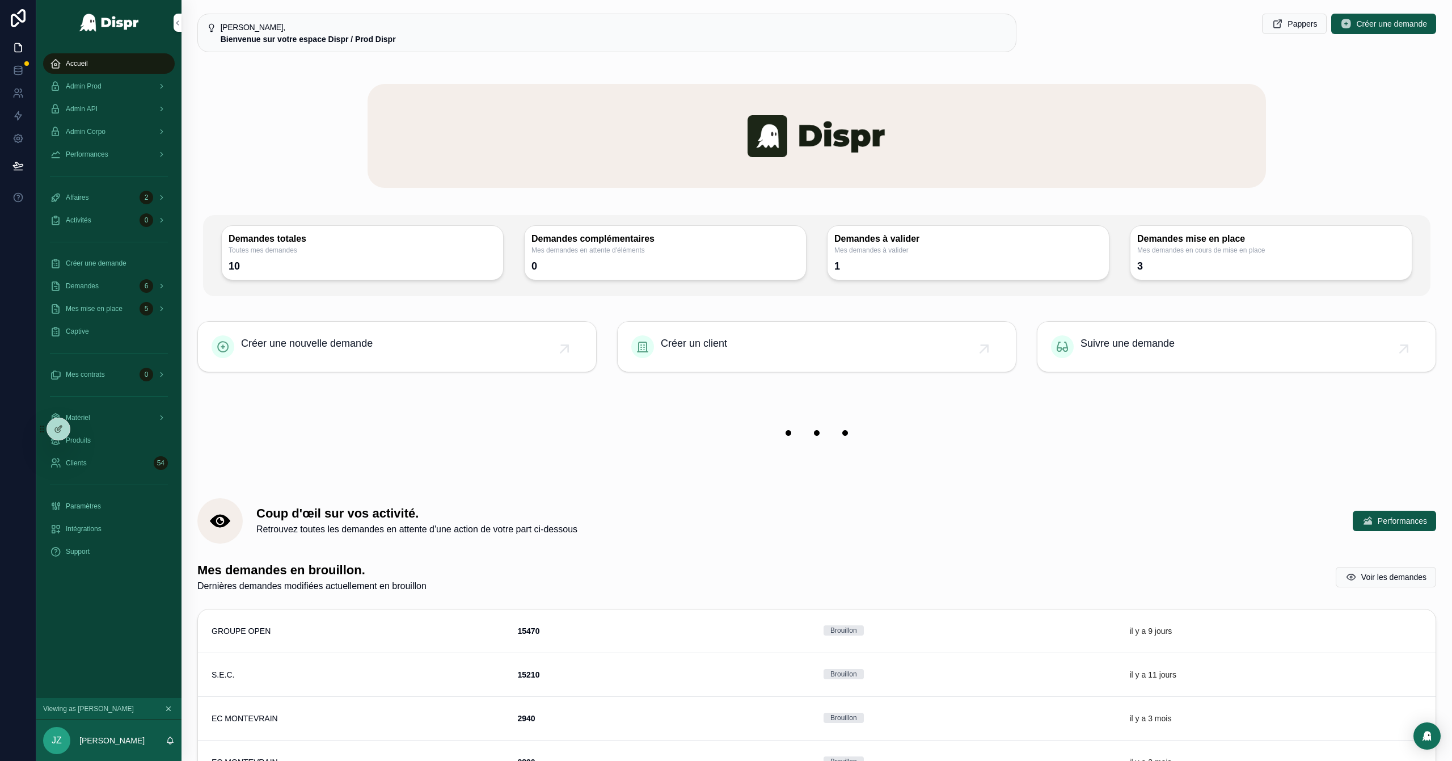
click at [102, 84] on span "Admin Prod" at bounding box center [84, 86] width 36 height 9
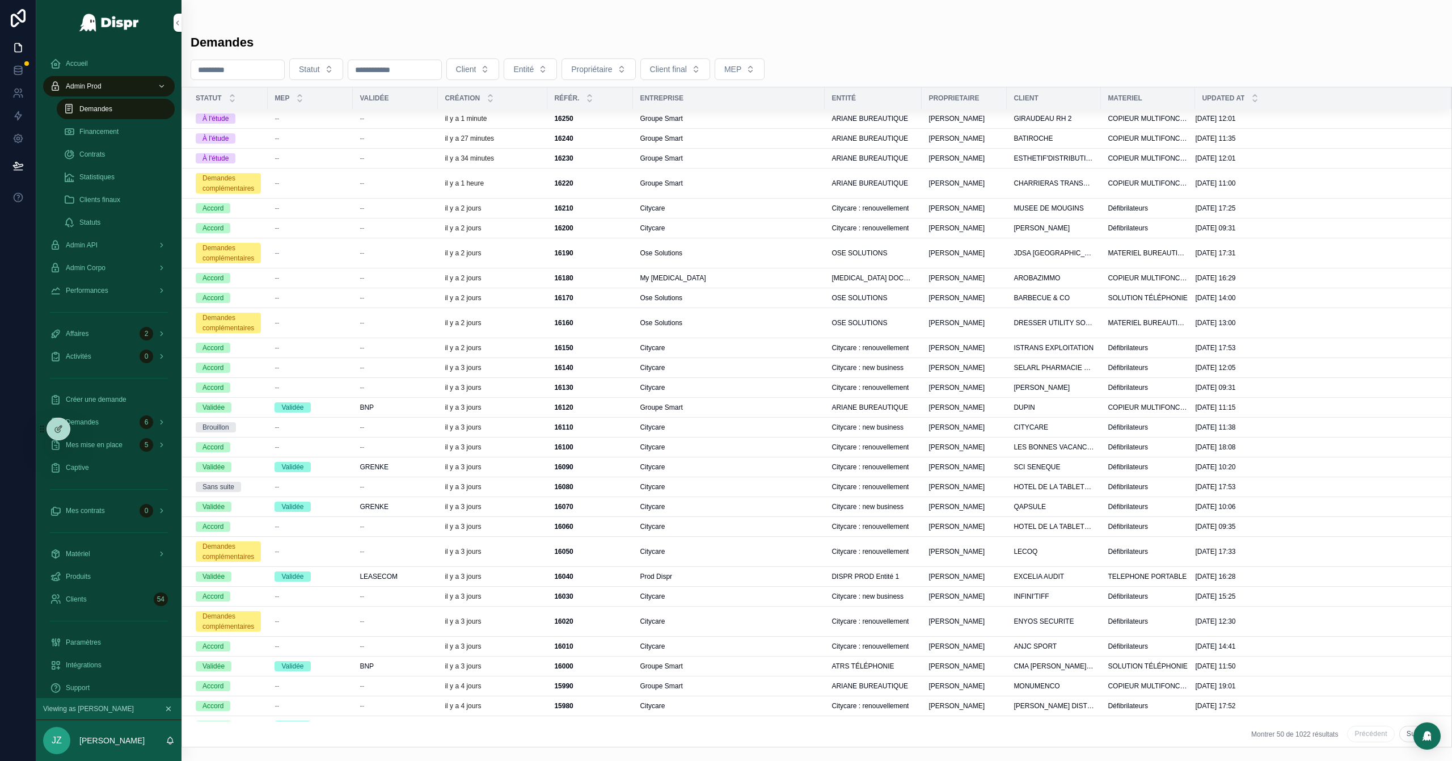
click at [717, 123] on div "Groupe Smart" at bounding box center [729, 118] width 178 height 9
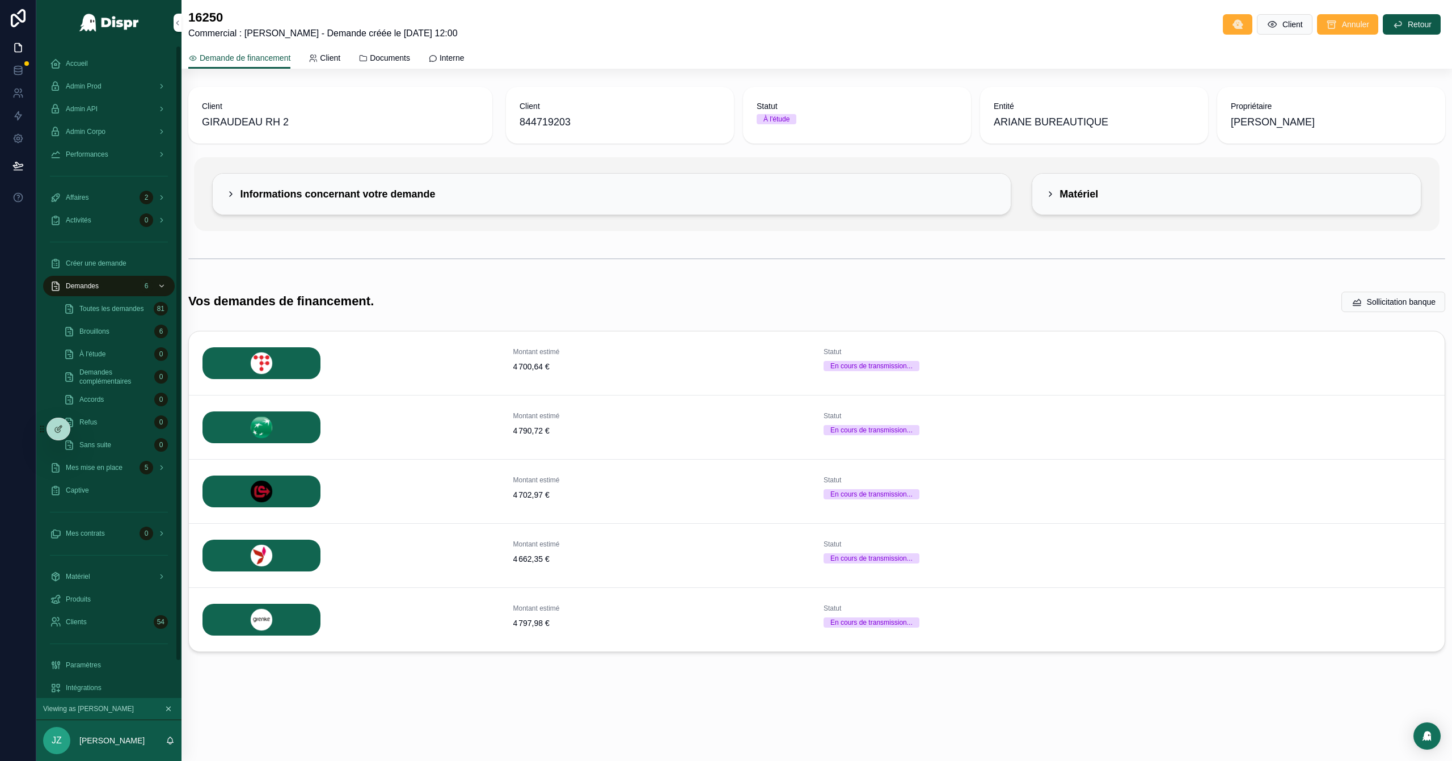
click at [117, 87] on div "Admin Prod" at bounding box center [109, 86] width 118 height 18
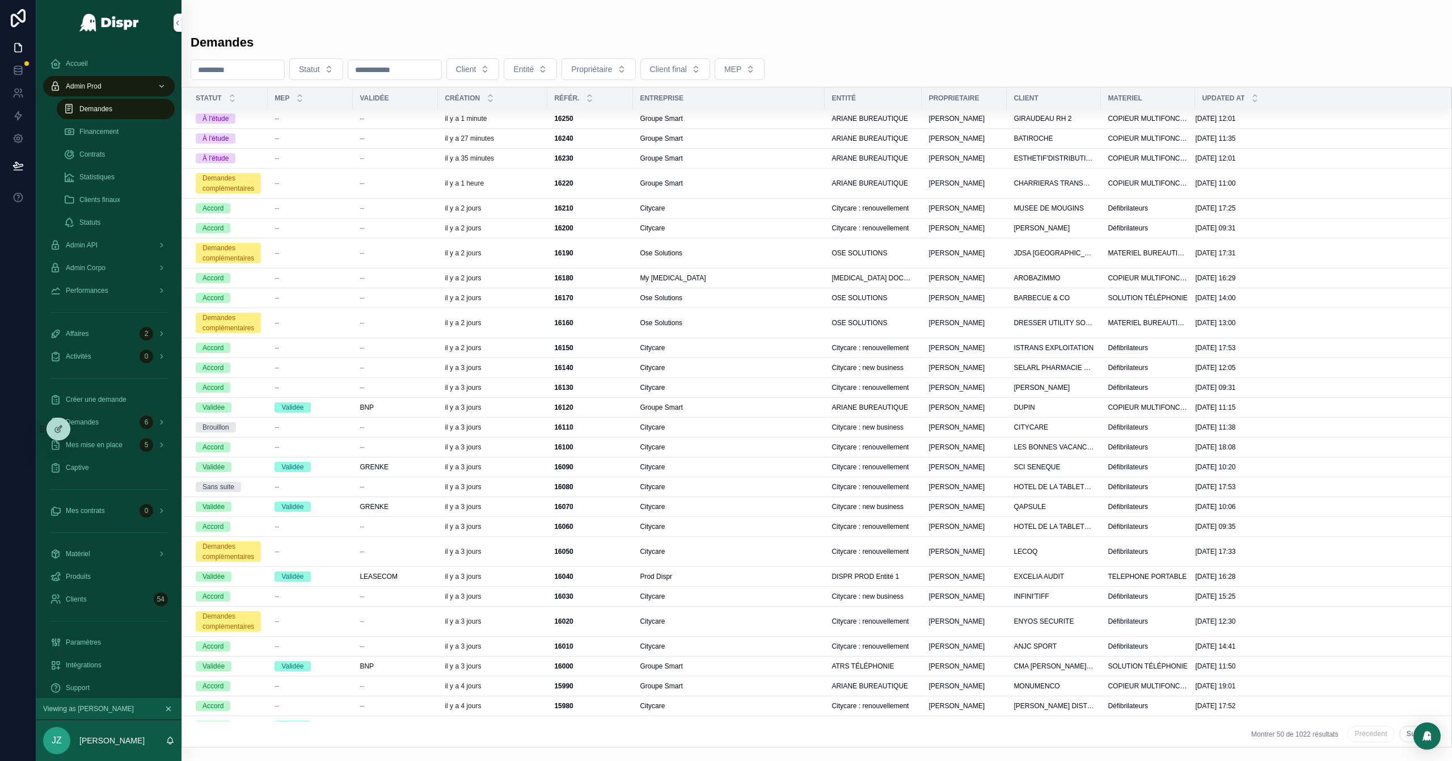
click at [731, 141] on div "Groupe Smart" at bounding box center [729, 138] width 178 height 9
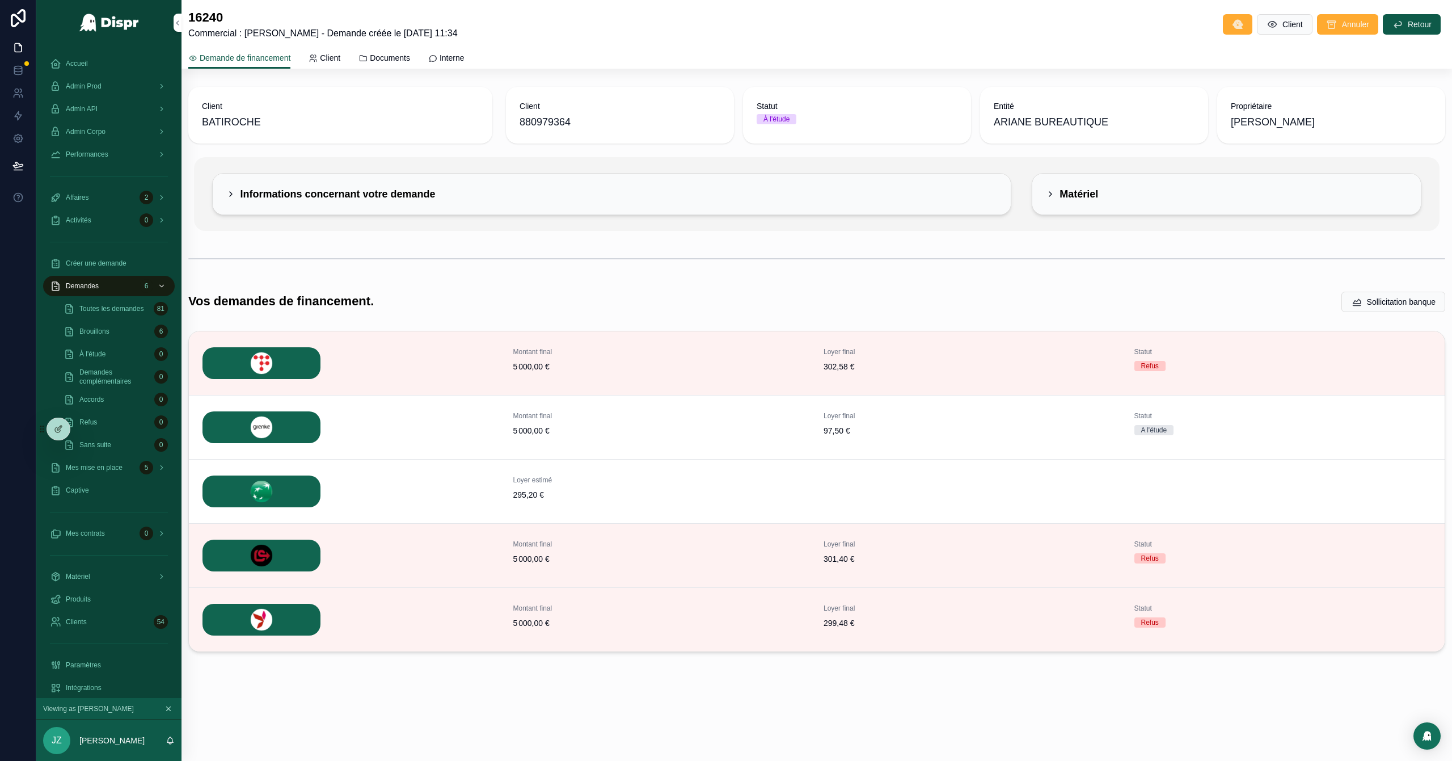
click at [0, 0] on span "Détails" at bounding box center [0, 0] width 0 height 0
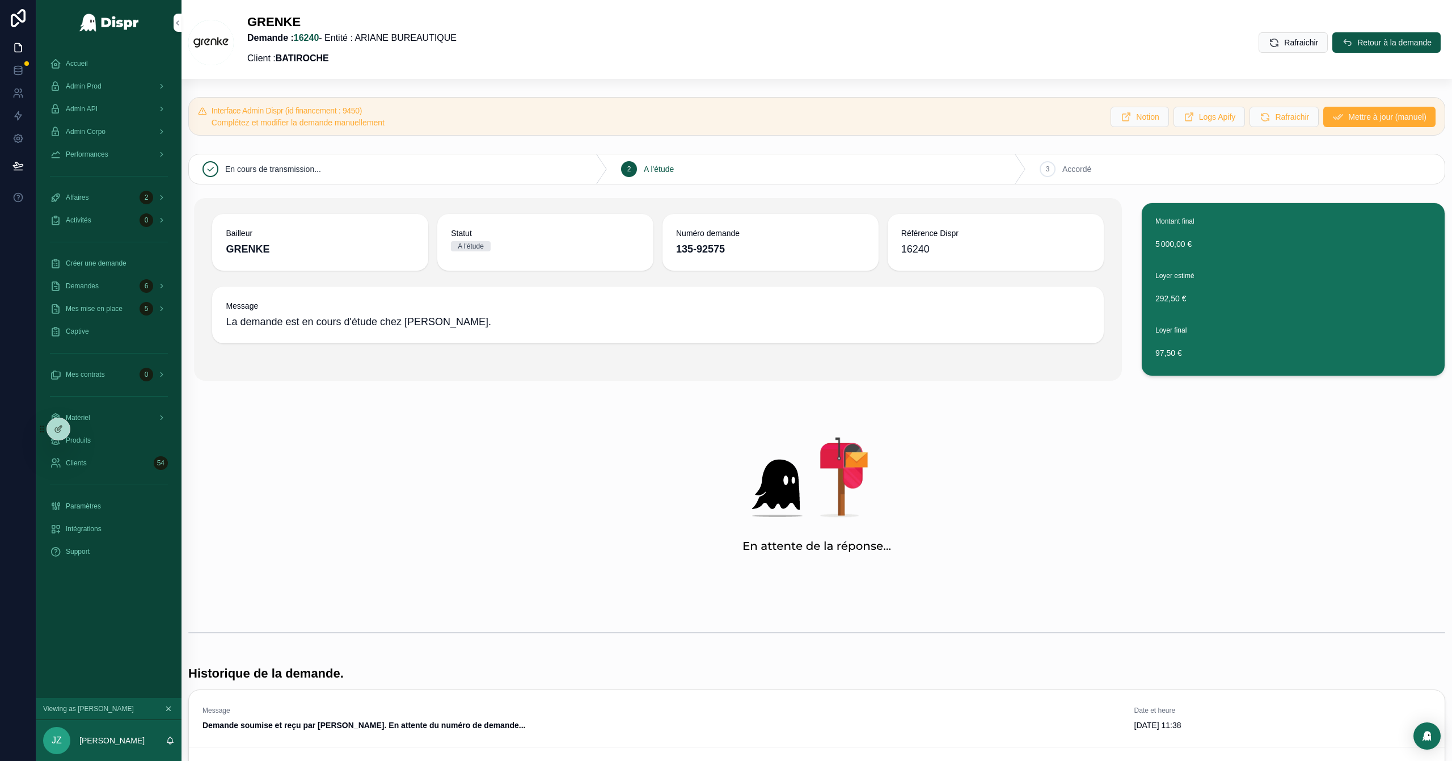
click at [968, 116] on span "Mettre à jour (manuel)" at bounding box center [1387, 116] width 78 height 11
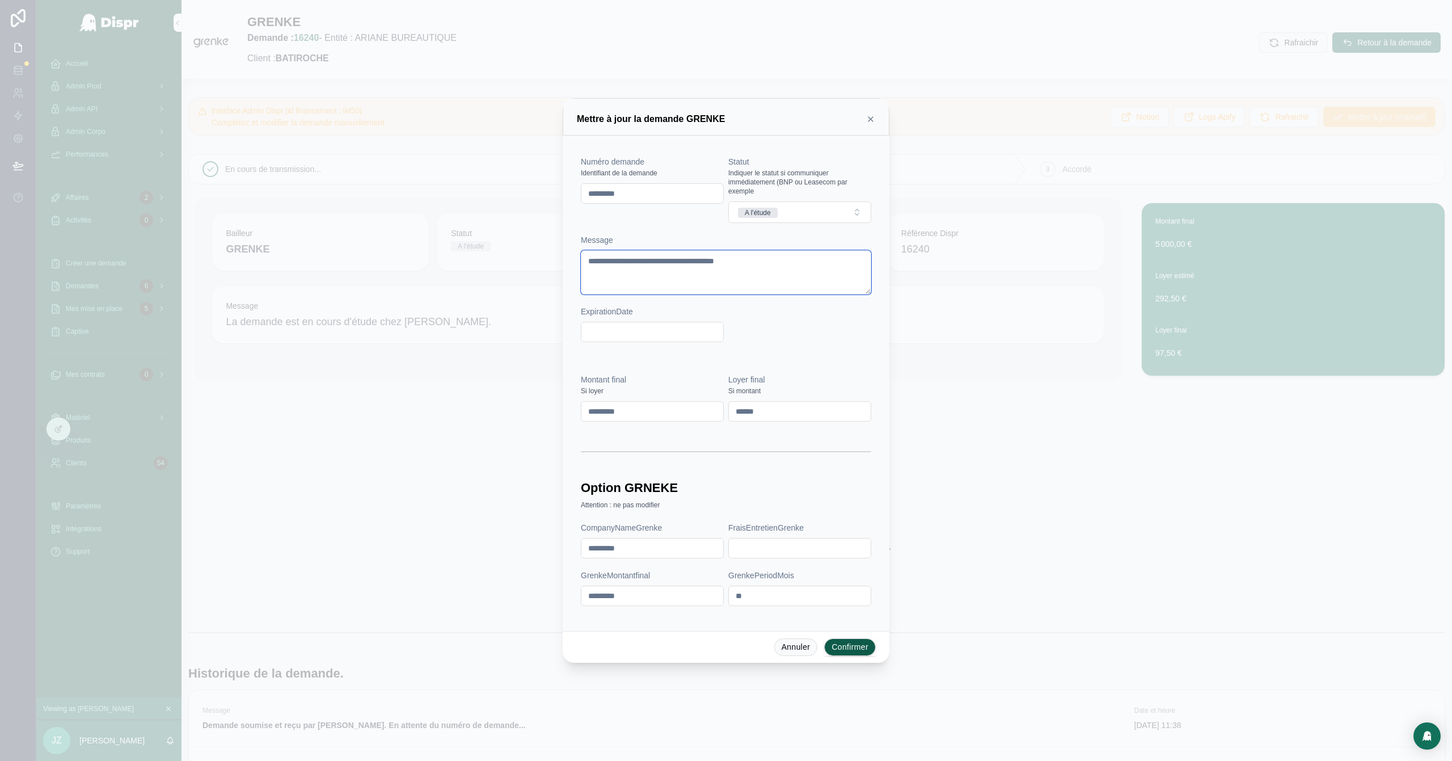
drag, startPoint x: 796, startPoint y: 264, endPoint x: 565, endPoint y: 265, distance: 230.8
click at [565, 265] on div "**********" at bounding box center [726, 383] width 327 height 495
paste textarea "**********"
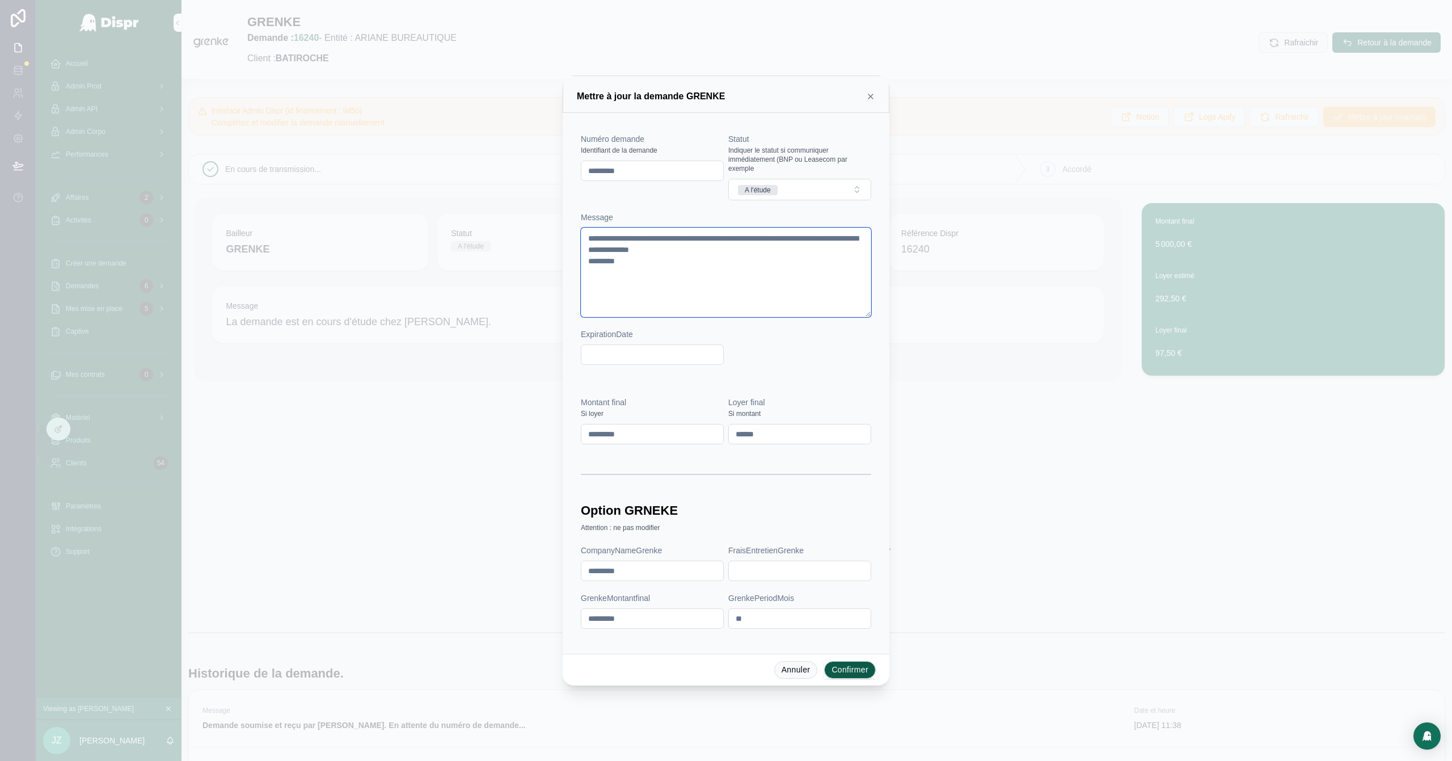
type textarea "**********"
click at [810, 184] on button "A l'étude" at bounding box center [799, 190] width 143 height 22
click at [777, 305] on div "Demande complémentaire" at bounding box center [773, 303] width 80 height 10
click at [841, 488] on button "Confirmer" at bounding box center [850, 670] width 52 height 18
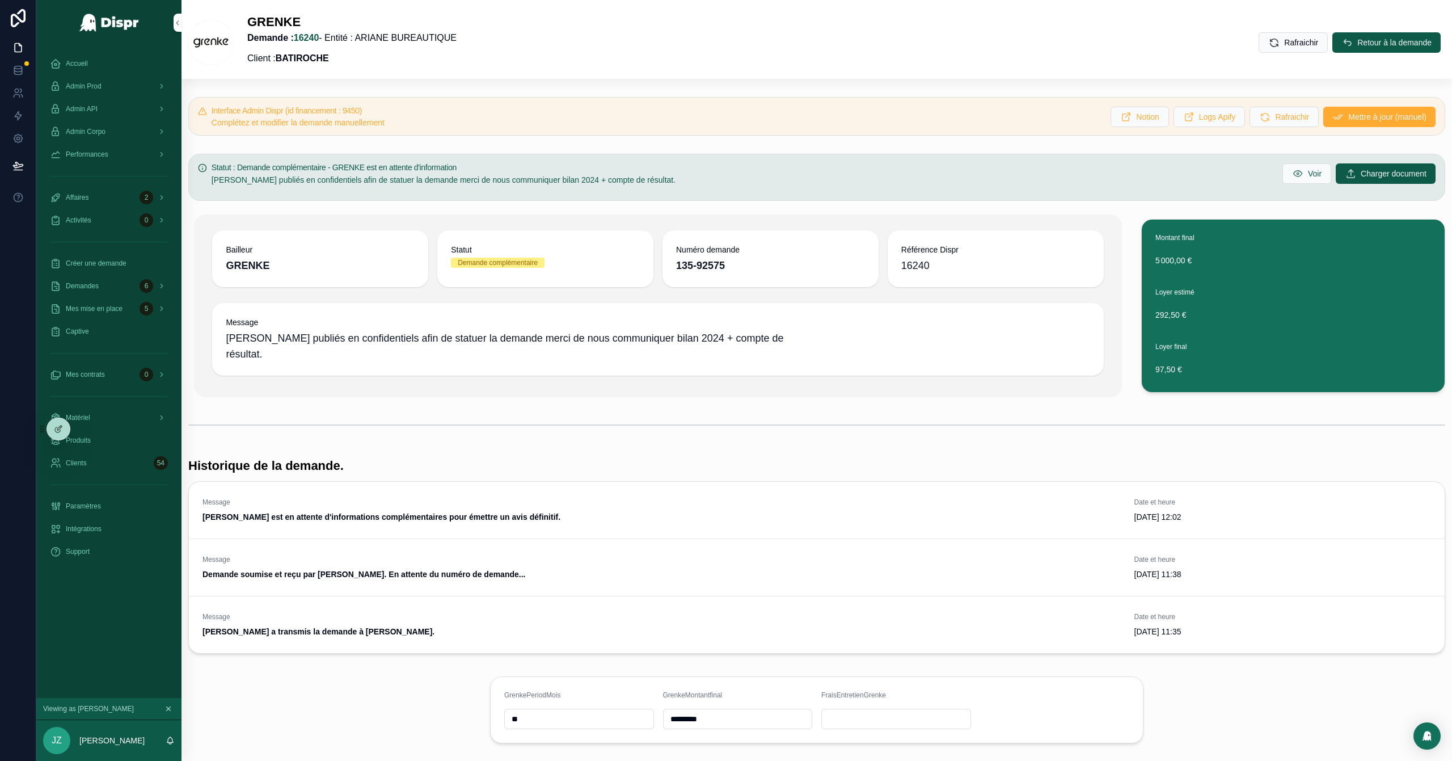
scroll to position [61, 0]
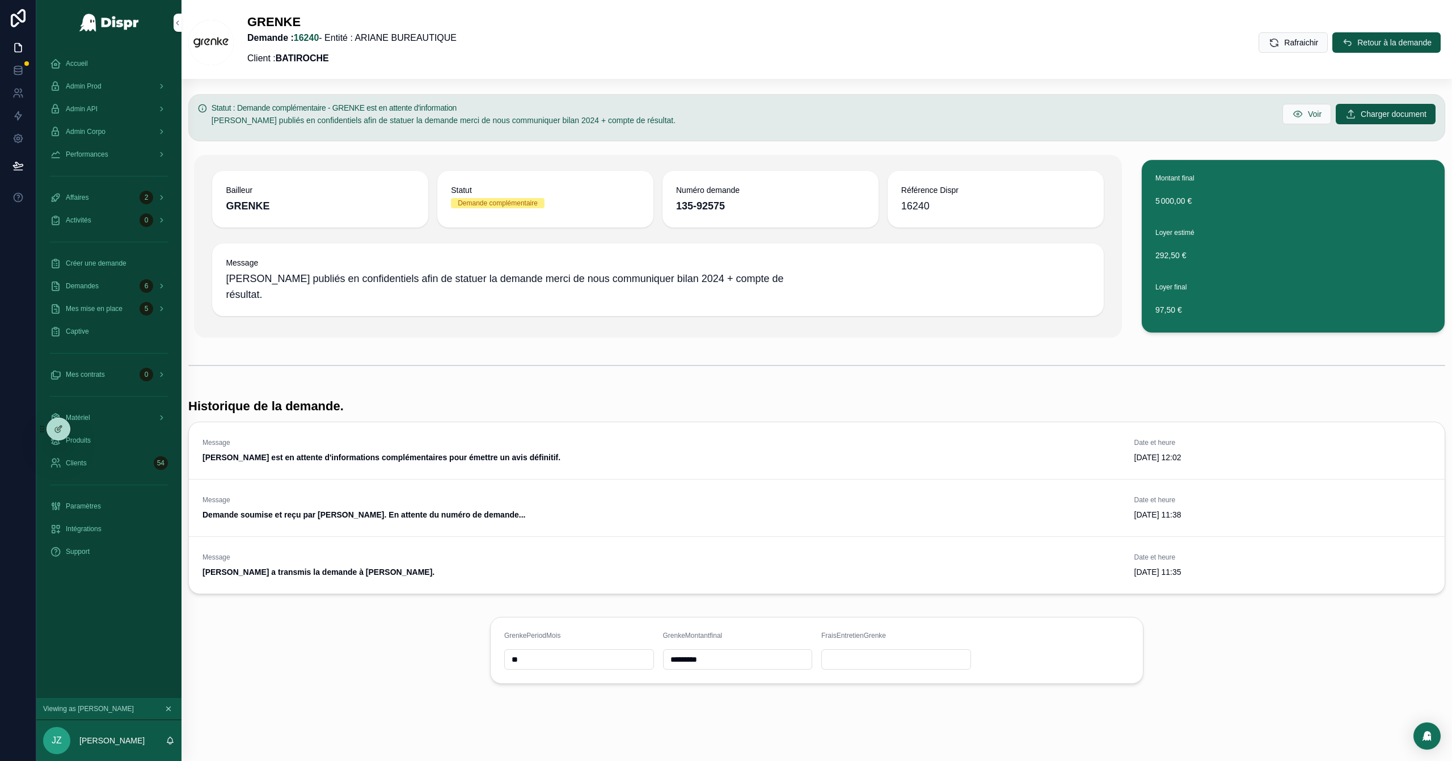
click at [968, 41] on icon "scrollable content" at bounding box center [1346, 42] width 11 height 11
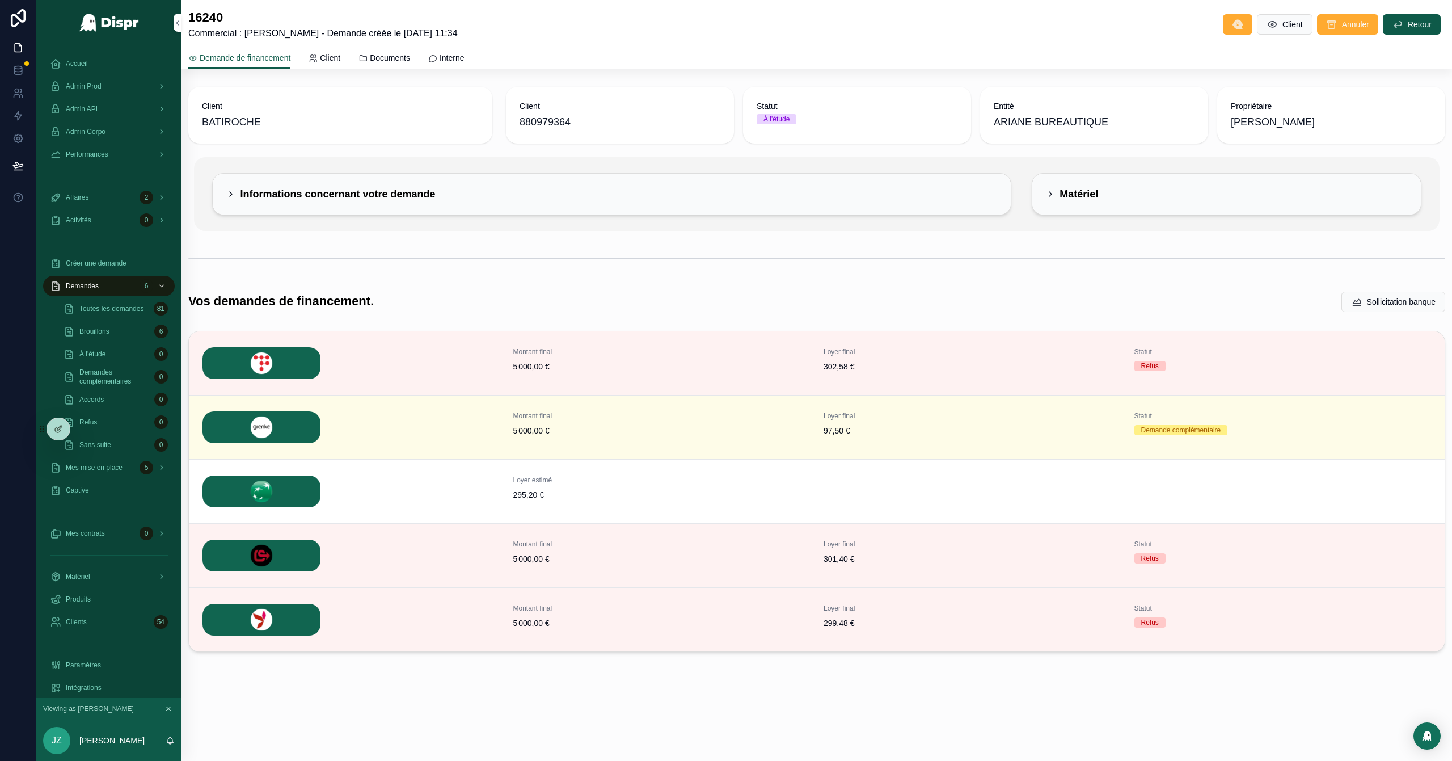
click at [968, 26] on icon "scrollable content" at bounding box center [1237, 24] width 11 height 11
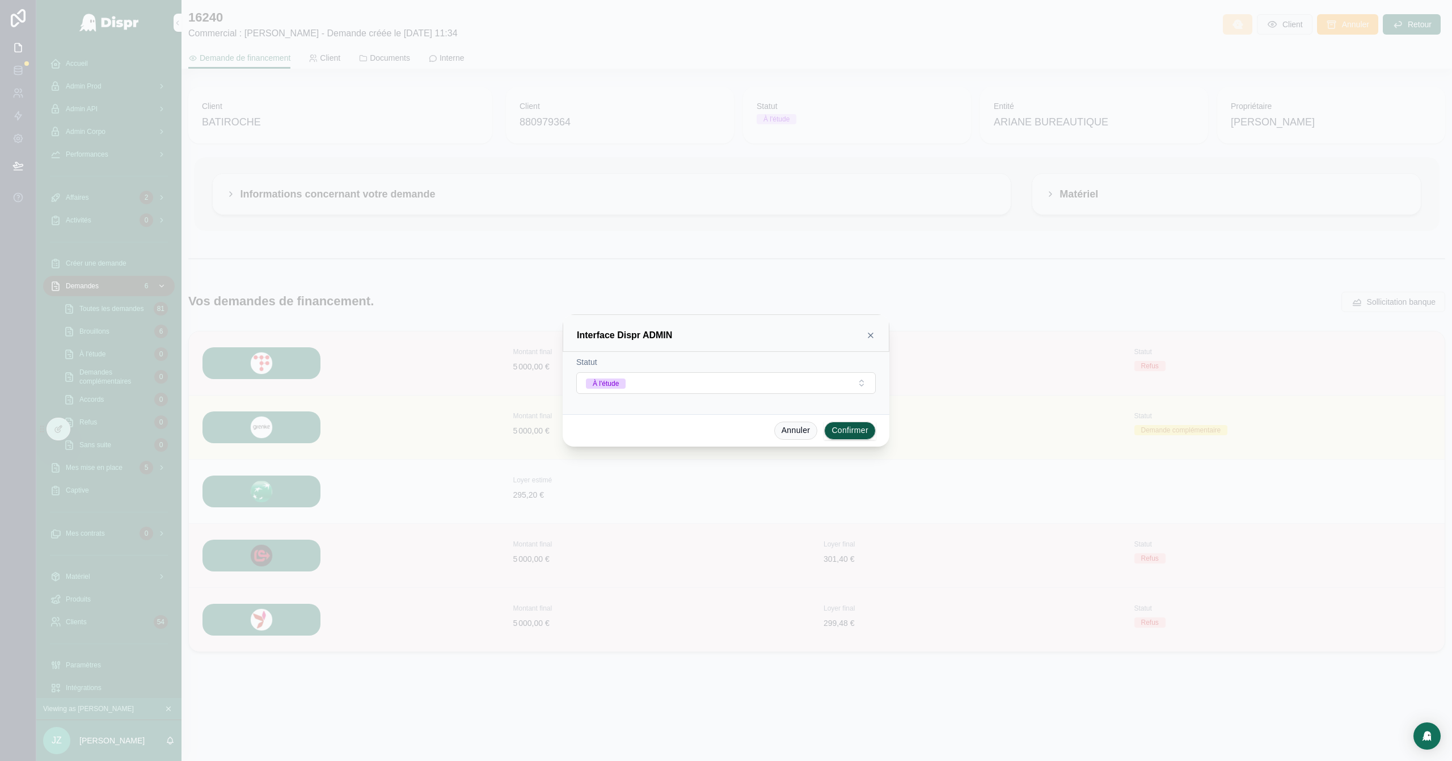
click at [788, 380] on button "À l'étude" at bounding box center [725, 383] width 299 height 22
click at [707, 481] on div "Demandes complémentaires" at bounding box center [701, 480] width 87 height 10
click at [845, 428] on button "Confirmer" at bounding box center [850, 430] width 52 height 18
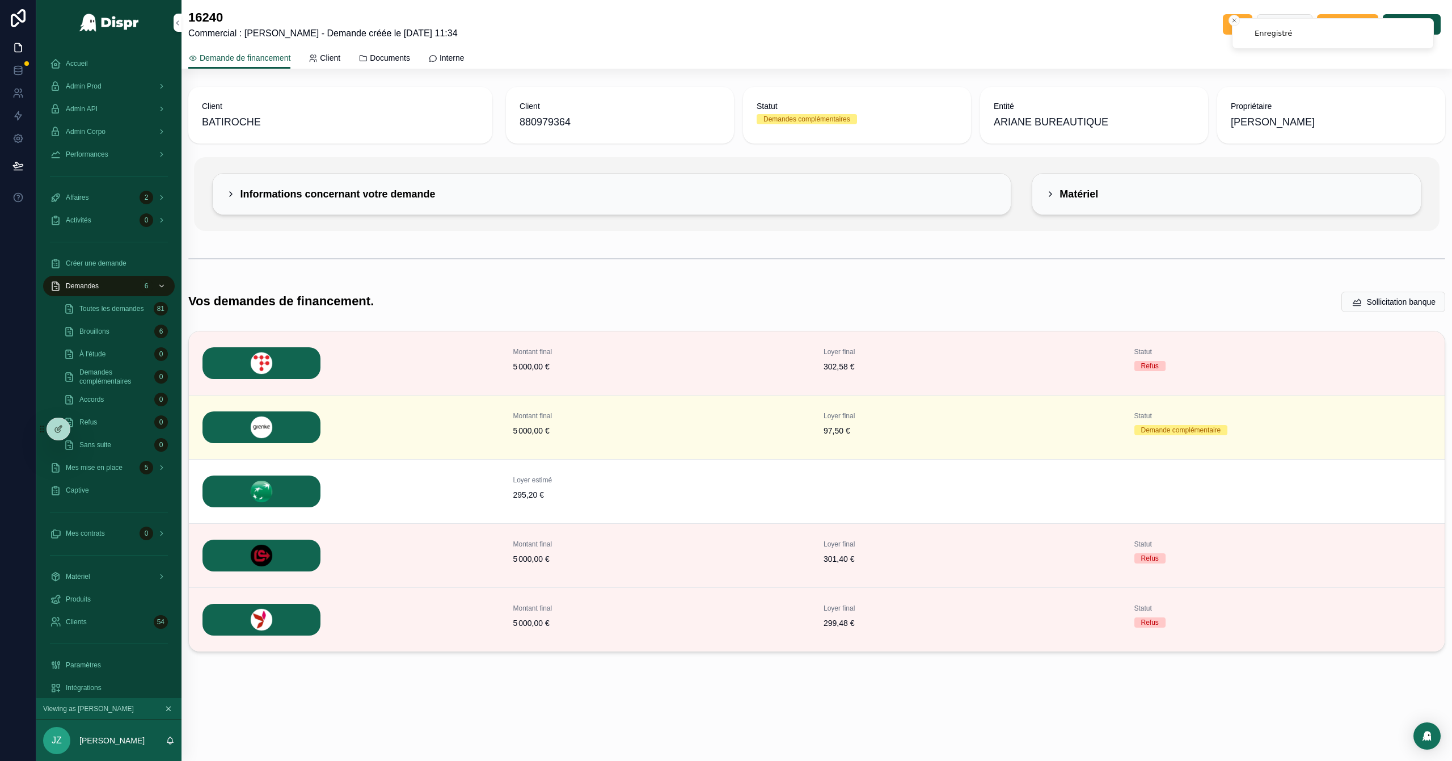
click at [102, 82] on span "Admin Prod" at bounding box center [84, 86] width 36 height 9
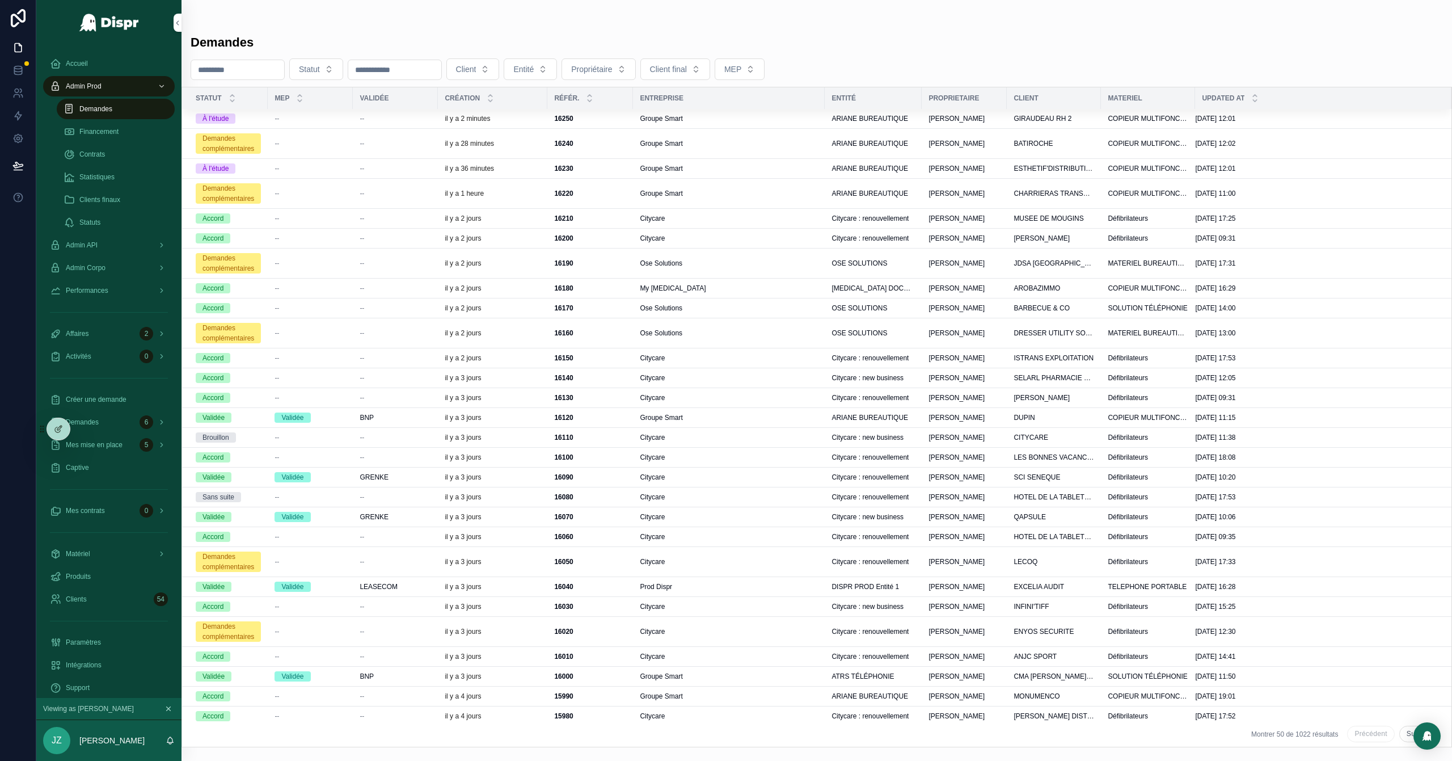
click at [389, 171] on div "--" at bounding box center [395, 168] width 71 height 9
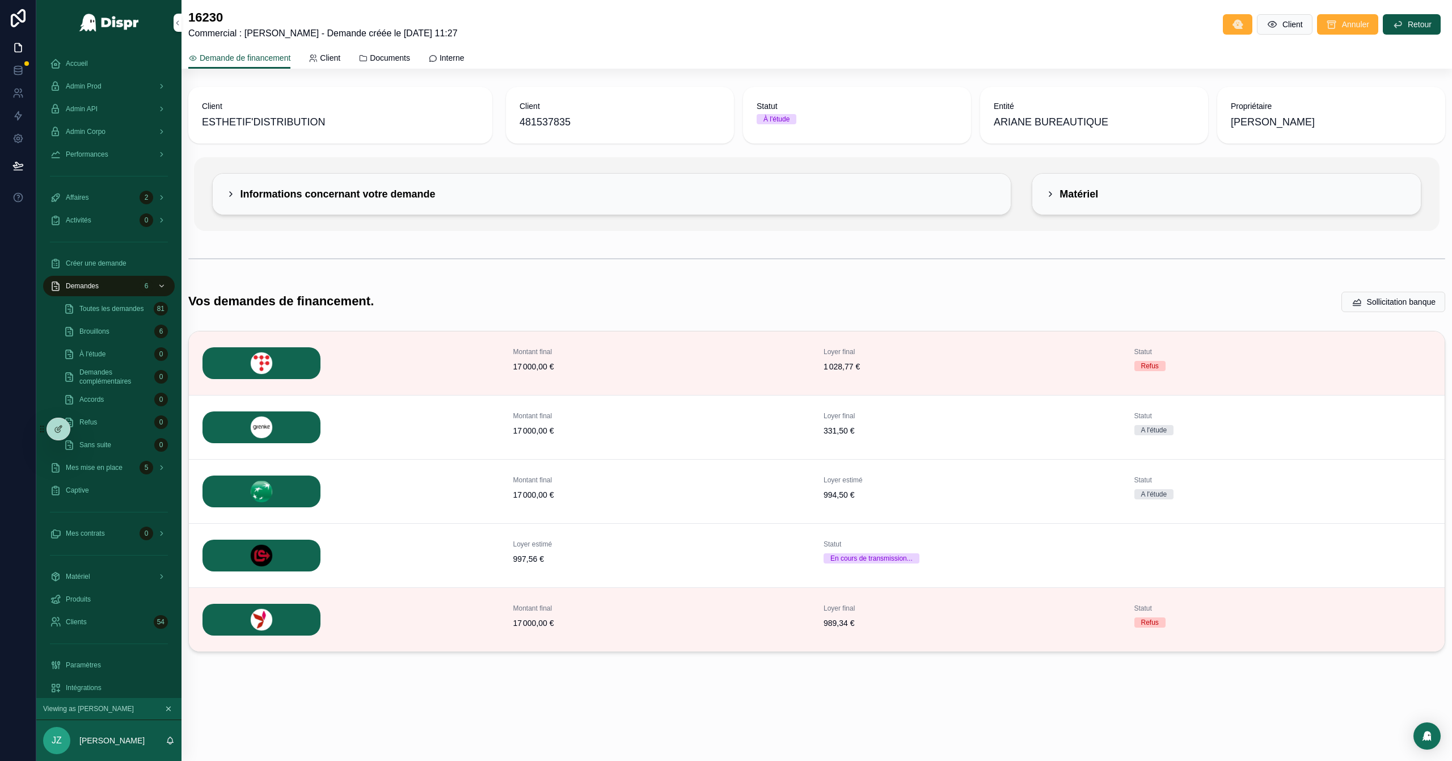
click at [111, 77] on div "Admin Prod" at bounding box center [109, 86] width 118 height 18
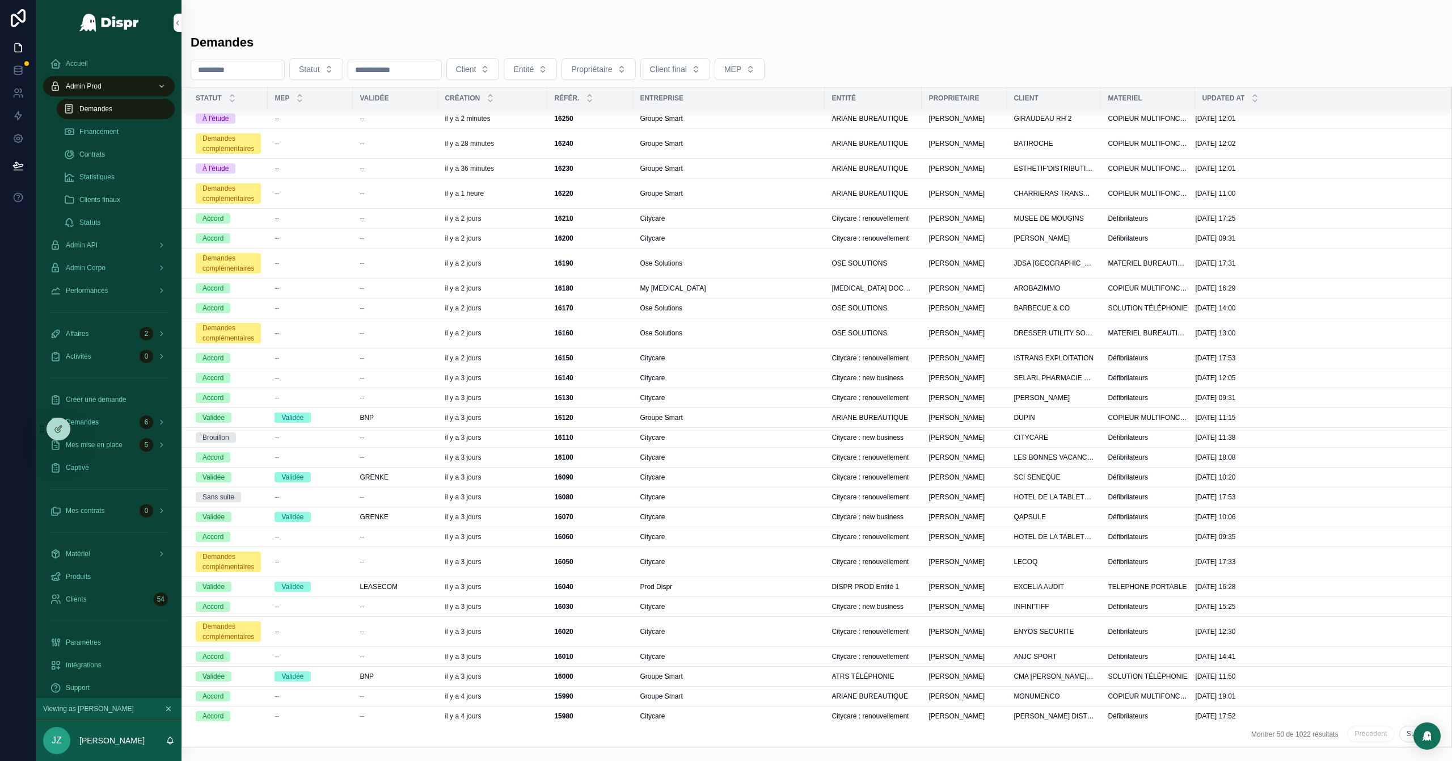
click at [413, 194] on div "--" at bounding box center [395, 193] width 71 height 9
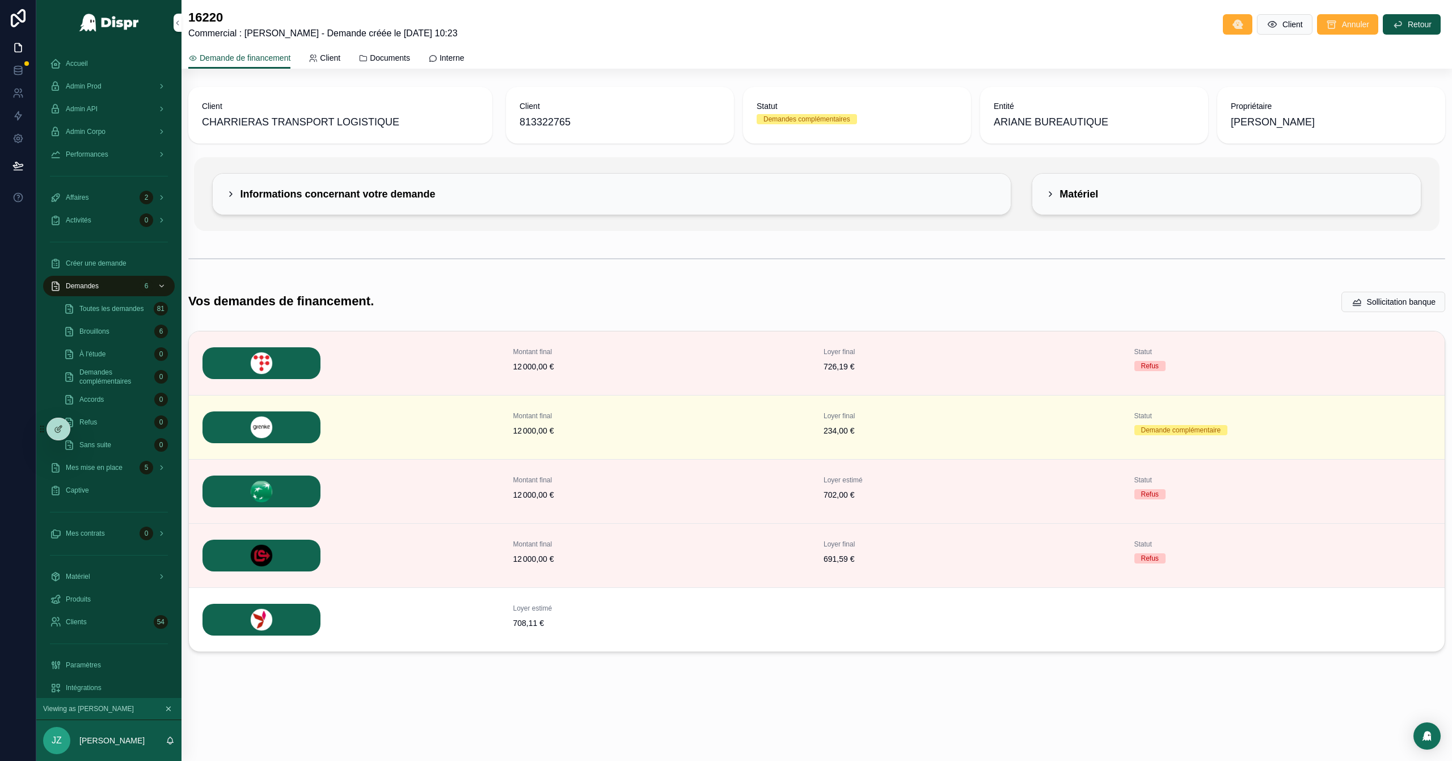
click at [127, 85] on div "Admin Prod" at bounding box center [109, 86] width 118 height 18
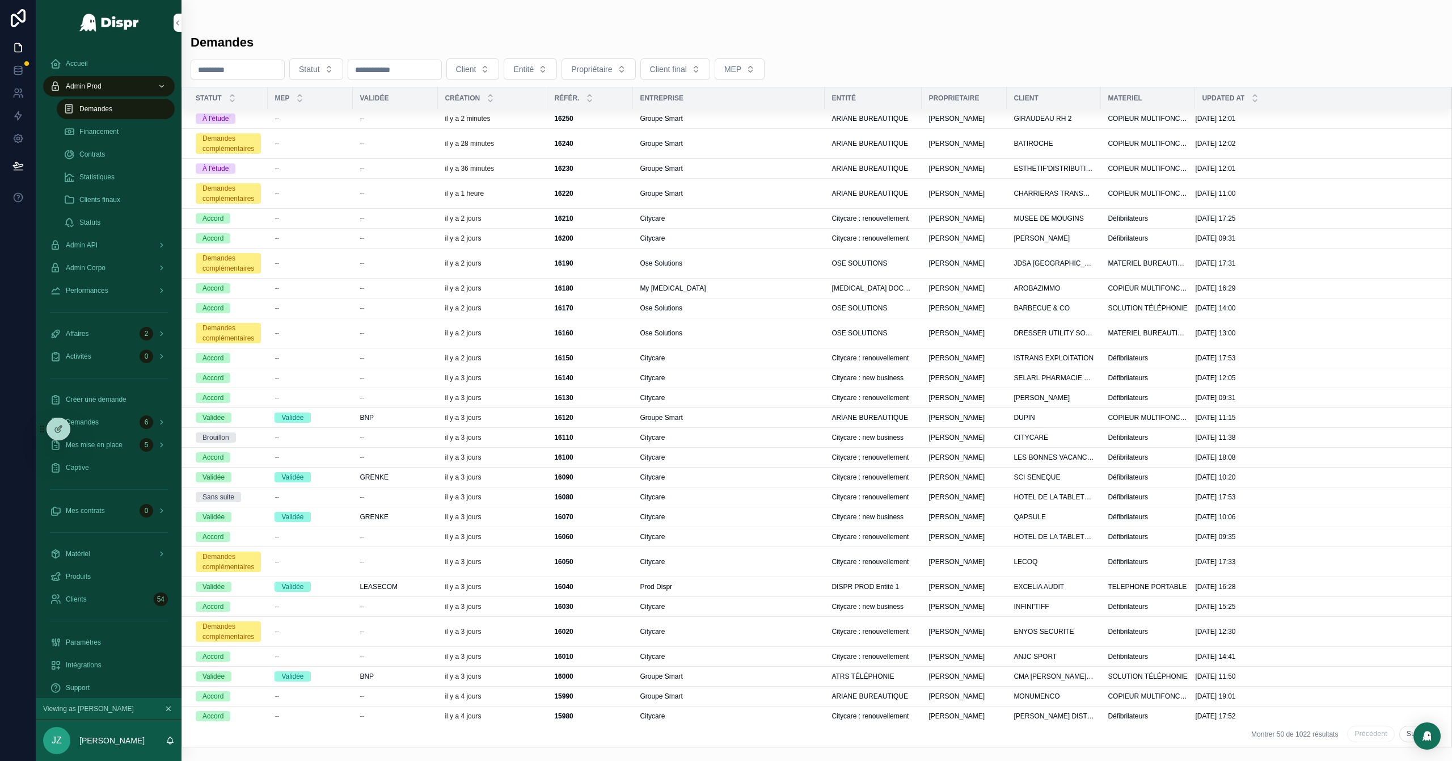
click at [307, 121] on div "--" at bounding box center [310, 118] width 71 height 9
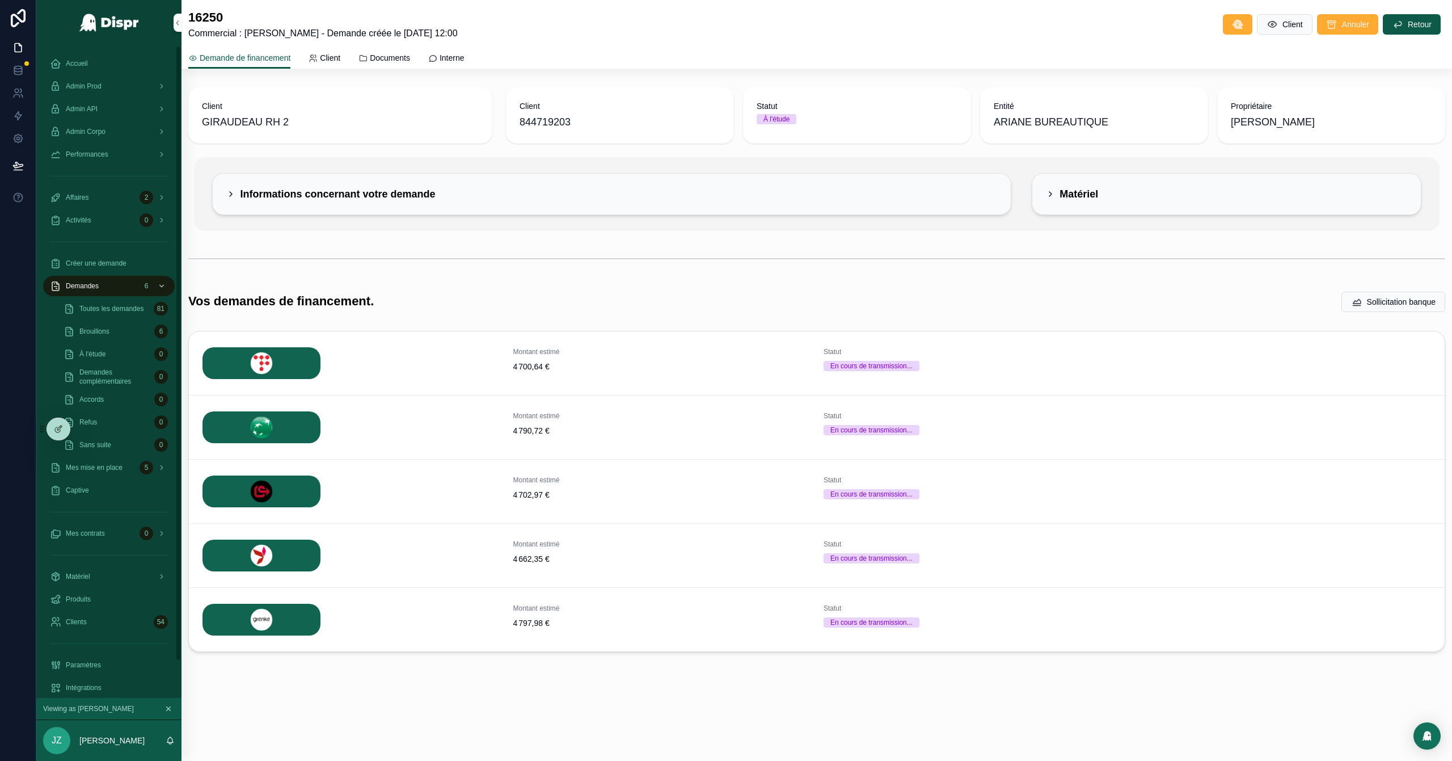
click at [83, 56] on div "Accueil" at bounding box center [109, 63] width 118 height 18
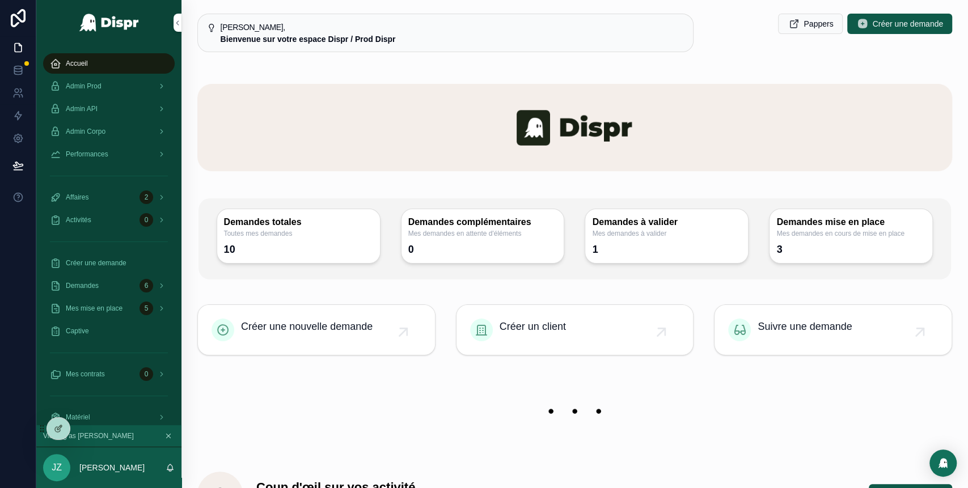
click at [136, 80] on div "Admin Prod" at bounding box center [109, 86] width 118 height 18
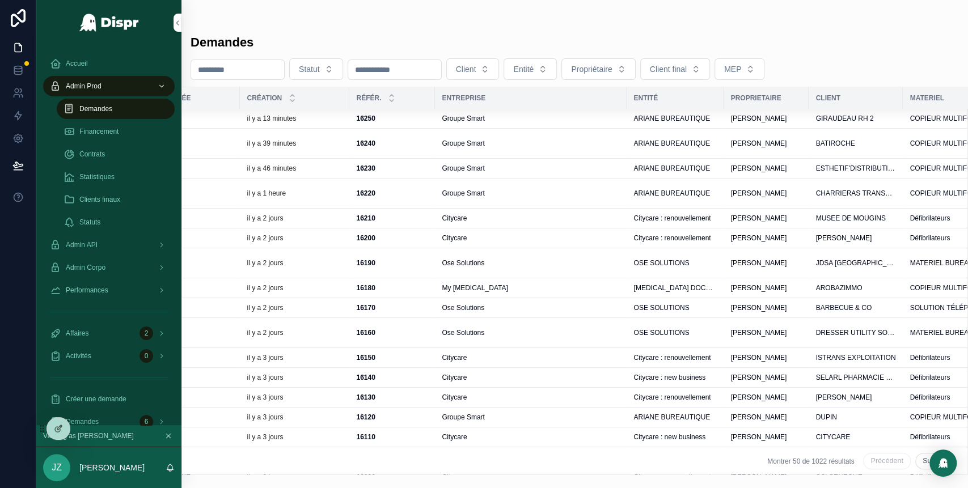
scroll to position [0, 213]
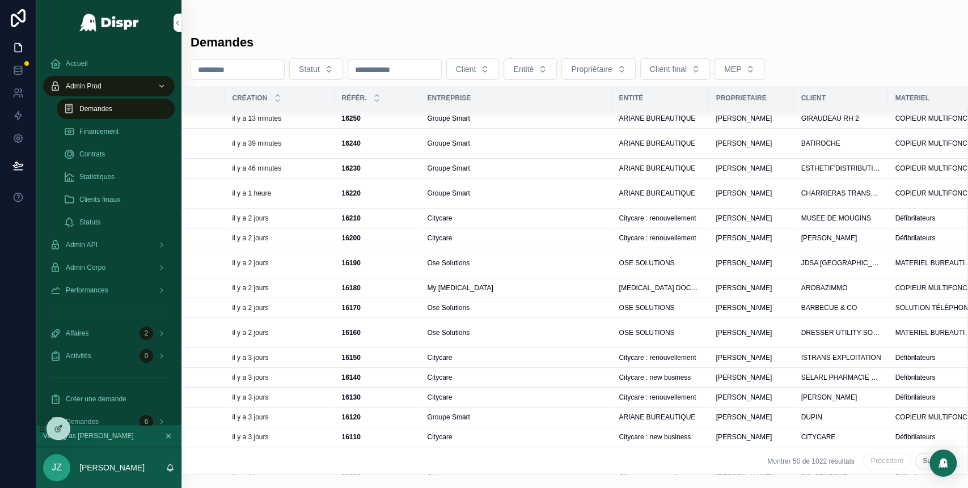
click at [579, 118] on div "Groupe Smart" at bounding box center [516, 118] width 178 height 9
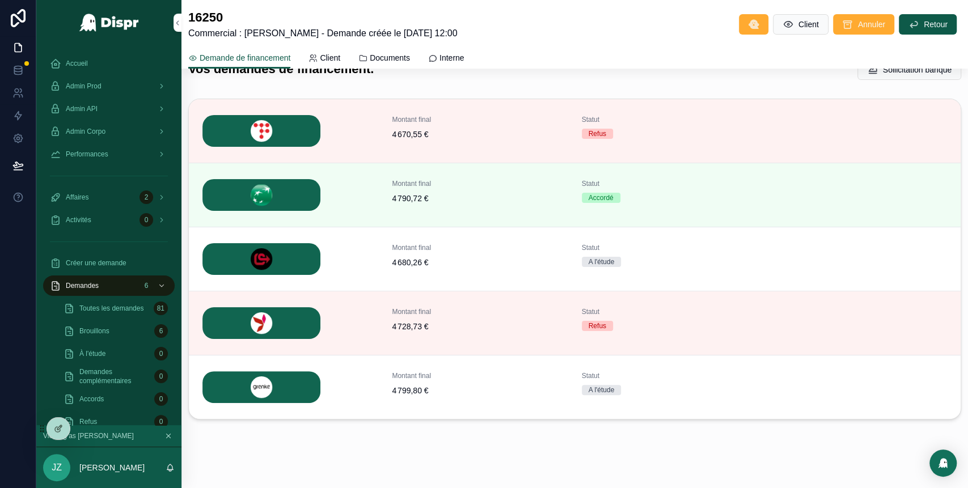
scroll to position [244, 0]
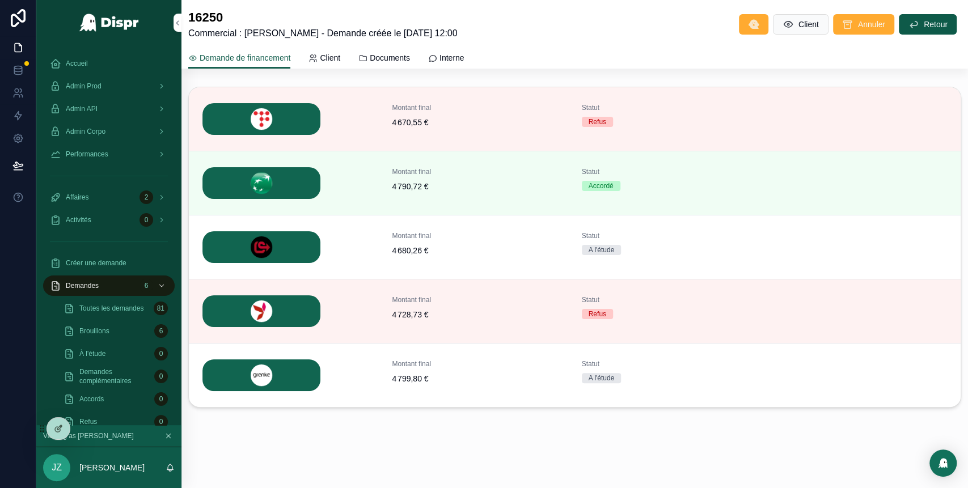
click at [0, 0] on button "Détails" at bounding box center [0, 0] width 0 height 0
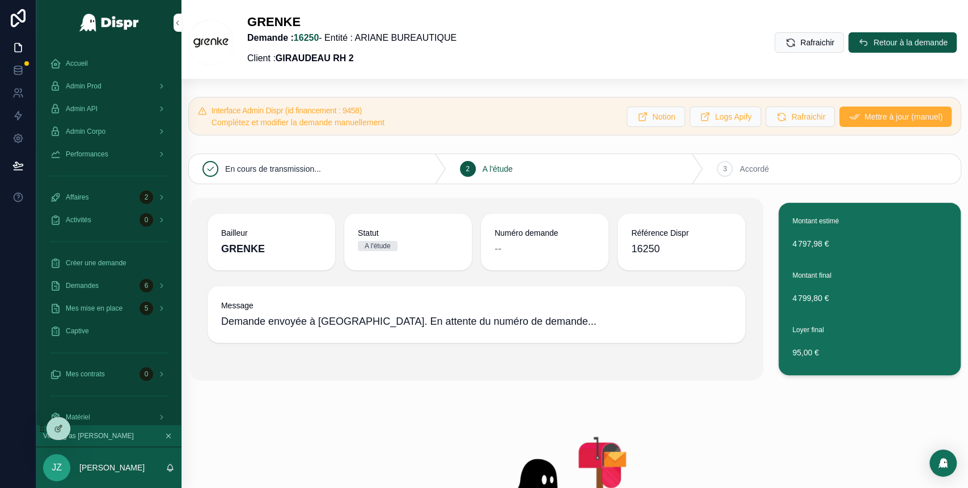
click at [864, 111] on span "Mettre à jour (manuel)" at bounding box center [903, 116] width 78 height 11
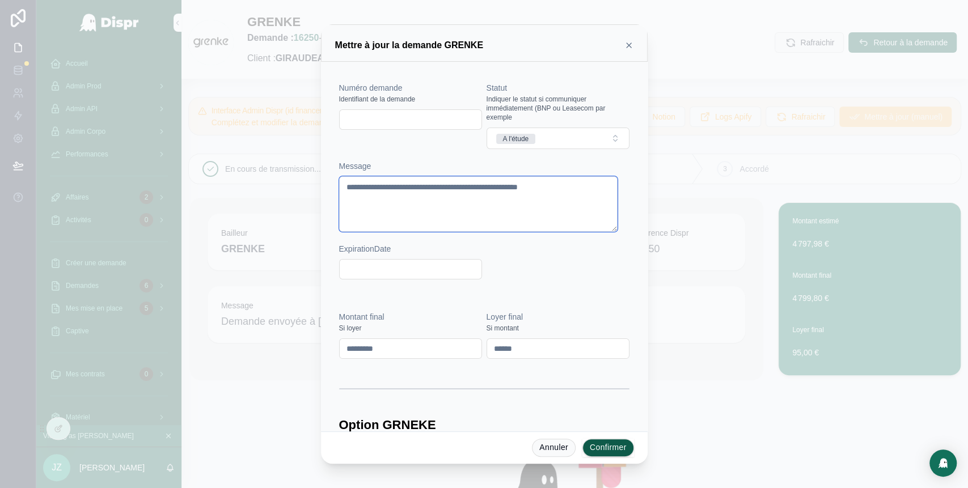
drag, startPoint x: 417, startPoint y: 198, endPoint x: 332, endPoint y: 178, distance: 87.5
click at [332, 178] on div "**********" at bounding box center [484, 247] width 327 height 370
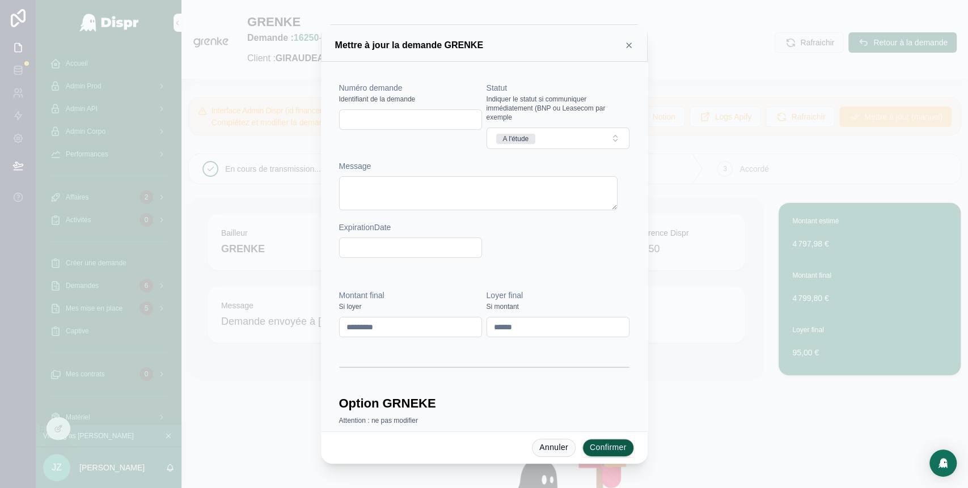
click at [361, 120] on input "text" at bounding box center [411, 120] width 142 height 16
paste input "*********"
type input "*********"
click at [549, 142] on button "A l'étude" at bounding box center [558, 139] width 143 height 22
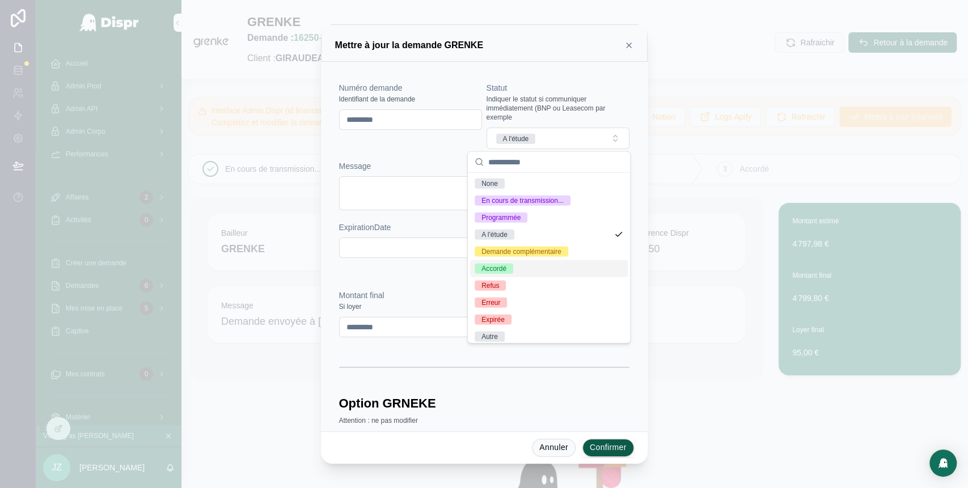
click at [538, 269] on div "Accordé" at bounding box center [549, 268] width 158 height 17
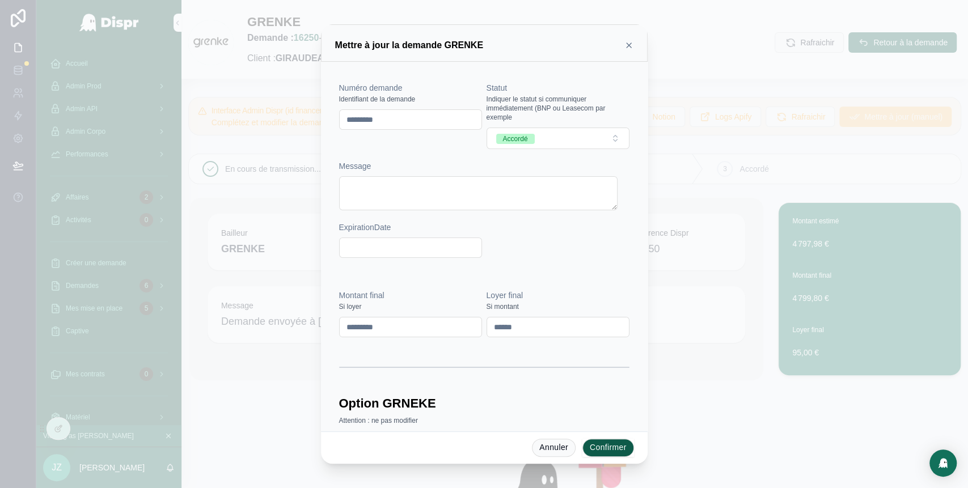
click at [599, 446] on button "Confirmer" at bounding box center [608, 448] width 52 height 18
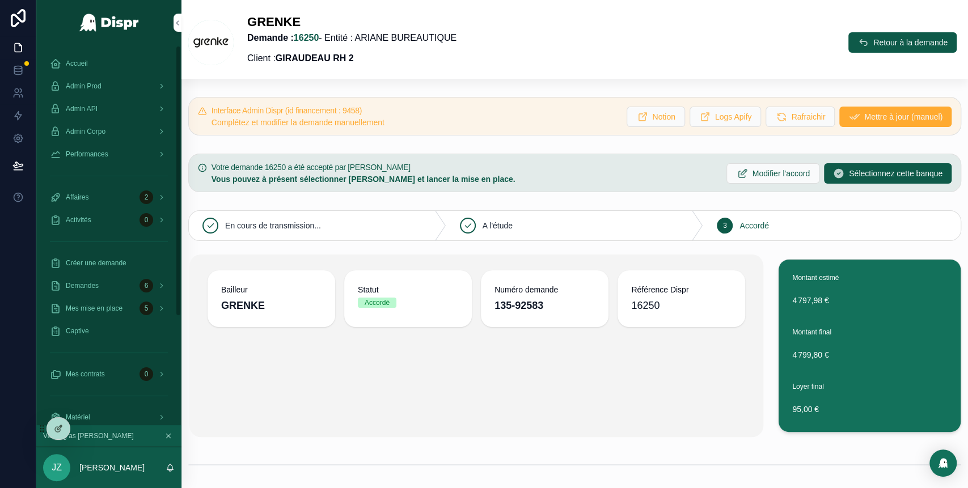
click at [113, 86] on div "Admin Prod" at bounding box center [109, 86] width 118 height 18
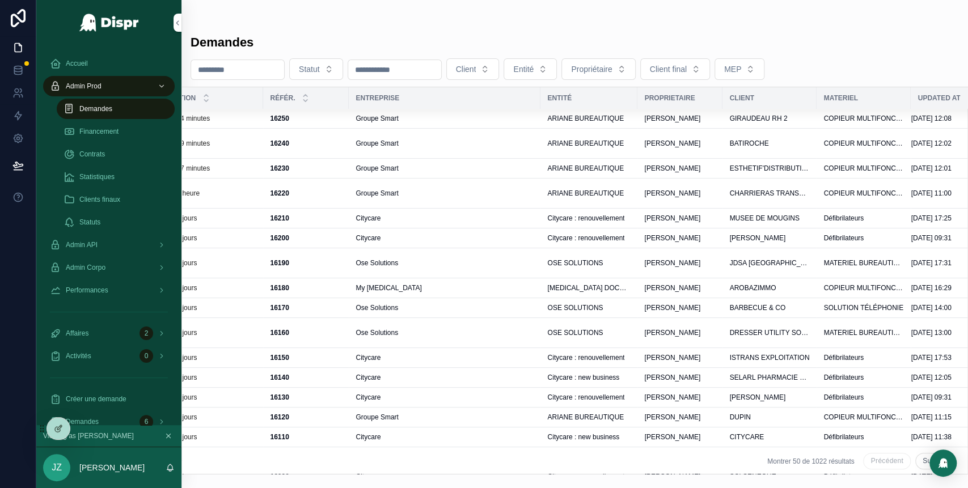
scroll to position [0, 298]
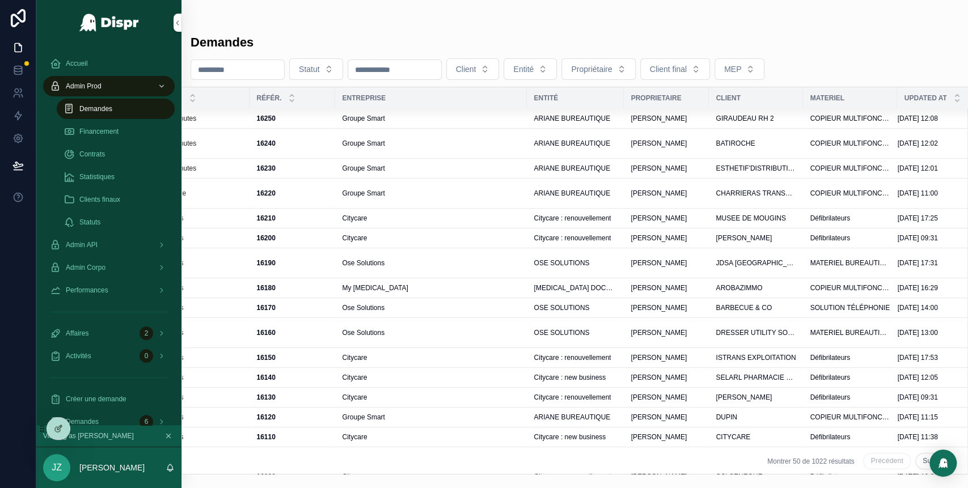
click at [610, 170] on span "ARIANE BUREAUTIQUE" at bounding box center [572, 168] width 77 height 9
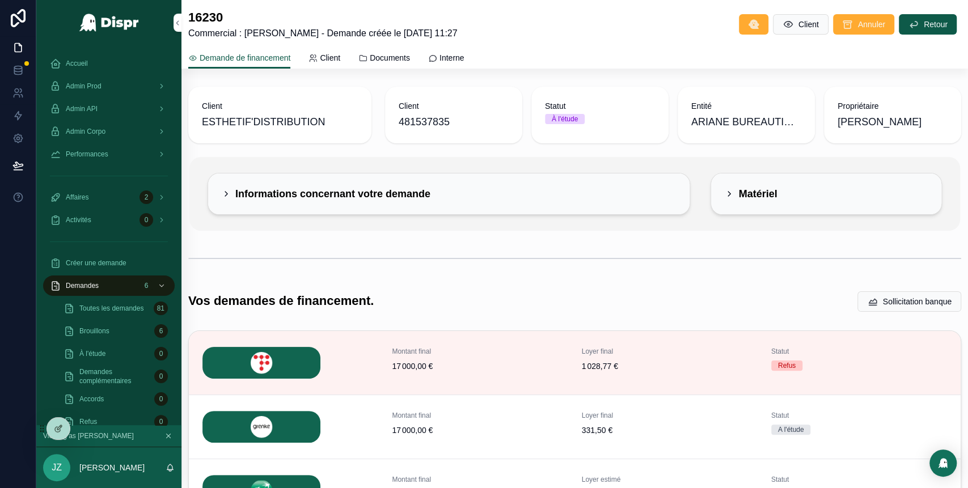
scroll to position [244, 0]
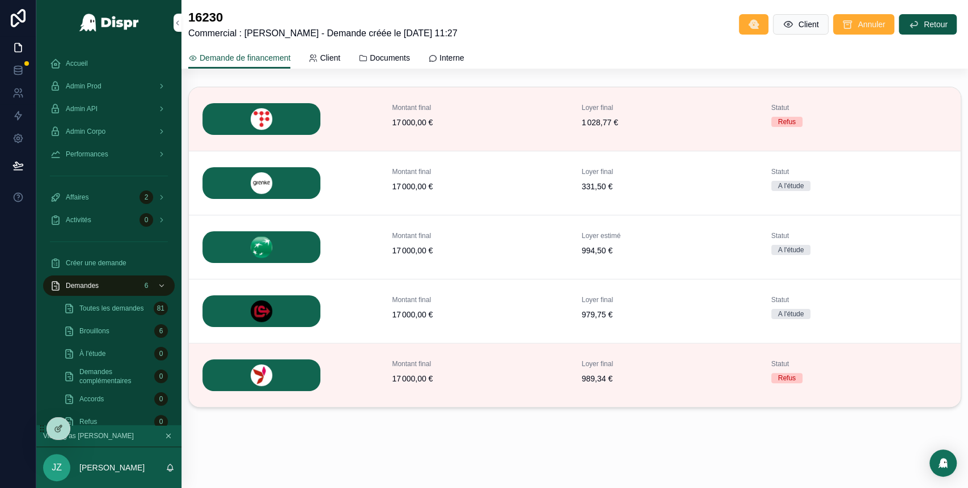
click at [0, 0] on span "Détails" at bounding box center [0, 0] width 0 height 0
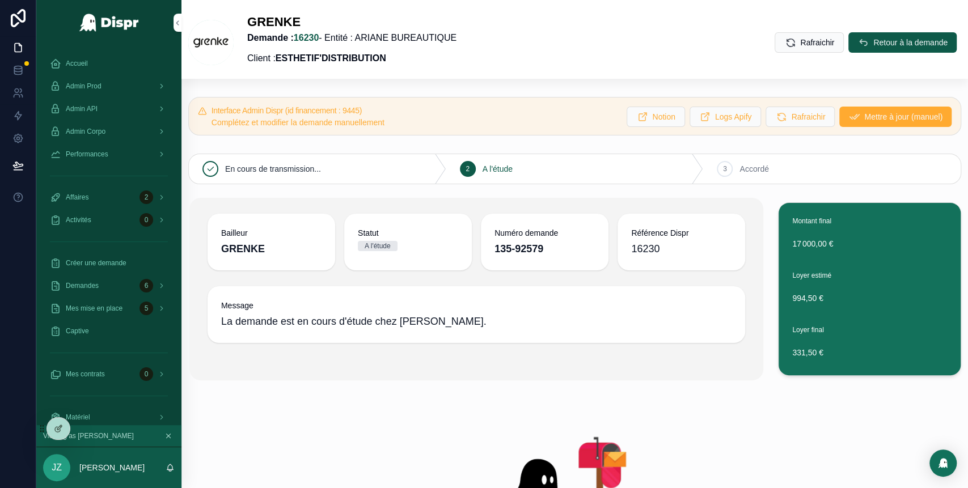
click at [867, 115] on span "Mettre à jour (manuel)" at bounding box center [903, 116] width 78 height 11
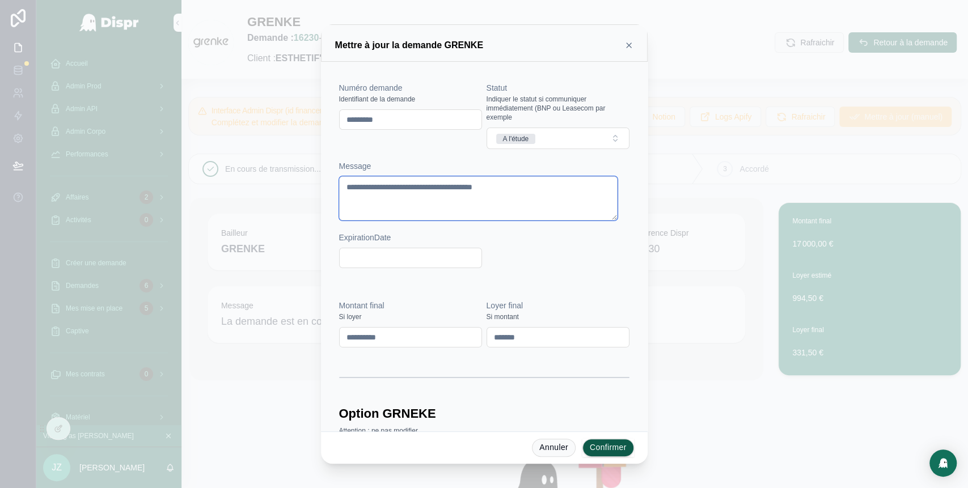
drag, startPoint x: 556, startPoint y: 189, endPoint x: 313, endPoint y: 198, distance: 242.9
click at [313, 198] on div "**********" at bounding box center [484, 244] width 968 height 488
paste textarea "**********"
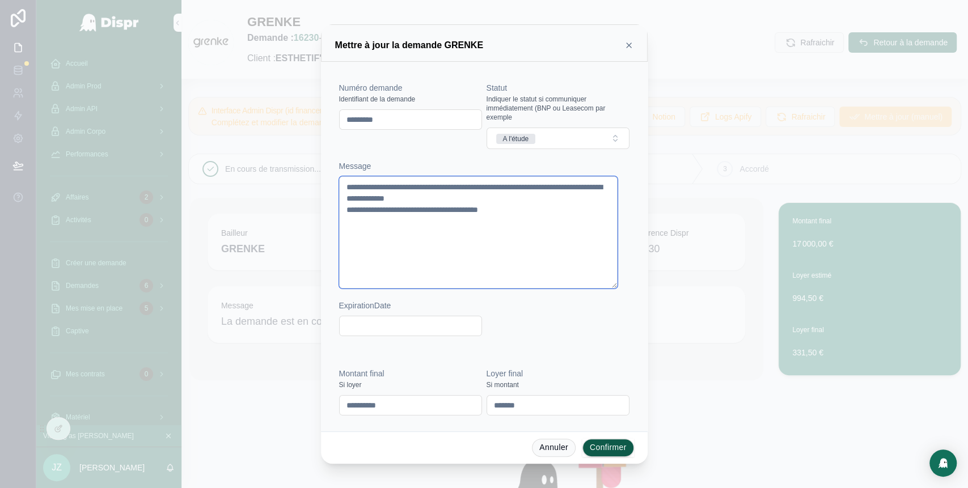
type textarea "**********"
click at [533, 145] on button "A l'étude" at bounding box center [558, 139] width 143 height 22
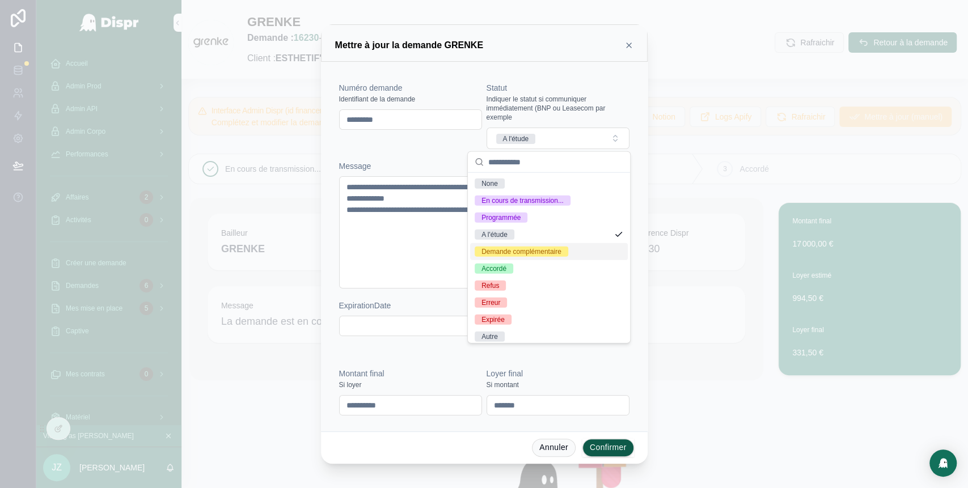
click at [537, 255] on div "Demande complémentaire" at bounding box center [522, 252] width 80 height 10
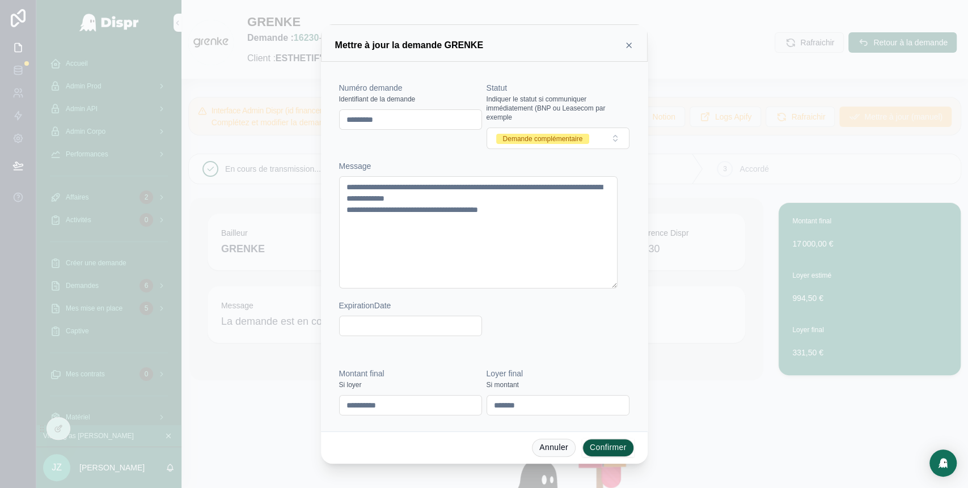
click at [603, 449] on button "Confirmer" at bounding box center [608, 448] width 52 height 18
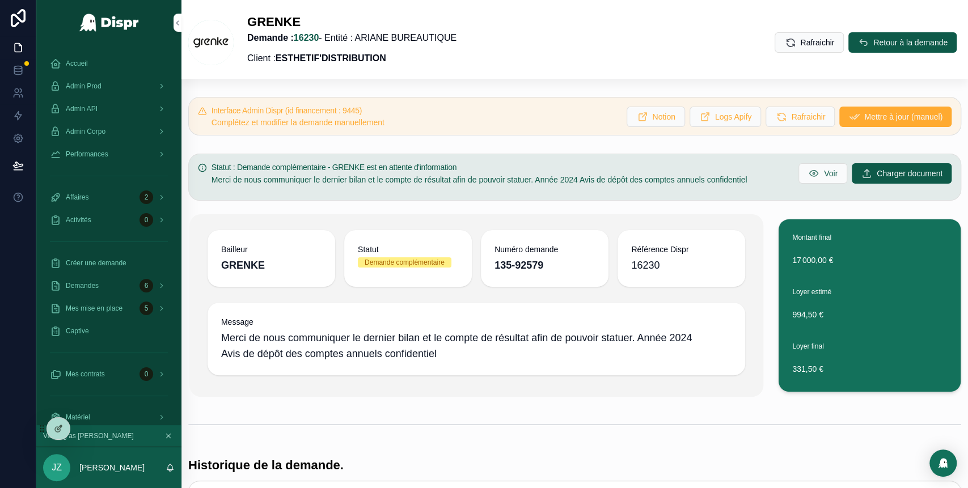
click at [848, 44] on button "Retour à la demande" at bounding box center [902, 42] width 108 height 20
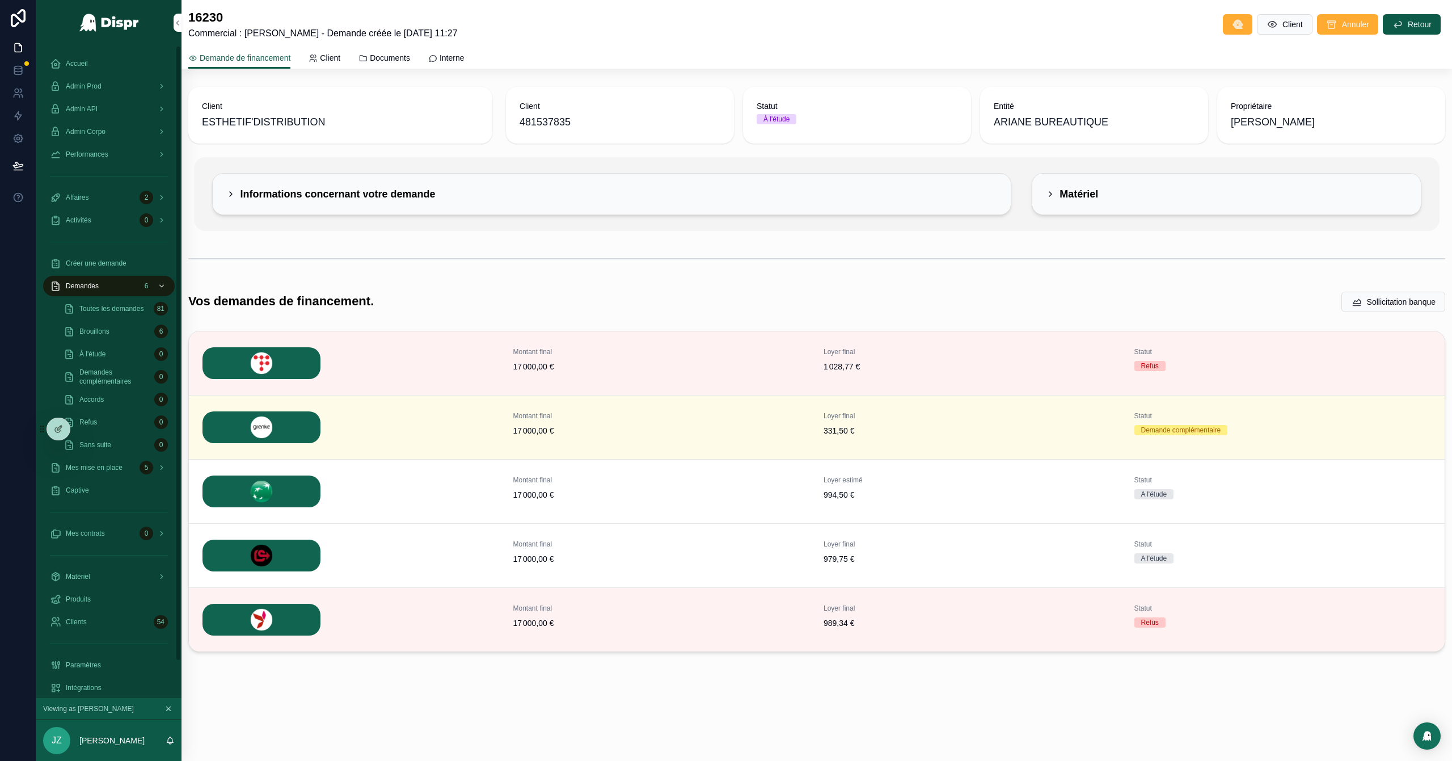
click at [103, 149] on div "Performances" at bounding box center [109, 154] width 118 height 18
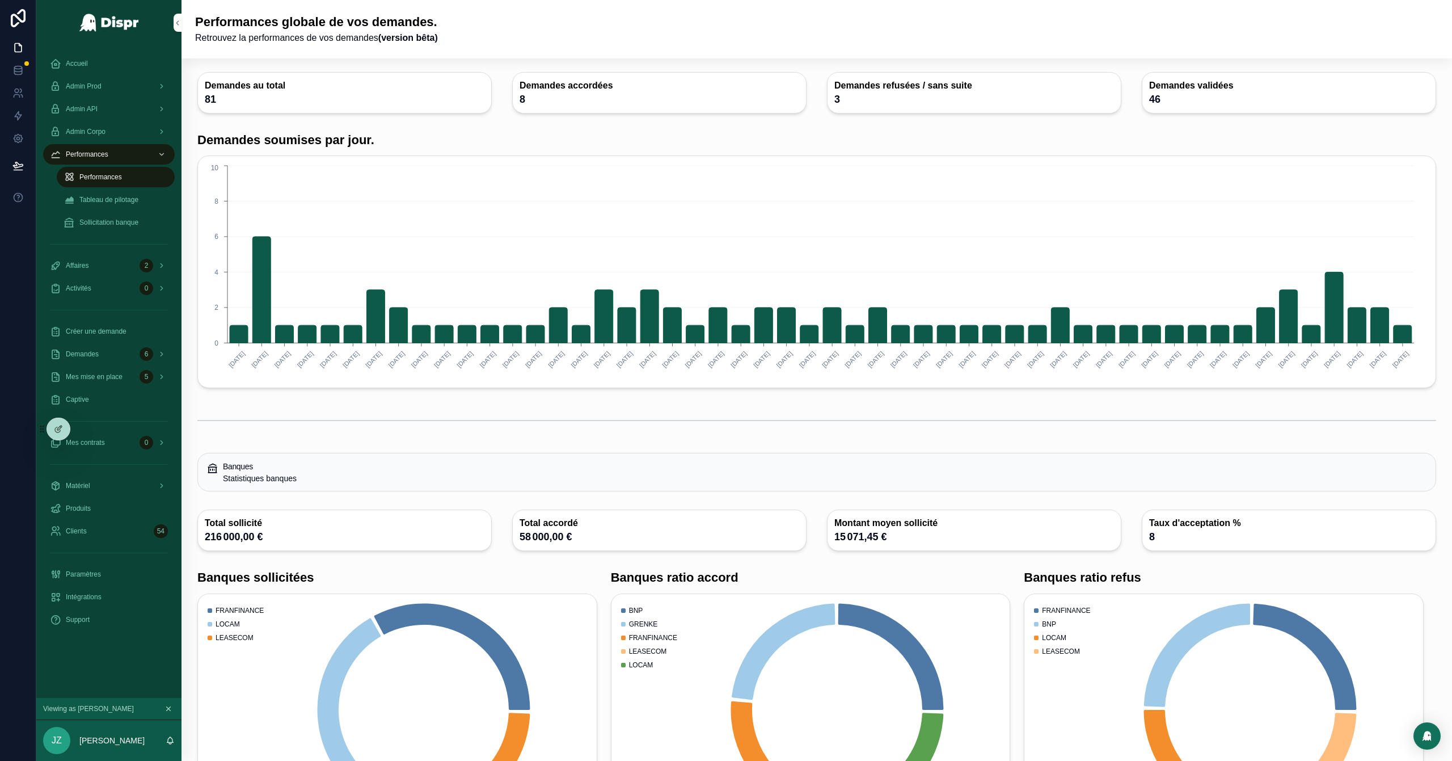
click at [86, 66] on span "Accueil" at bounding box center [77, 63] width 22 height 9
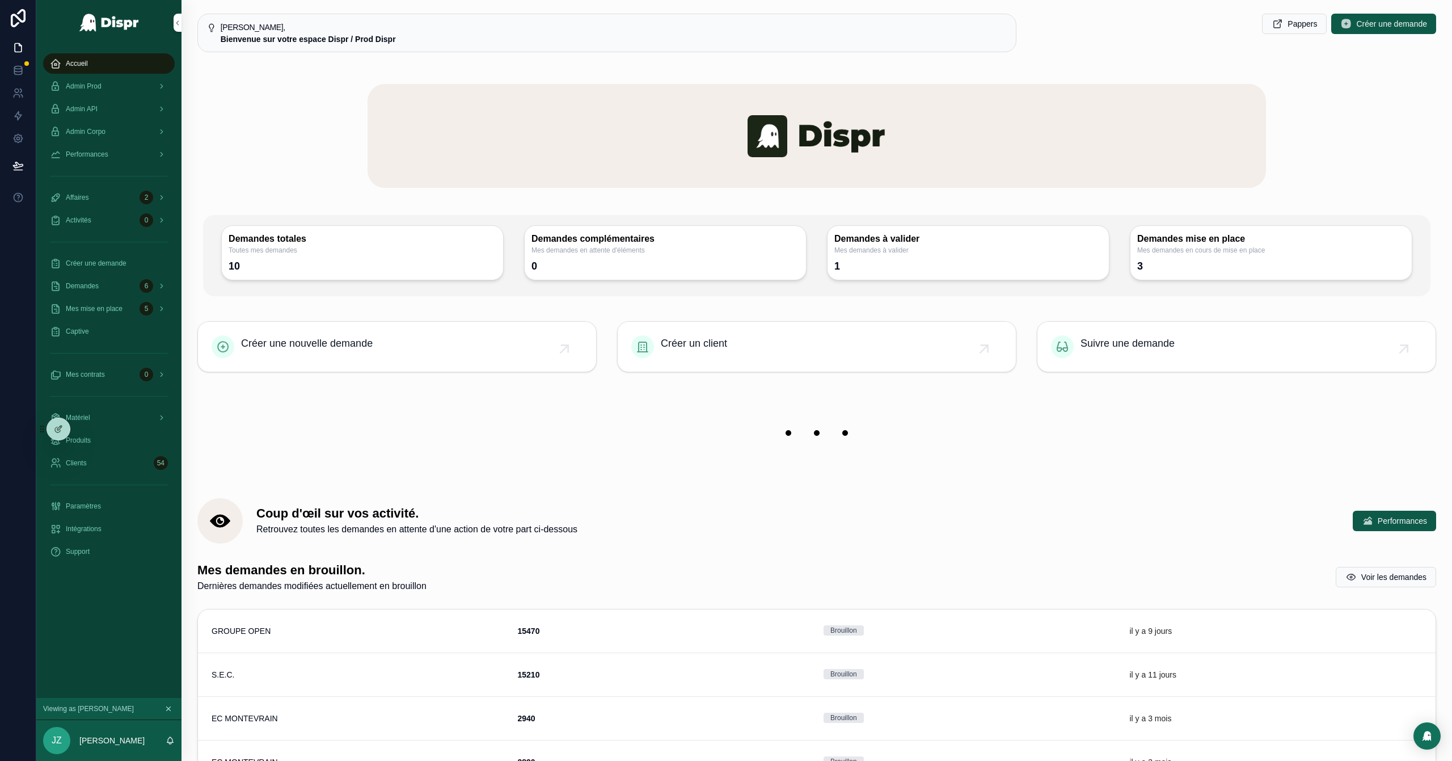
click at [141, 153] on div "Performances" at bounding box center [109, 154] width 118 height 18
drag, startPoint x: 85, startPoint y: 182, endPoint x: 119, endPoint y: 157, distance: 42.1
click at [119, 157] on div "Performances" at bounding box center [109, 154] width 118 height 18
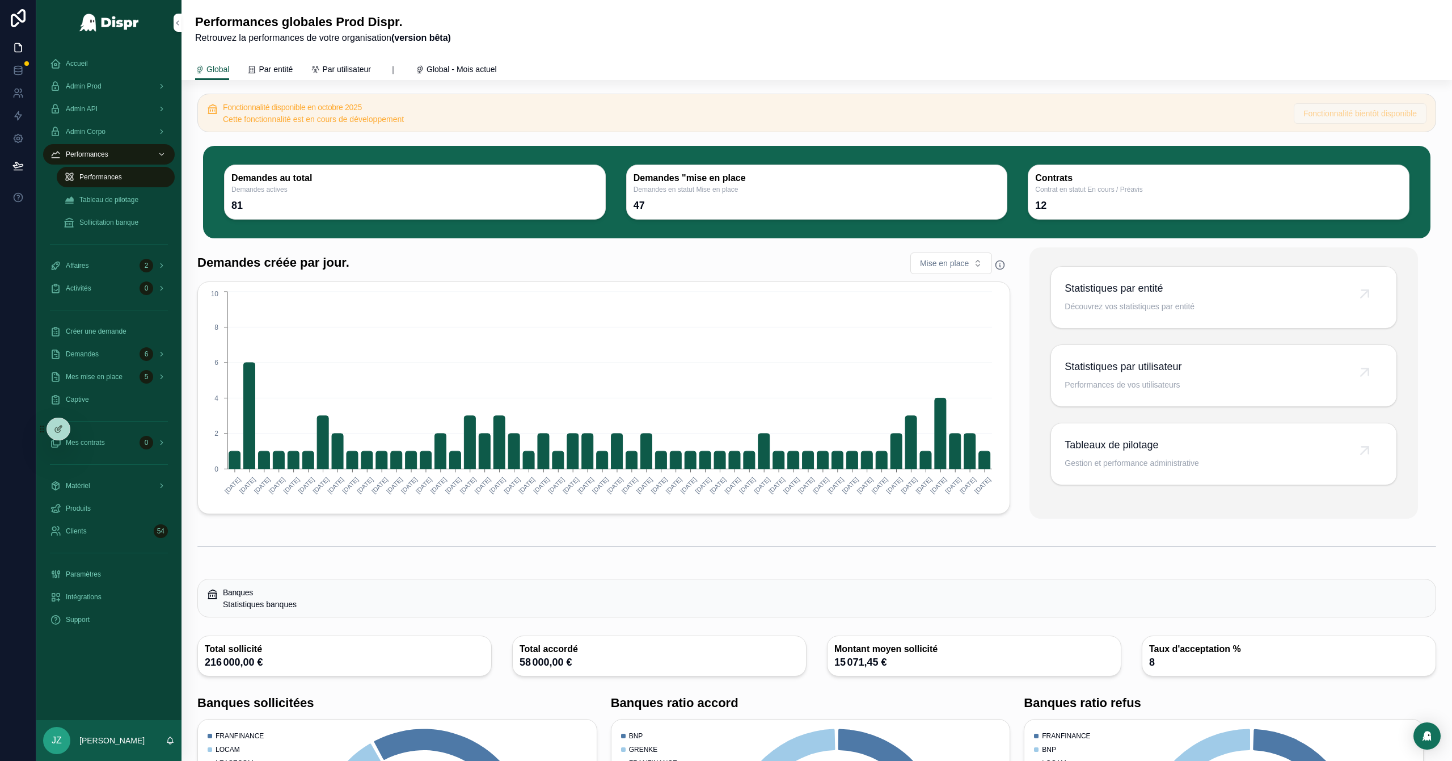
click at [282, 70] on span "Par entité" at bounding box center [276, 69] width 34 height 11
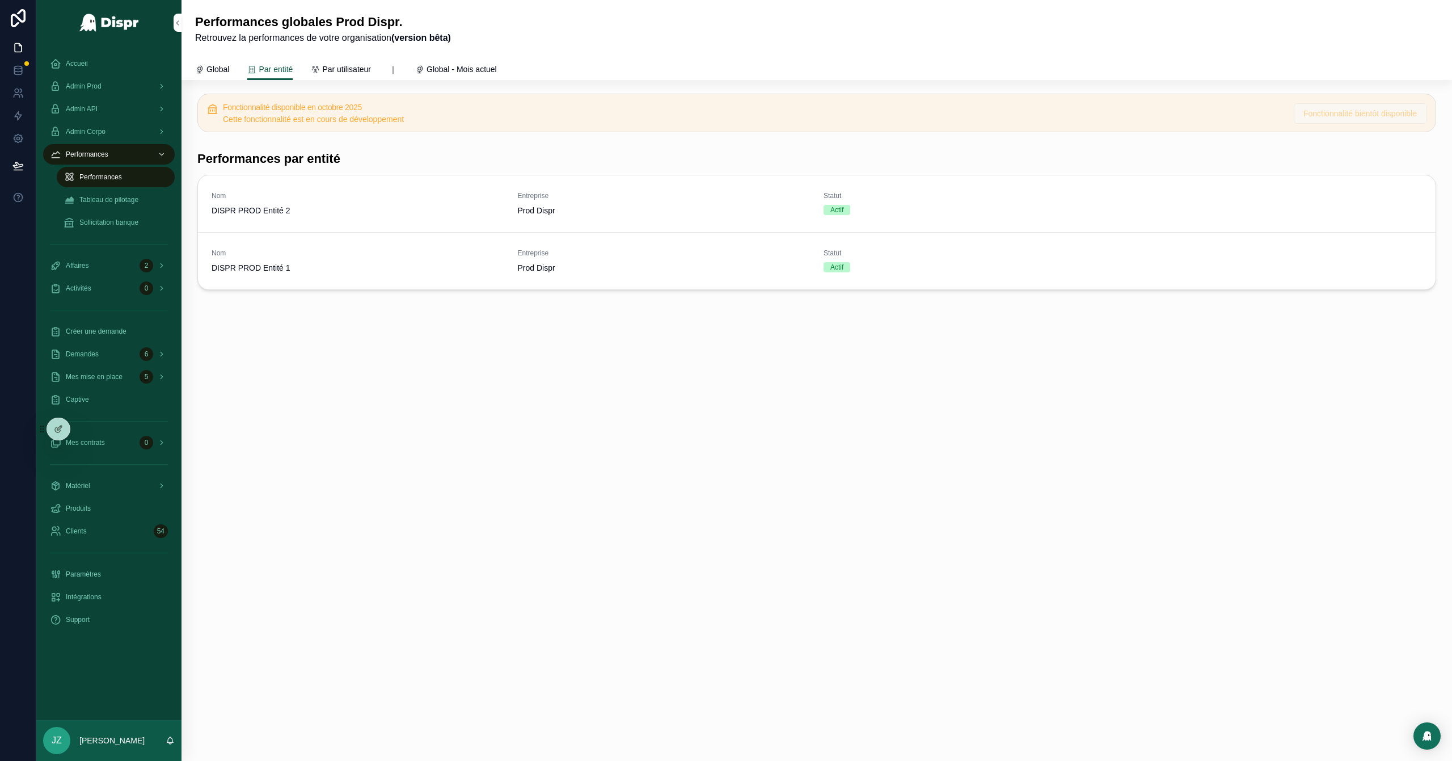
click at [364, 67] on span "Par utilisateur" at bounding box center [346, 69] width 49 height 11
click at [482, 66] on span "Global - Mois actuel" at bounding box center [462, 69] width 70 height 11
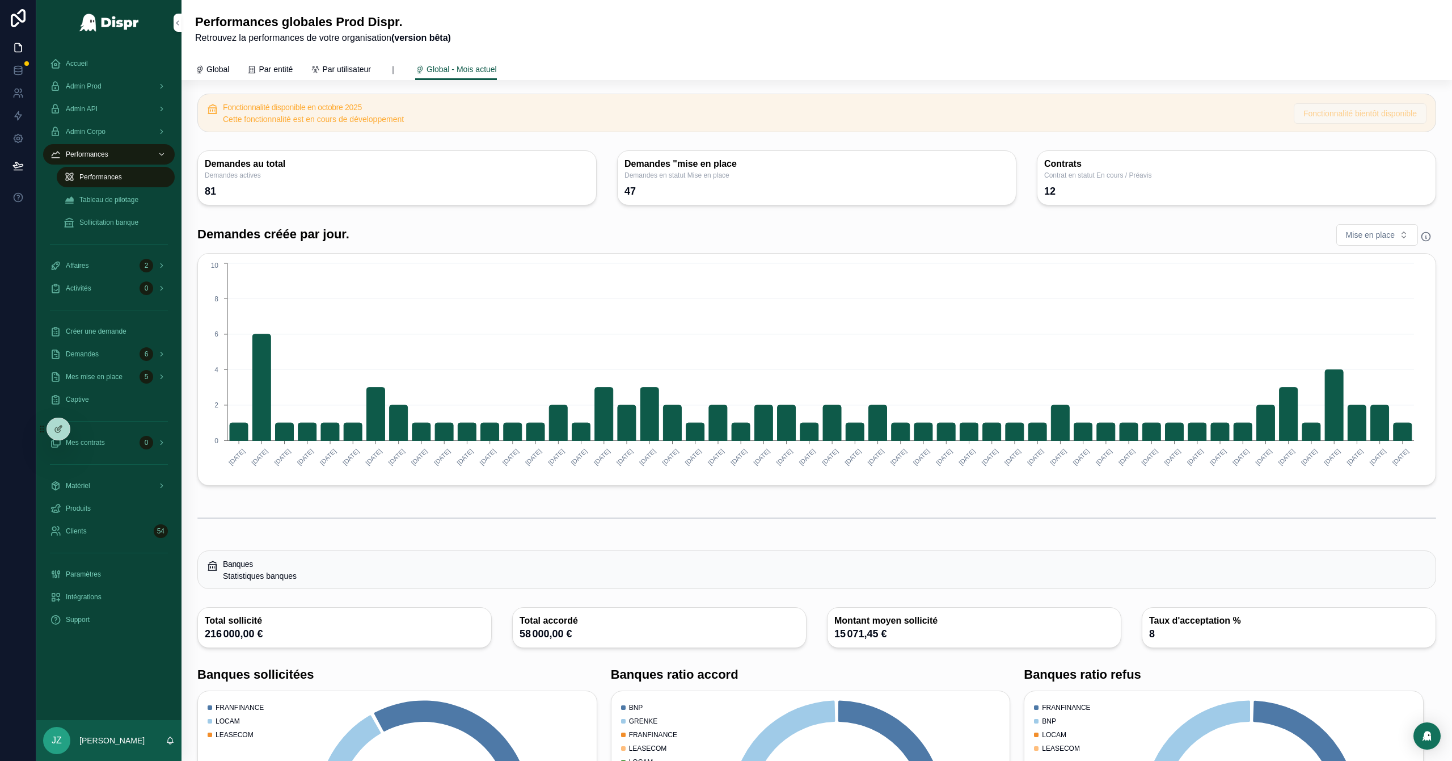
drag, startPoint x: 218, startPoint y: 71, endPoint x: 281, endPoint y: 66, distance: 63.2
click at [218, 71] on span "Global" at bounding box center [217, 69] width 23 height 11
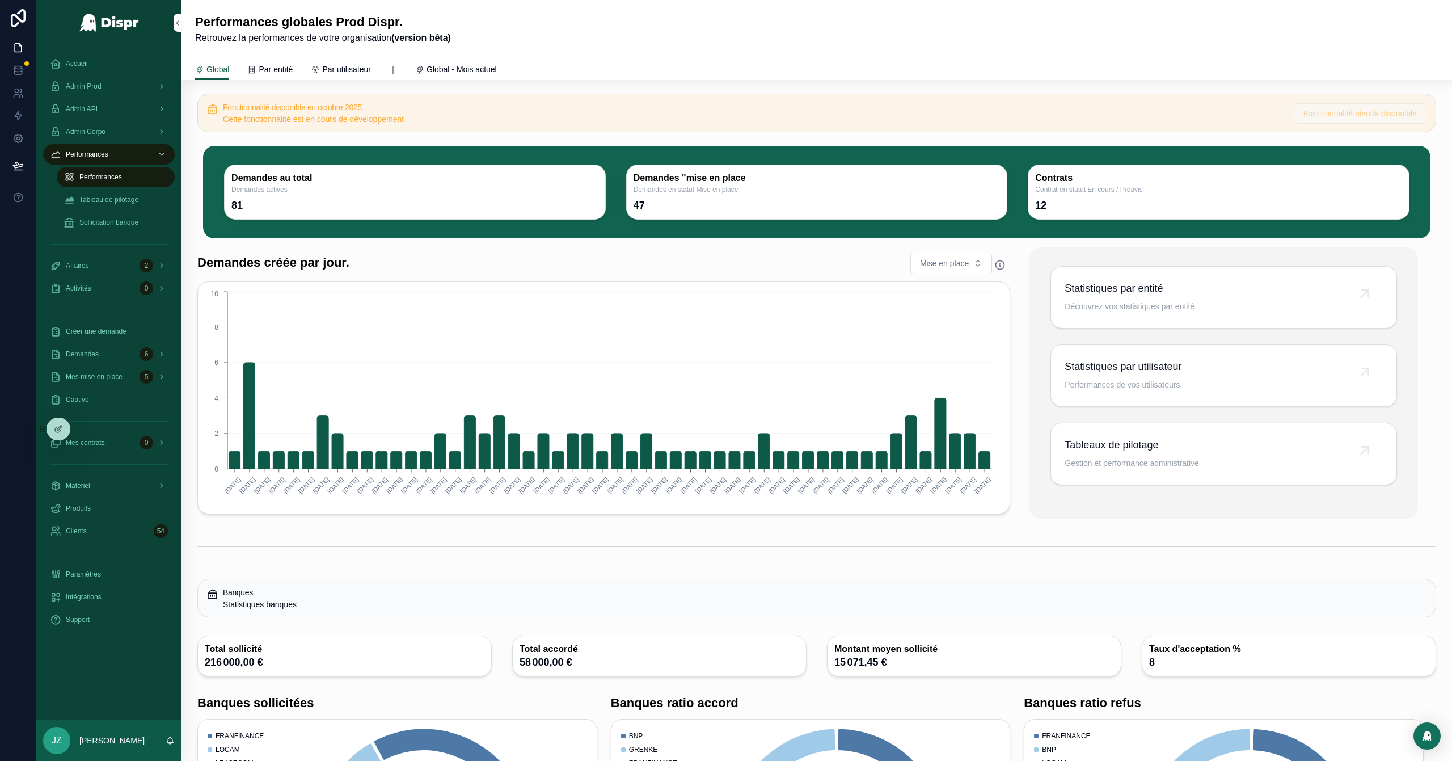
click at [350, 67] on span "Par utilisateur" at bounding box center [346, 69] width 49 height 11
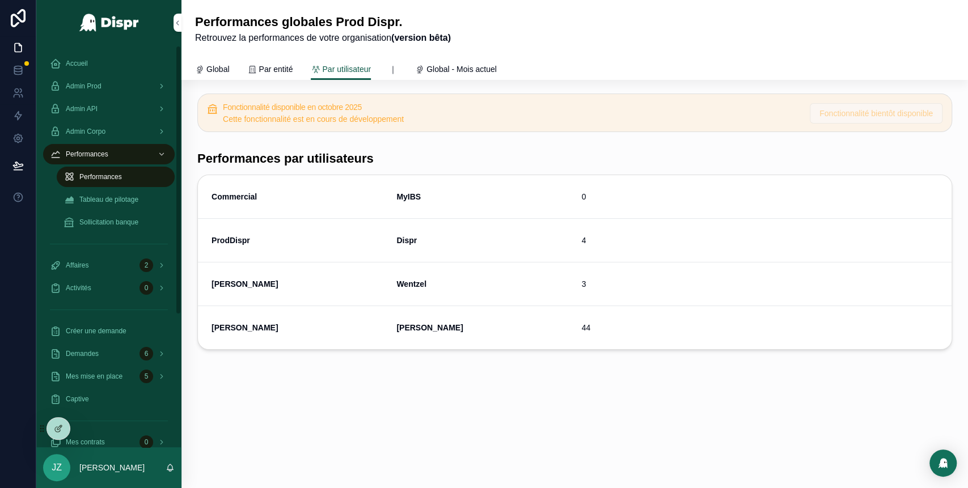
click at [121, 86] on div "Admin Prod" at bounding box center [109, 86] width 118 height 18
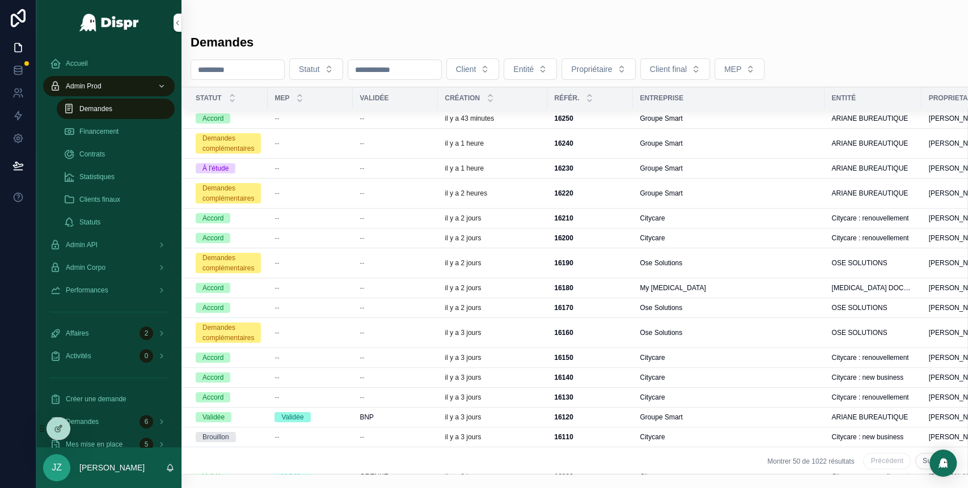
click at [111, 109] on span "Demandes" at bounding box center [95, 108] width 33 height 9
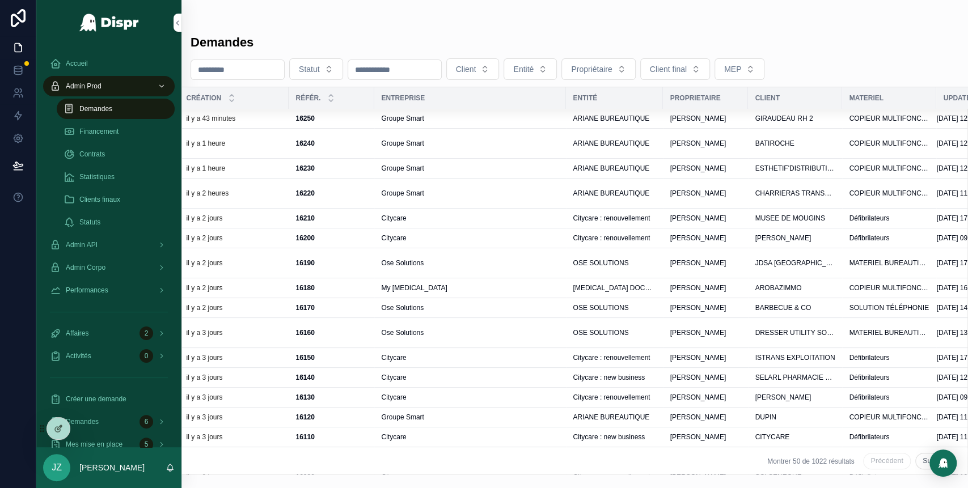
scroll to position [0, 273]
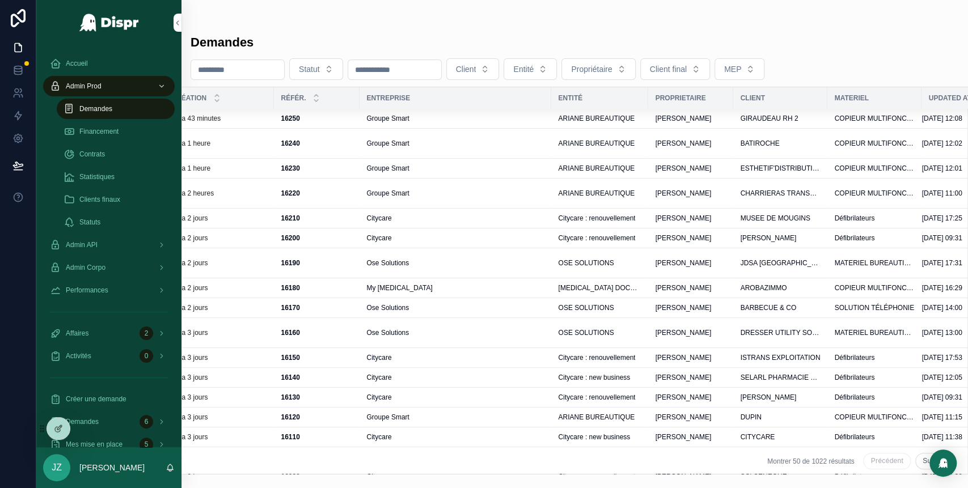
click at [613, 117] on span "ARIANE BUREAUTIQUE" at bounding box center [596, 118] width 77 height 9
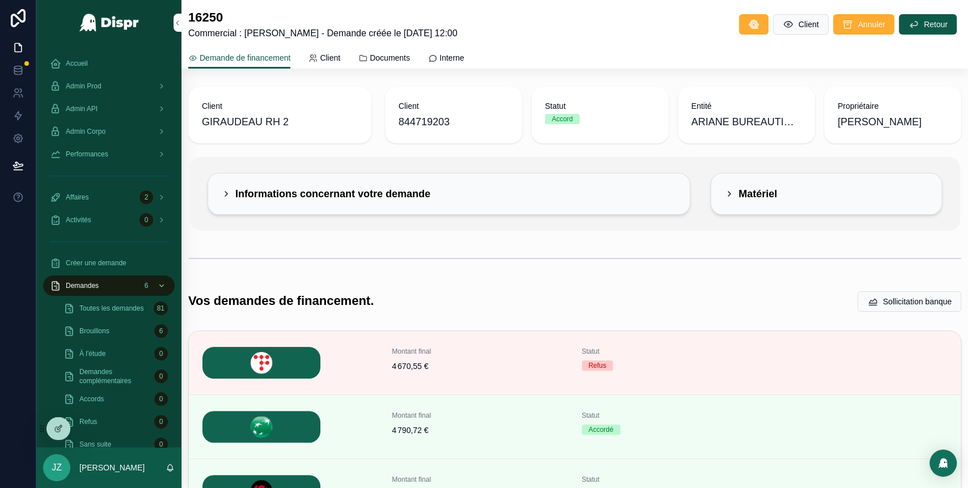
click at [924, 28] on span "Retour" at bounding box center [936, 24] width 24 height 11
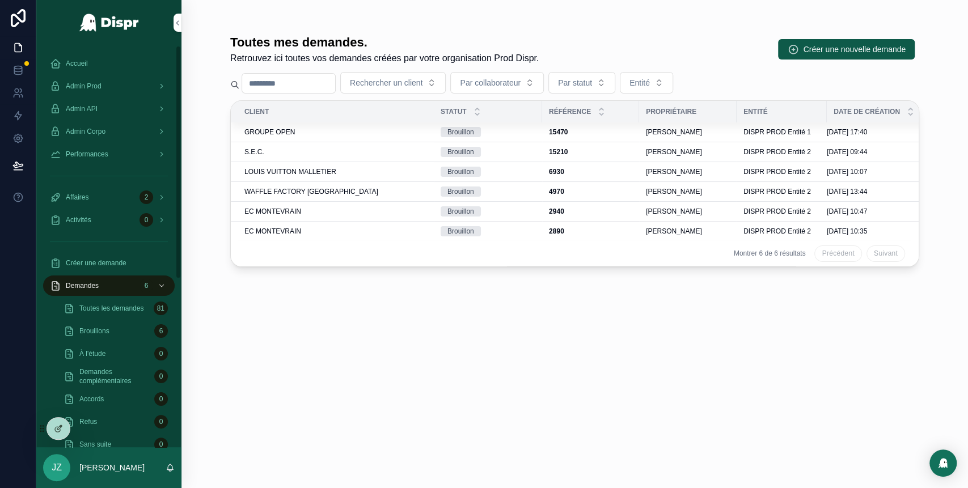
click at [137, 81] on div "Admin Prod" at bounding box center [109, 86] width 118 height 18
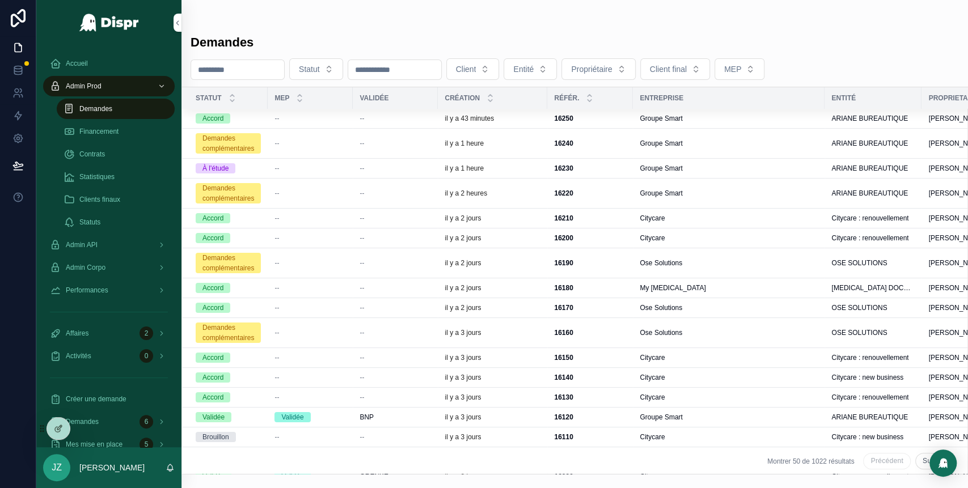
click at [541, 144] on div "il y a 1 heure" at bounding box center [493, 143] width 96 height 9
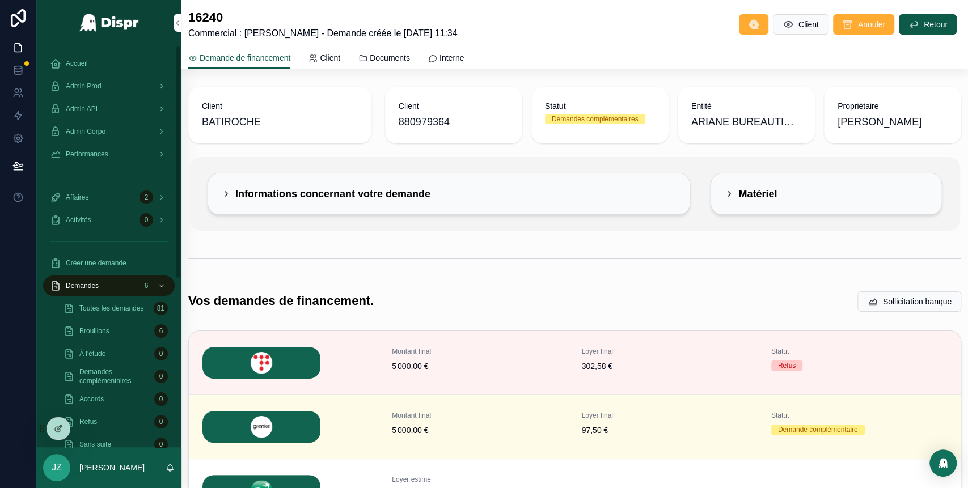
click at [121, 87] on div "Admin Prod" at bounding box center [109, 86] width 118 height 18
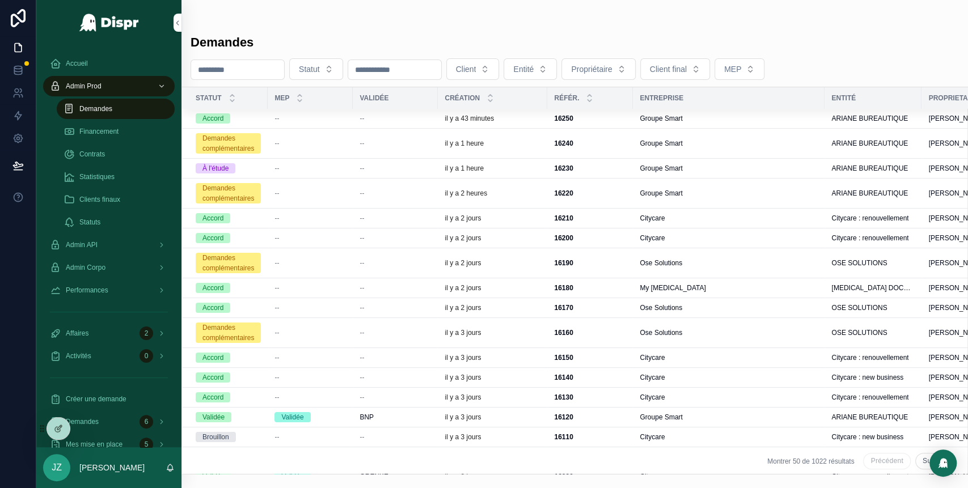
click at [524, 164] on div "il y a 1 heure" at bounding box center [493, 168] width 96 height 9
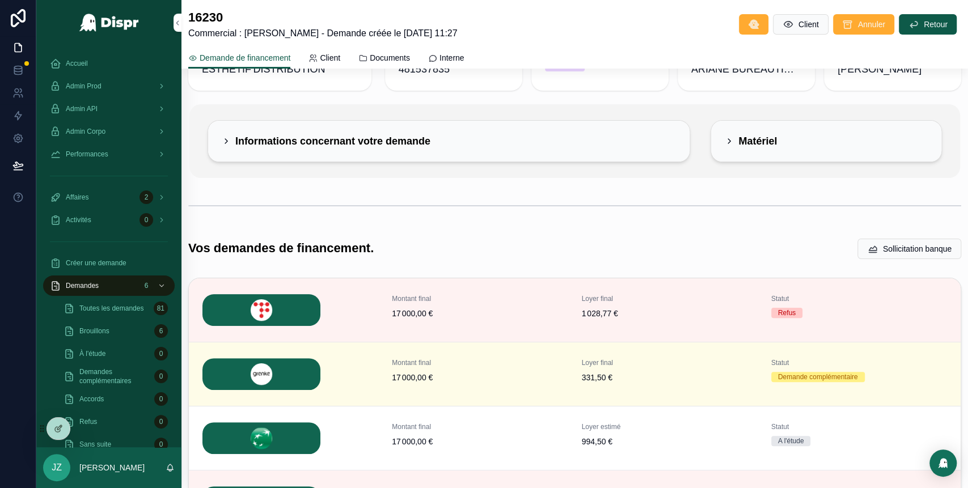
scroll to position [49, 0]
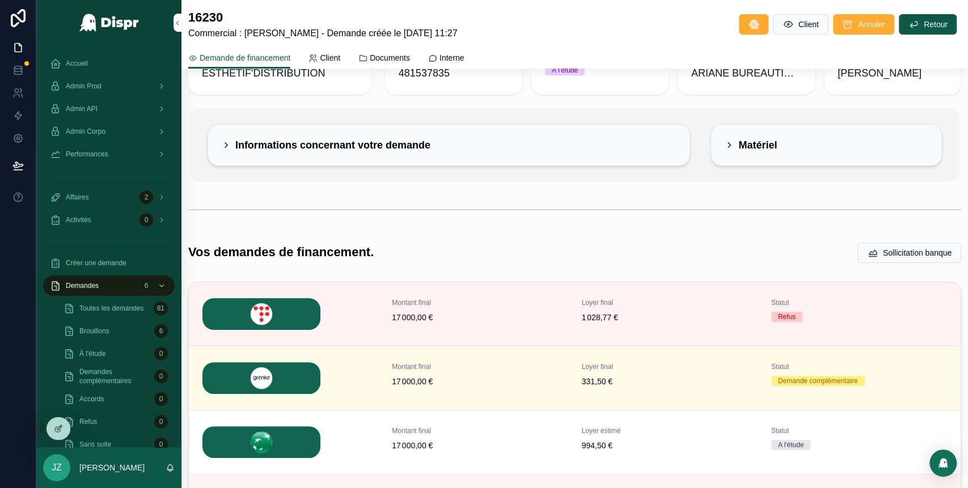
click at [129, 87] on div "Admin Prod" at bounding box center [109, 86] width 118 height 18
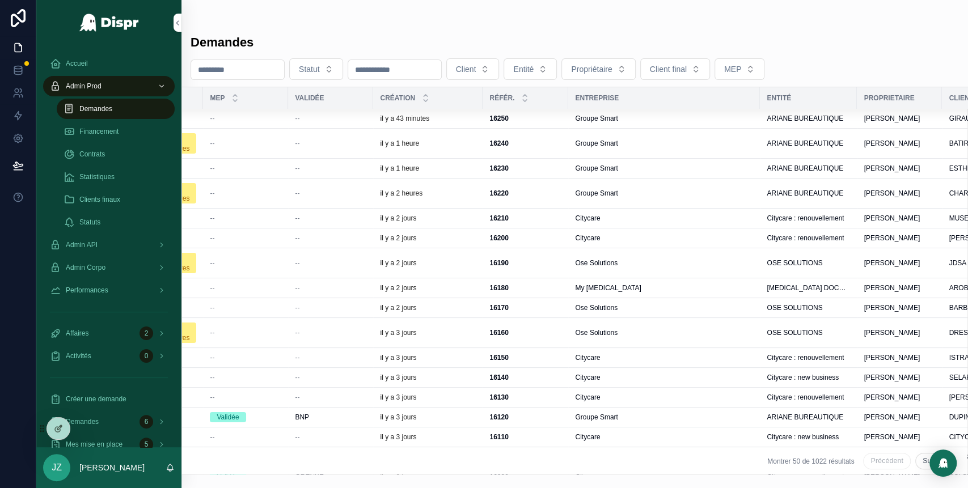
scroll to position [0, 68]
click at [345, 185] on td "--" at bounding box center [327, 193] width 85 height 30
click at [344, 199] on td "--" at bounding box center [327, 193] width 85 height 30
click at [322, 194] on div "--" at bounding box center [327, 193] width 71 height 9
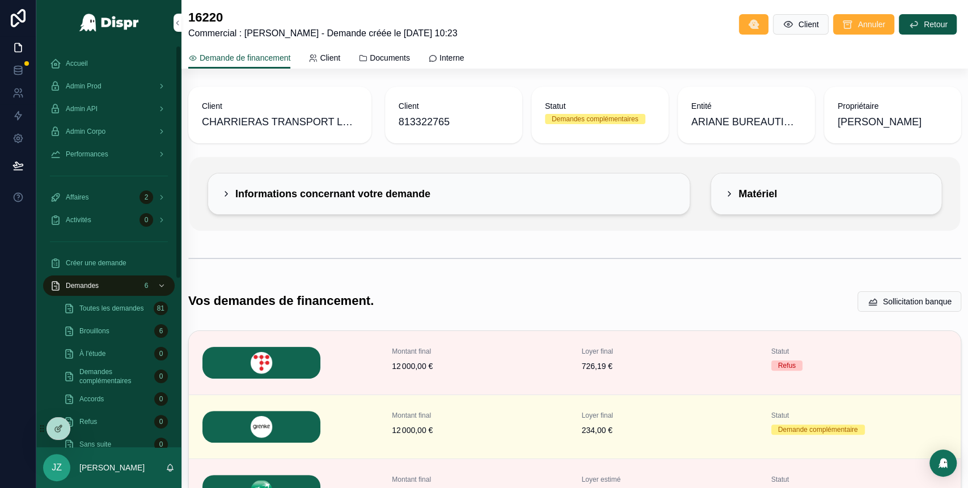
click at [100, 64] on div "Accueil" at bounding box center [109, 63] width 118 height 18
